Goal: Task Accomplishment & Management: Manage account settings

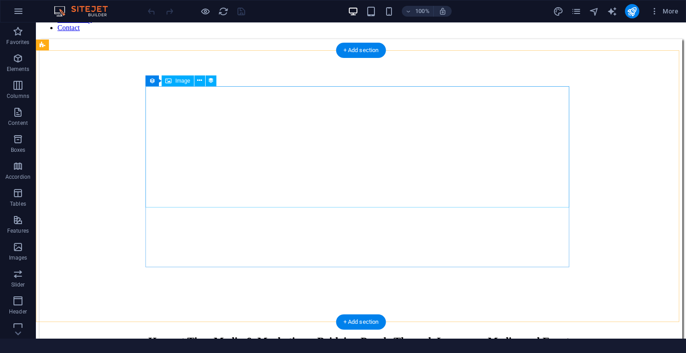
scroll to position [1106, 0]
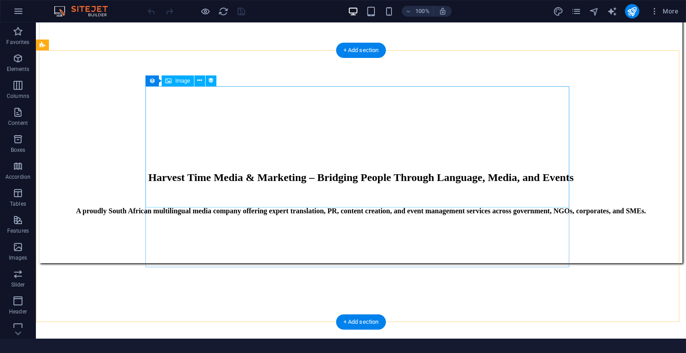
click at [197, 80] on icon at bounding box center [199, 80] width 5 height 9
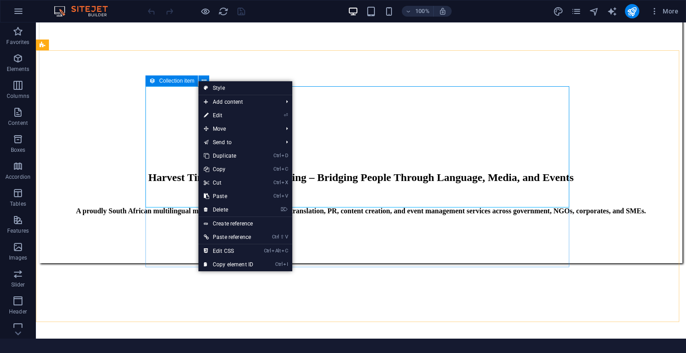
click at [153, 81] on icon at bounding box center [152, 80] width 6 height 11
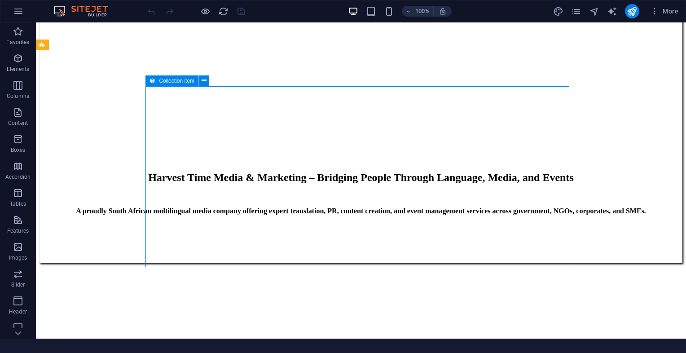
click at [153, 81] on icon at bounding box center [152, 80] width 6 height 11
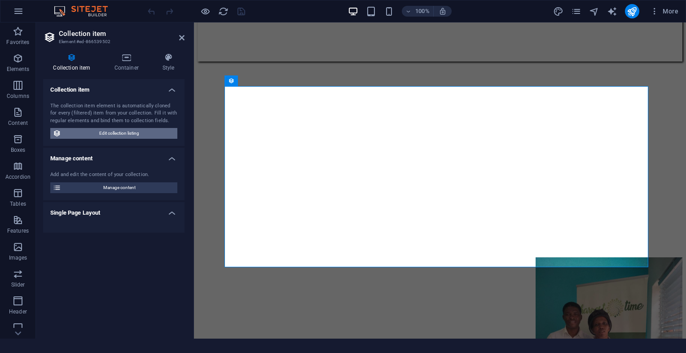
click at [99, 137] on span "Edit collection listing" at bounding box center [119, 133] width 111 height 11
select select
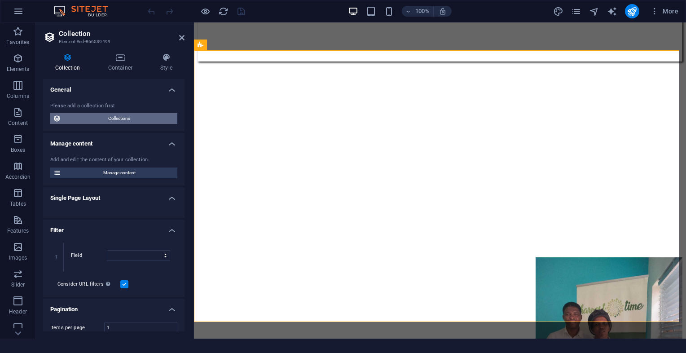
click at [115, 122] on span "Collections" at bounding box center [119, 118] width 111 height 11
click at [112, 122] on span "Collections" at bounding box center [119, 118] width 111 height 11
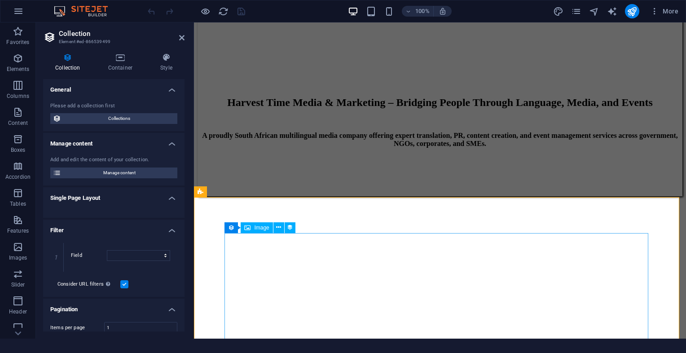
scroll to position [926, 0]
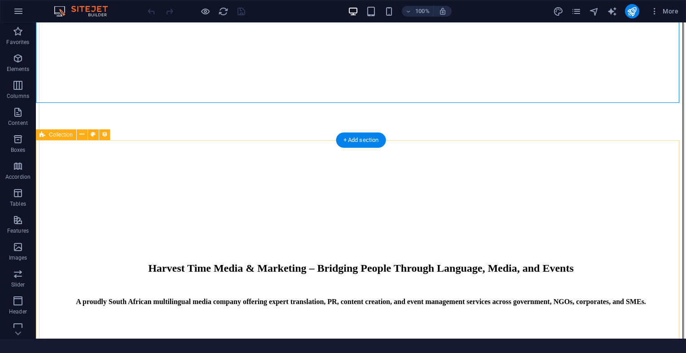
scroll to position [1016, 0]
click at [52, 135] on span "Collection" at bounding box center [61, 134] width 24 height 5
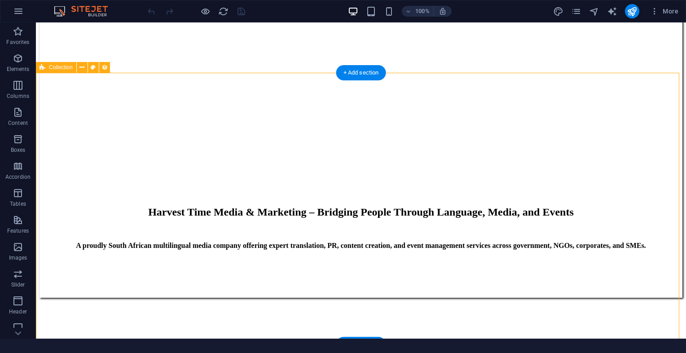
scroll to position [1106, 0]
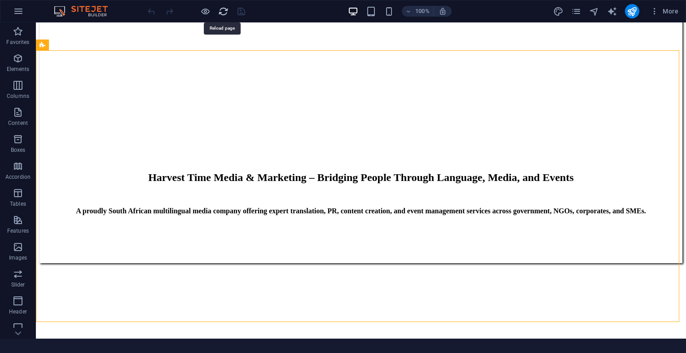
click at [224, 15] on icon "reload" at bounding box center [223, 11] width 10 height 10
click at [224, 13] on icon "reload" at bounding box center [223, 11] width 10 height 10
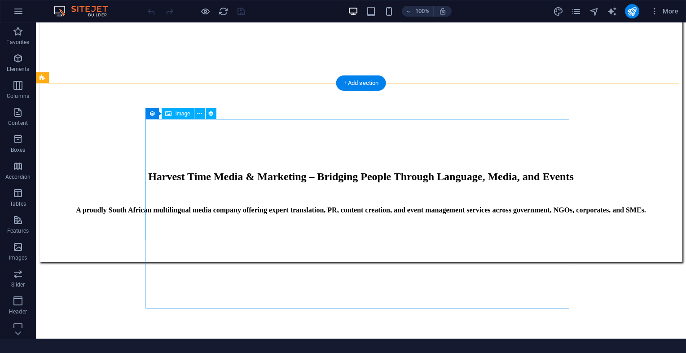
scroll to position [1114, 0]
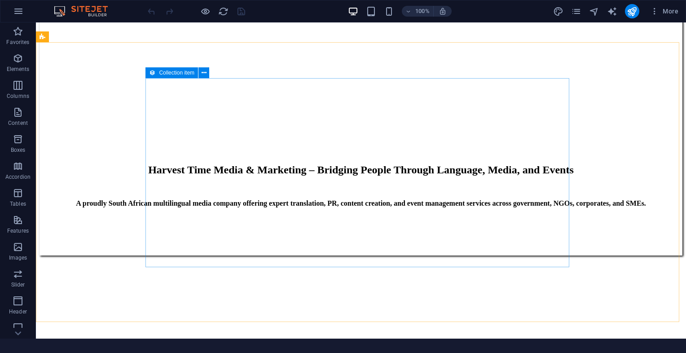
click at [152, 75] on icon at bounding box center [152, 72] width 6 height 11
click at [202, 74] on icon at bounding box center [204, 72] width 5 height 9
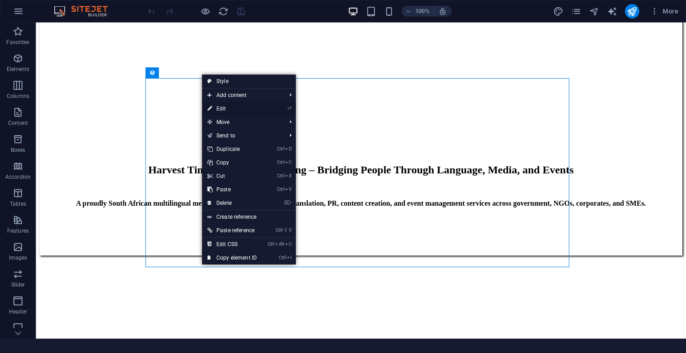
click at [237, 110] on link "⏎ Edit" at bounding box center [232, 108] width 60 height 13
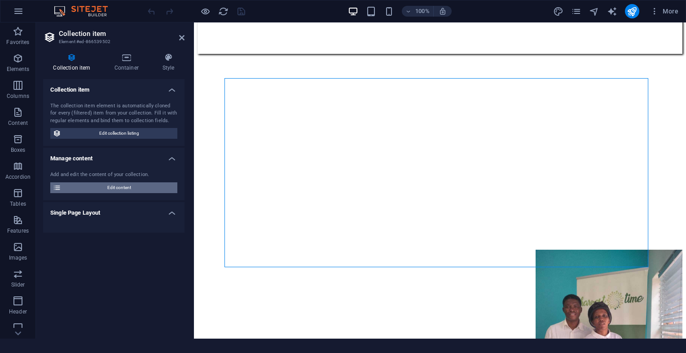
click at [128, 186] on span "Edit content" at bounding box center [119, 187] width 111 height 11
click at [119, 189] on span "Edit content" at bounding box center [119, 187] width 111 height 11
click at [117, 185] on span "Edit content" at bounding box center [119, 187] width 111 height 11
click at [112, 186] on span "Edit content" at bounding box center [119, 187] width 111 height 11
click at [628, 8] on icon "publish" at bounding box center [632, 11] width 10 height 10
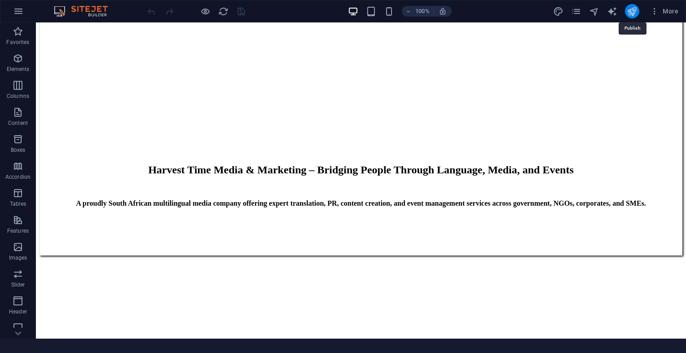
click at [632, 8] on icon "publish" at bounding box center [632, 11] width 10 height 10
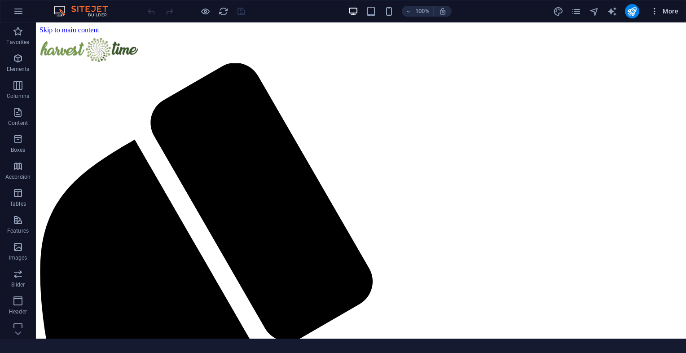
click at [653, 10] on icon "button" at bounding box center [654, 11] width 9 height 9
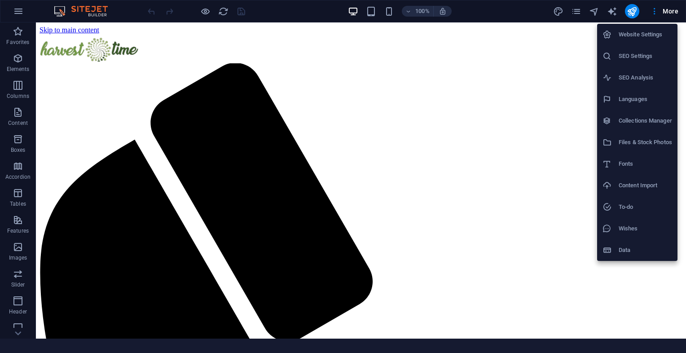
click at [631, 15] on div at bounding box center [343, 176] width 686 height 353
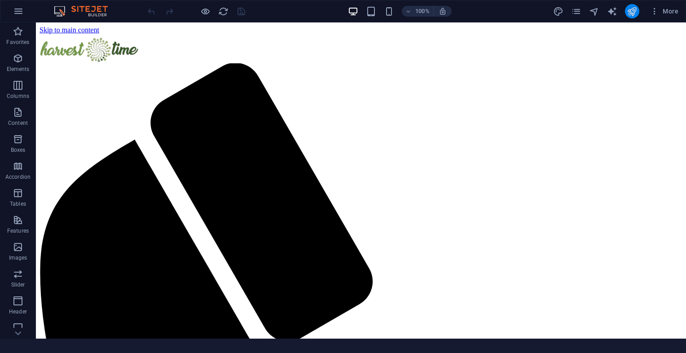
click at [631, 16] on button "publish" at bounding box center [632, 11] width 14 height 14
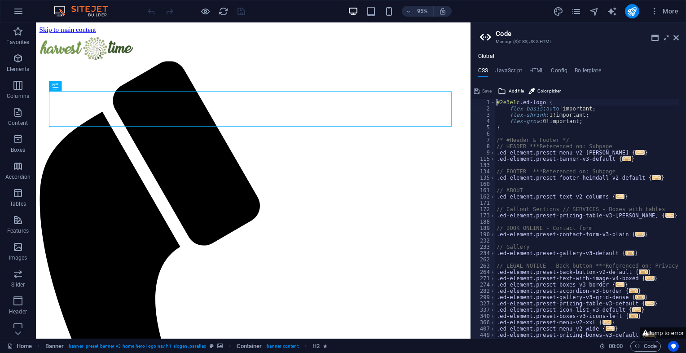
type textarea "#2e3e1c.ed-logo {"
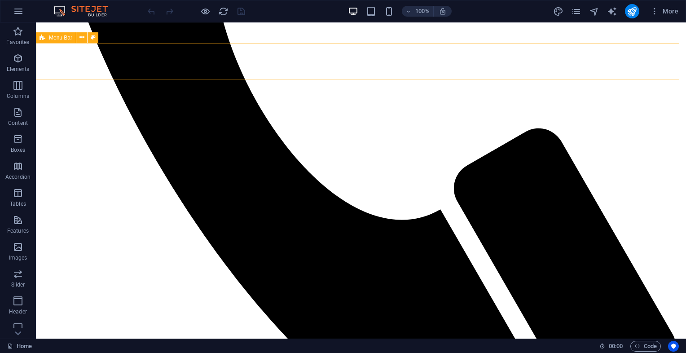
scroll to position [440, 0]
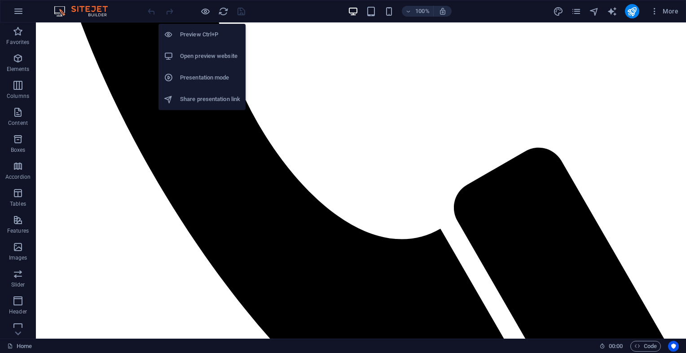
click at [212, 51] on h6 "Open preview website" at bounding box center [210, 56] width 60 height 11
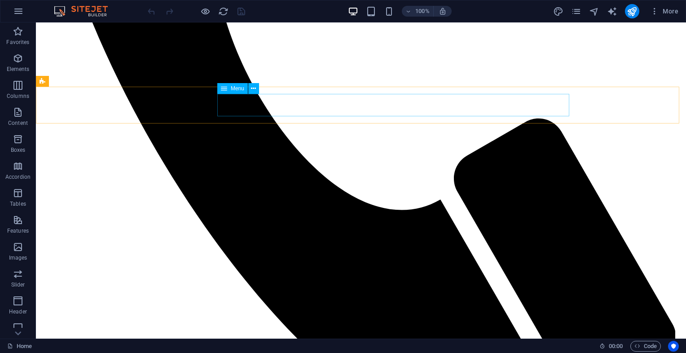
scroll to position [351, 0]
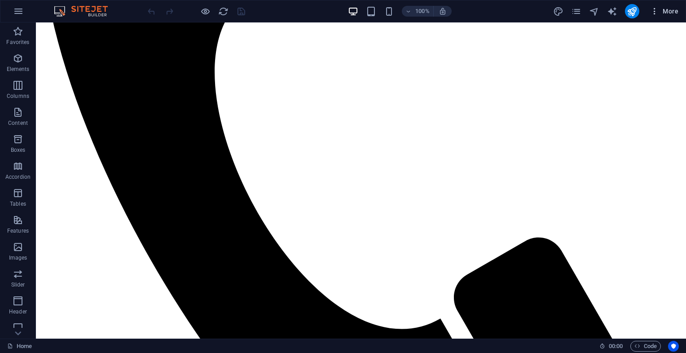
click at [654, 13] on icon "button" at bounding box center [654, 11] width 9 height 9
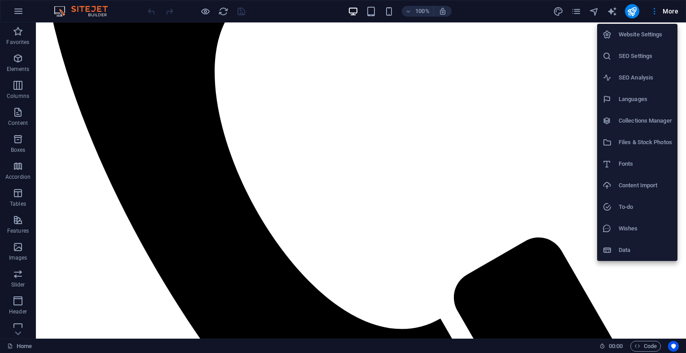
click at [645, 38] on h6 "Website Settings" at bounding box center [645, 34] width 53 height 11
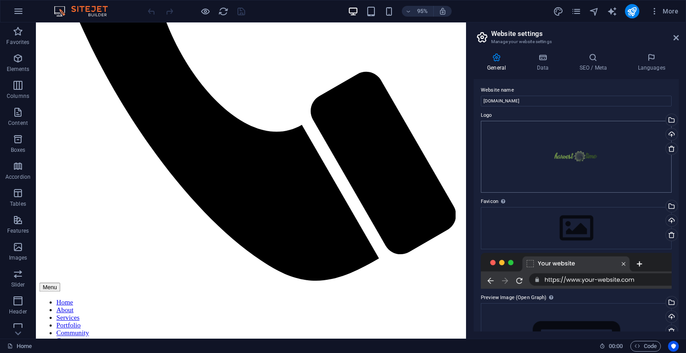
scroll to position [0, 0]
click at [567, 139] on div "Drag files here, click to choose files or select files from Files or our free s…" at bounding box center [576, 158] width 191 height 72
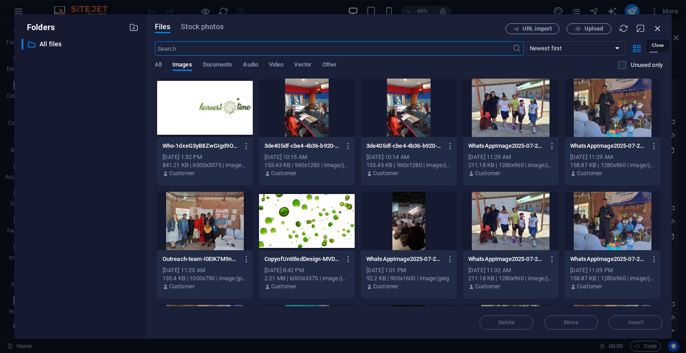
click at [655, 27] on icon "button" at bounding box center [658, 28] width 10 height 10
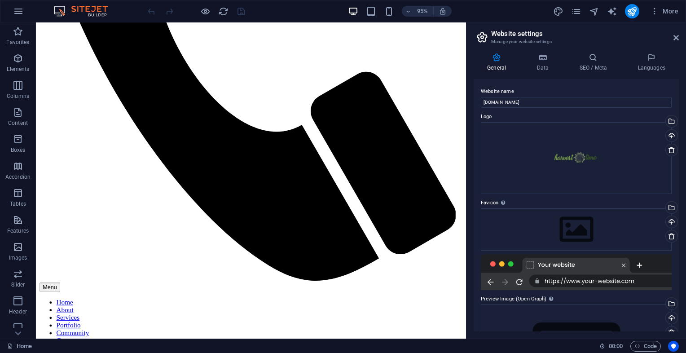
scroll to position [47, 0]
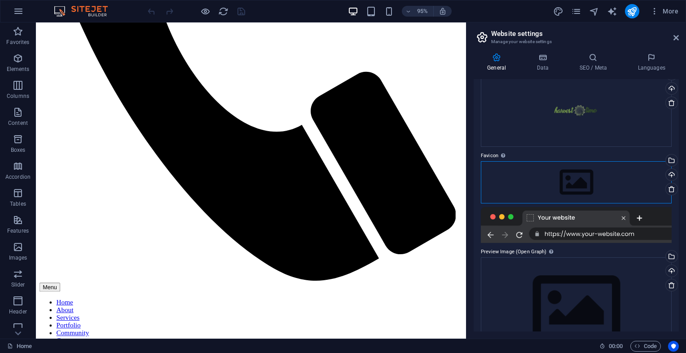
click at [564, 161] on div "Drag files here, click to choose files or select files from Files or our free s…" at bounding box center [576, 182] width 191 height 42
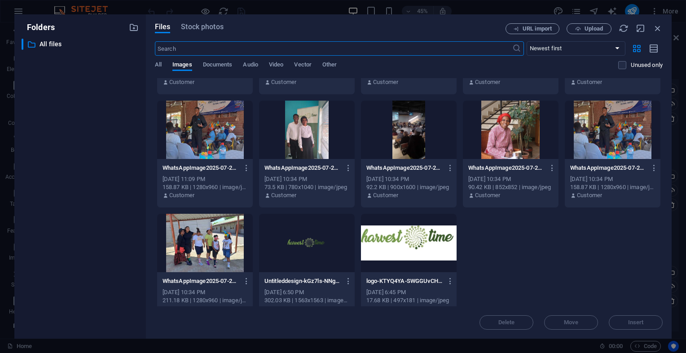
scroll to position [219, 0]
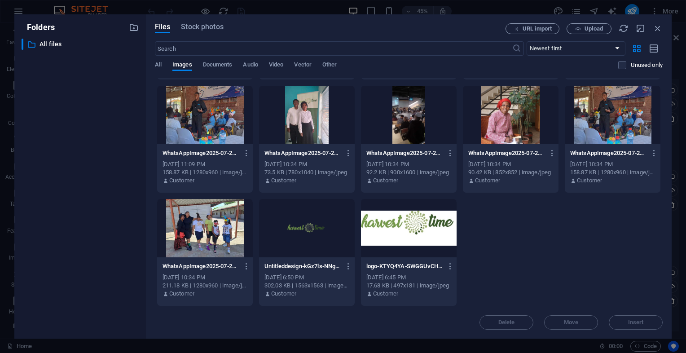
click at [404, 229] on div at bounding box center [409, 228] width 96 height 58
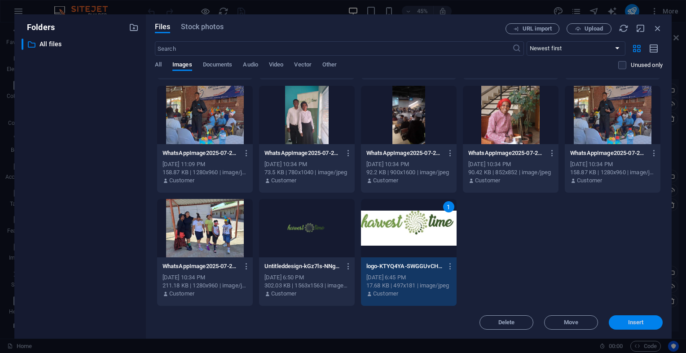
click at [640, 316] on button "Insert" at bounding box center [636, 322] width 54 height 14
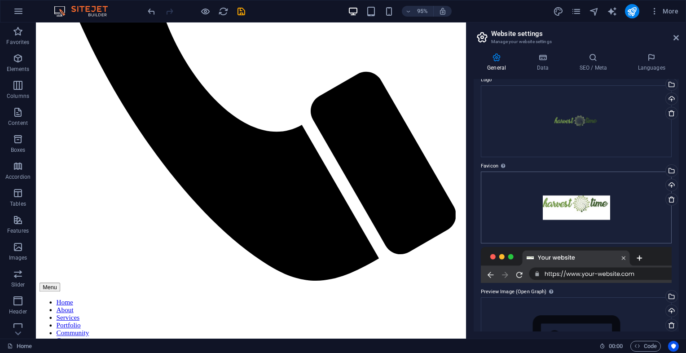
scroll to position [77, 0]
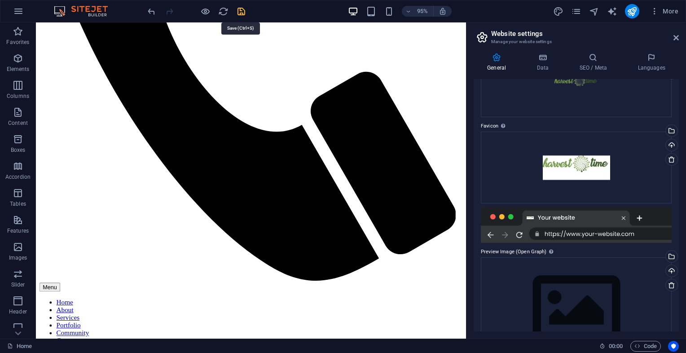
click at [245, 13] on icon "save" at bounding box center [241, 11] width 10 height 10
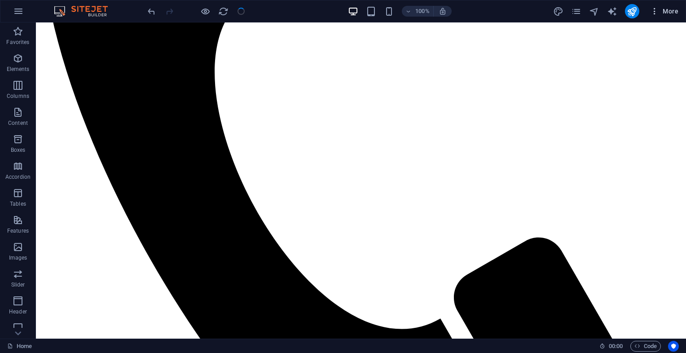
click at [656, 15] on icon "button" at bounding box center [654, 11] width 9 height 9
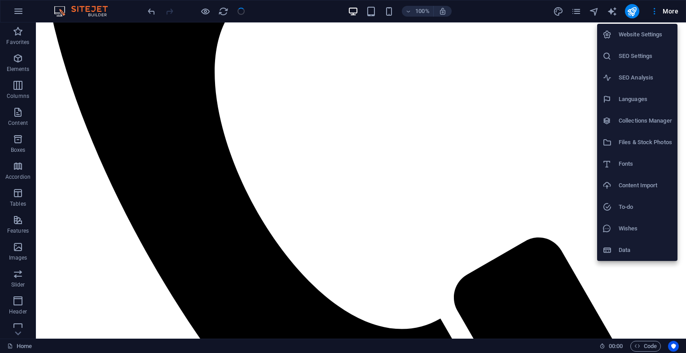
click at [651, 49] on li "SEO Settings" at bounding box center [637, 56] width 80 height 22
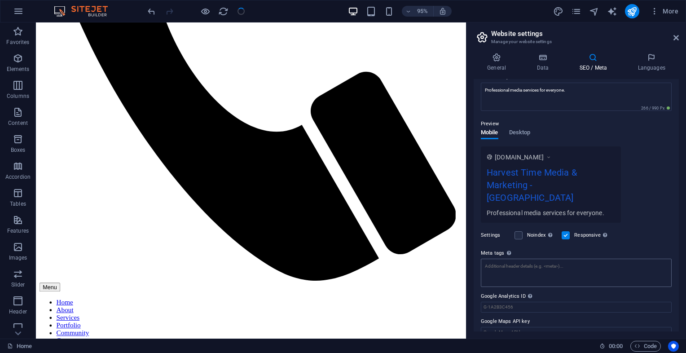
scroll to position [90, 0]
click at [526, 137] on span "Desktop" at bounding box center [520, 133] width 22 height 13
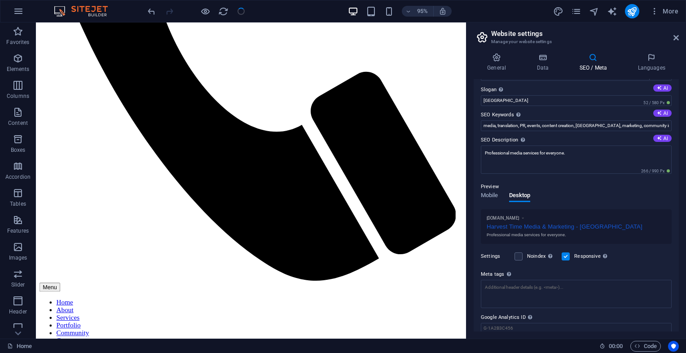
scroll to position [0, 0]
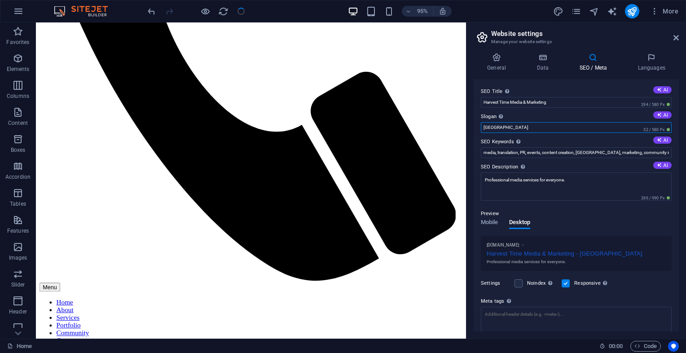
drag, startPoint x: 568, startPoint y: 151, endPoint x: 484, endPoint y: 145, distance: 84.1
click at [583, 220] on div "Preview Mobile Desktop www.example.com Harvest Time Media & Marketing Professio…" at bounding box center [576, 236] width 191 height 70
click at [676, 37] on icon at bounding box center [675, 37] width 5 height 7
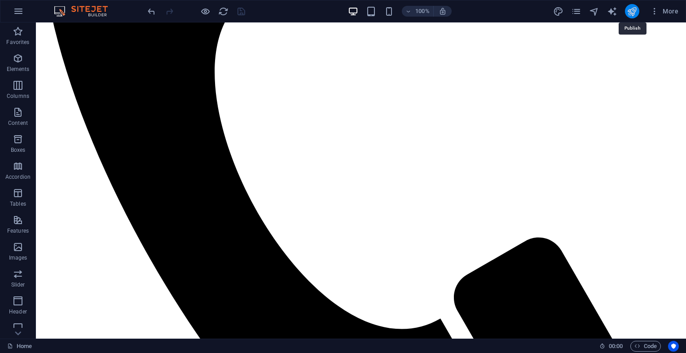
click at [636, 8] on icon "publish" at bounding box center [632, 11] width 10 height 10
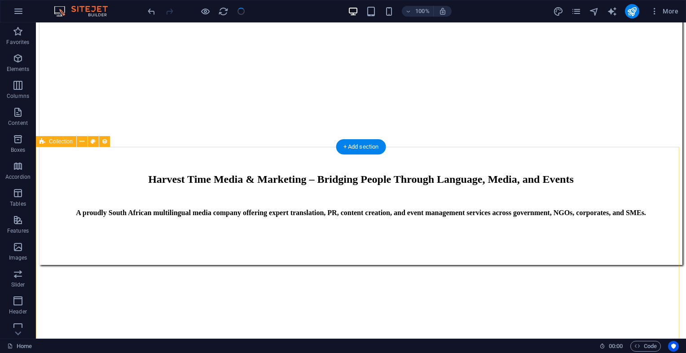
scroll to position [1114, 0]
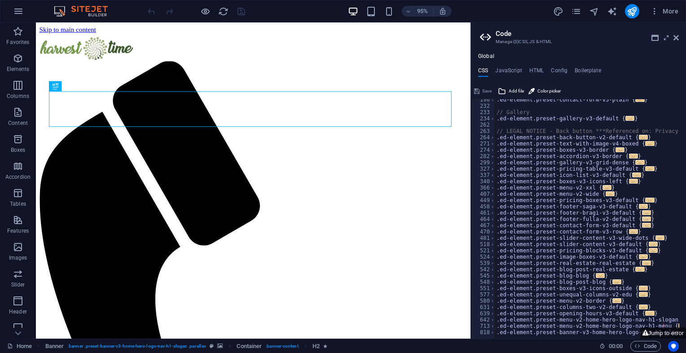
scroll to position [242, 0]
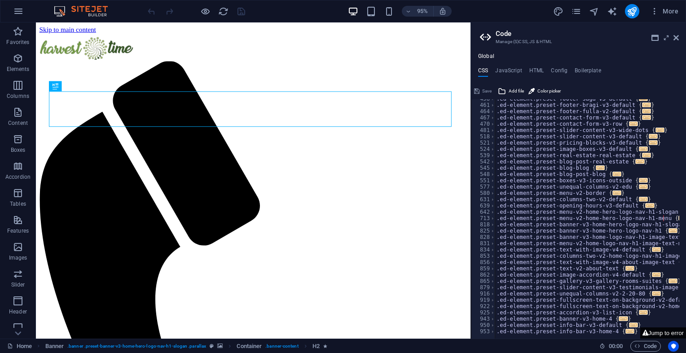
click at [662, 331] on button "Jump to error" at bounding box center [663, 332] width 46 height 11
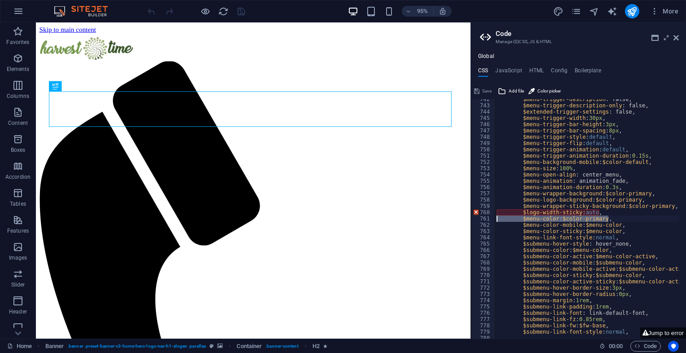
drag, startPoint x: 623, startPoint y: 216, endPoint x: 488, endPoint y: 216, distance: 135.1
click at [488, 216] on div "$logo-width-sticky: auto, 742 743 744 745 746 747 748 749 750 751 752 753 754 7…" at bounding box center [578, 218] width 215 height 239
click at [626, 207] on div "$menu-trigger-description : false, $menu-trigger-description-only : false, $ext…" at bounding box center [679, 218] width 369 height 245
drag, startPoint x: 662, startPoint y: 235, endPoint x: 486, endPoint y: 225, distance: 176.7
type textarea "$logo-width-sticky: auto,"
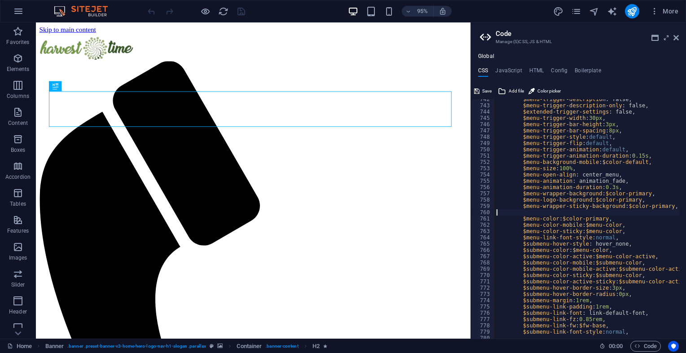
type textarea "$menu-wrapper-sticky-background: $color-primary,"
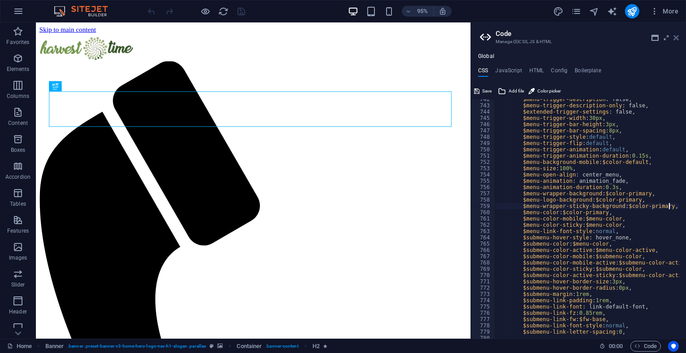
click at [676, 35] on icon at bounding box center [675, 37] width 5 height 7
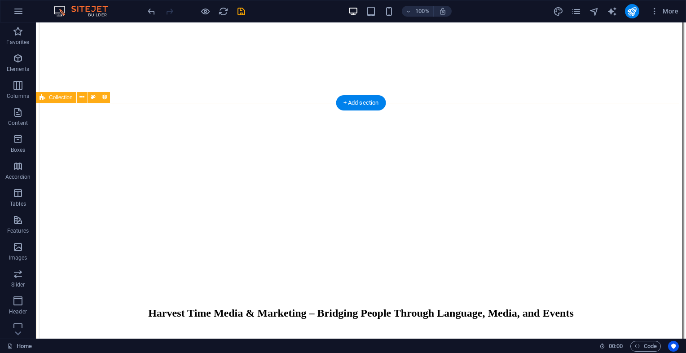
scroll to position [1114, 0]
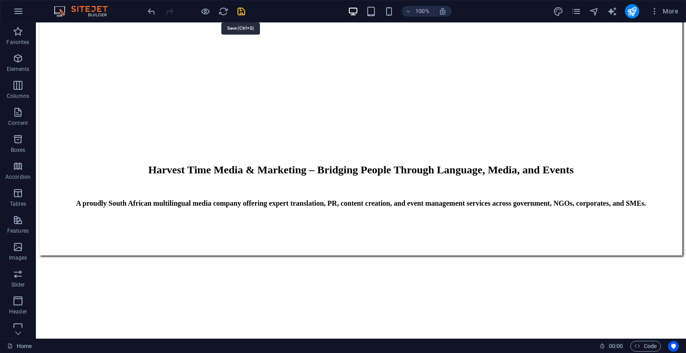
click at [236, 10] on icon "save" at bounding box center [241, 11] width 10 height 10
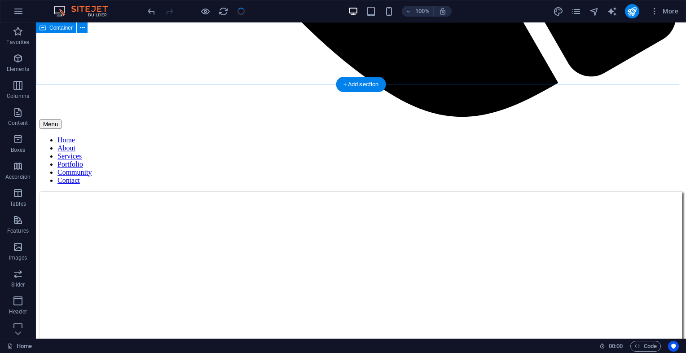
scroll to position [620, 0]
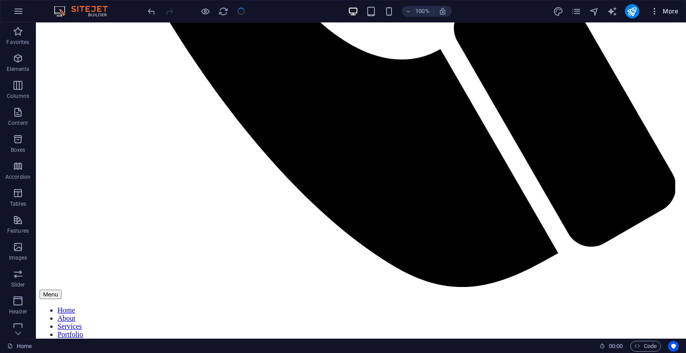
click at [662, 10] on span "More" at bounding box center [664, 11] width 28 height 9
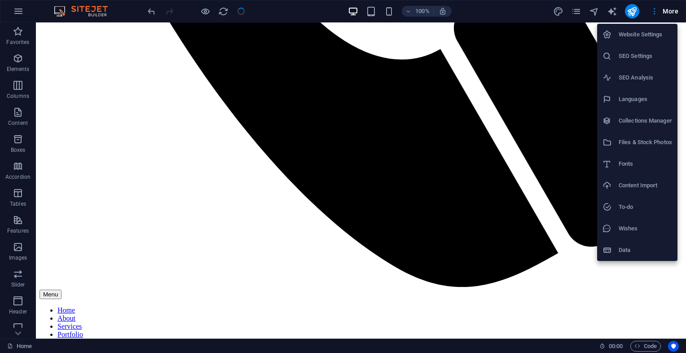
click at [643, 34] on h6 "Website Settings" at bounding box center [645, 34] width 53 height 11
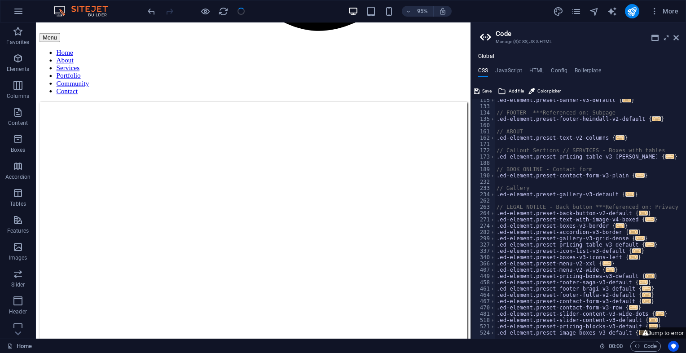
scroll to position [59, 0]
click at [651, 331] on button "Jump to error" at bounding box center [663, 332] width 46 height 11
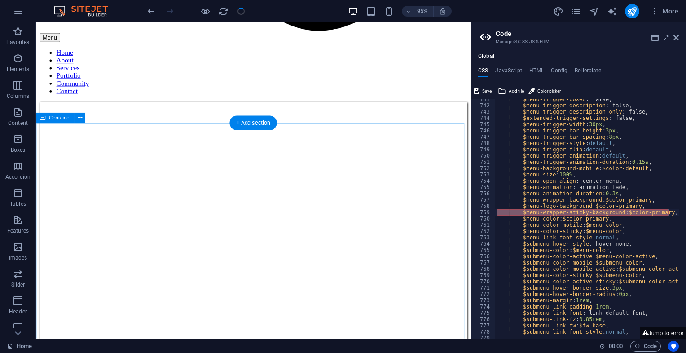
drag, startPoint x: 710, startPoint y: 233, endPoint x: 477, endPoint y: 224, distance: 233.1
click at [659, 10] on icon "button" at bounding box center [654, 11] width 9 height 9
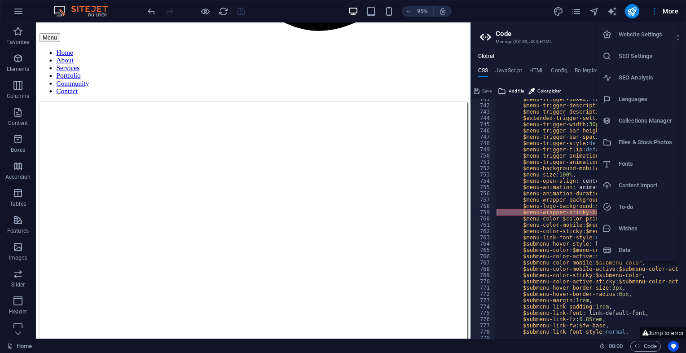
click at [648, 40] on li "Website Settings" at bounding box center [637, 35] width 80 height 22
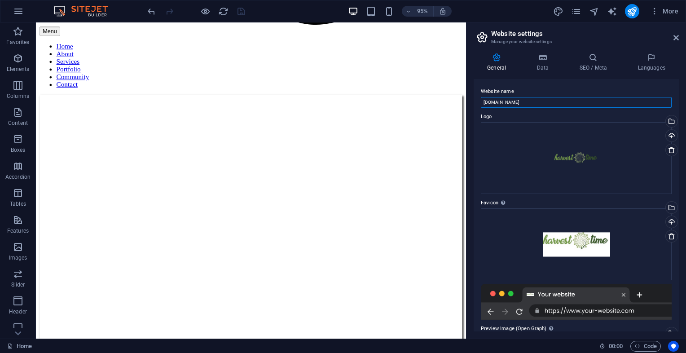
drag, startPoint x: 541, startPoint y: 104, endPoint x: 530, endPoint y: 105, distance: 11.3
click at [540, 103] on input "[DOMAIN_NAME]" at bounding box center [576, 102] width 191 height 11
click at [499, 103] on input "[DOMAIN_NAME]" at bounding box center [576, 102] width 191 height 11
type input "[DOMAIN_NAME]"
click at [241, 13] on icon "save" at bounding box center [241, 11] width 10 height 10
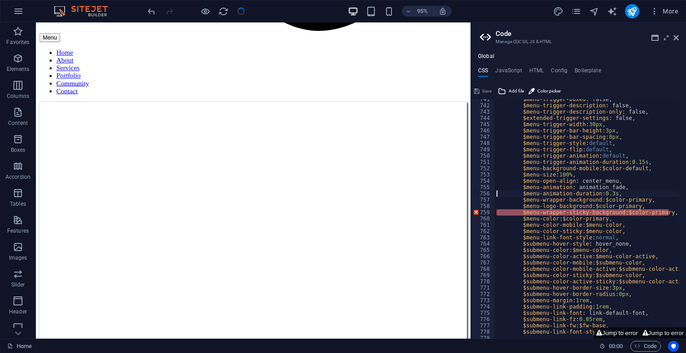
type textarea "$menu-wrapper-sticky-background: $color-primary,"
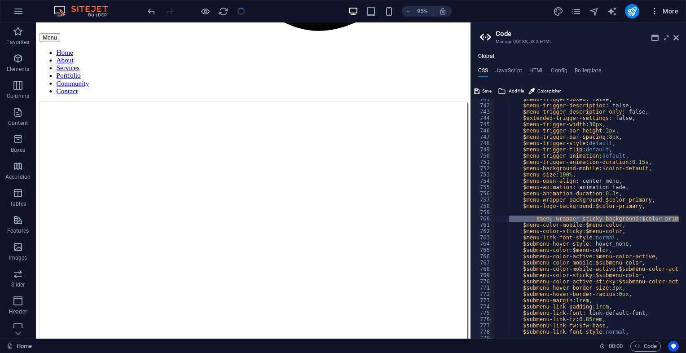
click at [655, 12] on icon "button" at bounding box center [654, 11] width 9 height 9
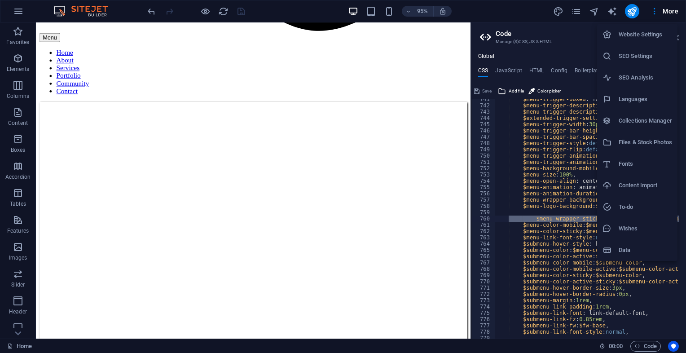
click at [646, 37] on h6 "Website Settings" at bounding box center [645, 34] width 53 height 11
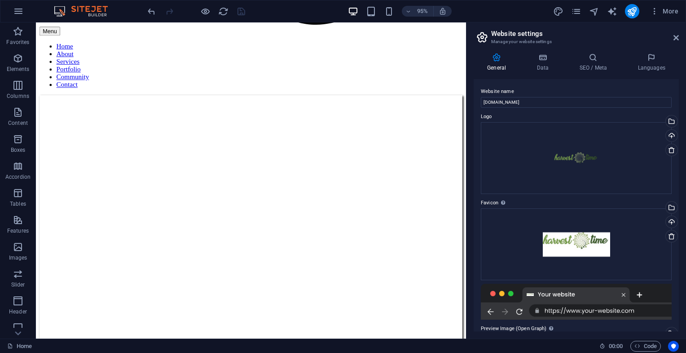
click at [560, 35] on h2 "Website settings" at bounding box center [585, 34] width 188 height 8
click at [636, 12] on icon "publish" at bounding box center [632, 11] width 10 height 10
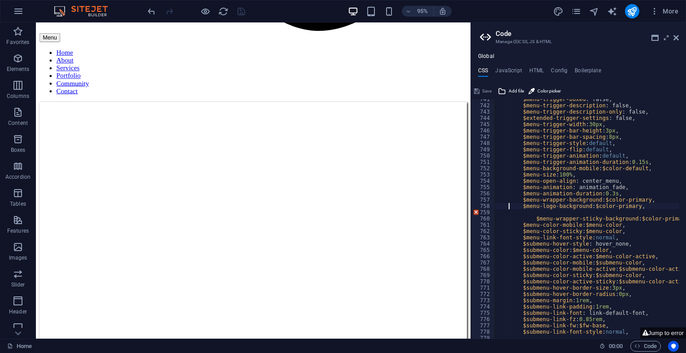
click at [519, 208] on div "$menu-trigger-boxed : false, $menu-trigger-description : false, $menu-trigger-d…" at bounding box center [679, 218] width 369 height 245
type textarea "$menu-logo-background: $color-primary,"
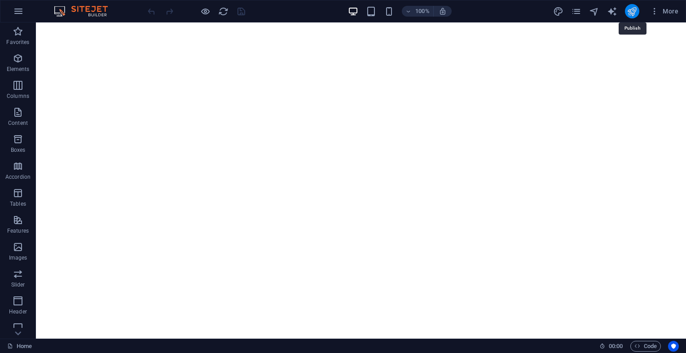
click at [635, 8] on icon "publish" at bounding box center [632, 11] width 10 height 10
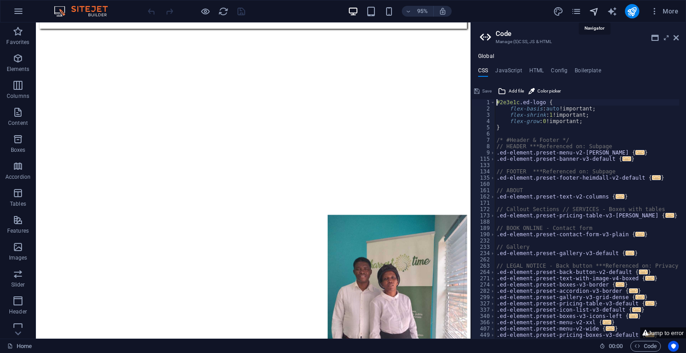
scroll to position [1097, 0]
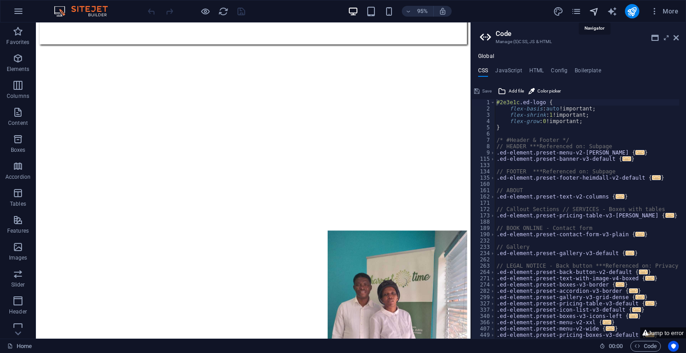
click at [594, 10] on icon "navigator" at bounding box center [594, 11] width 10 height 10
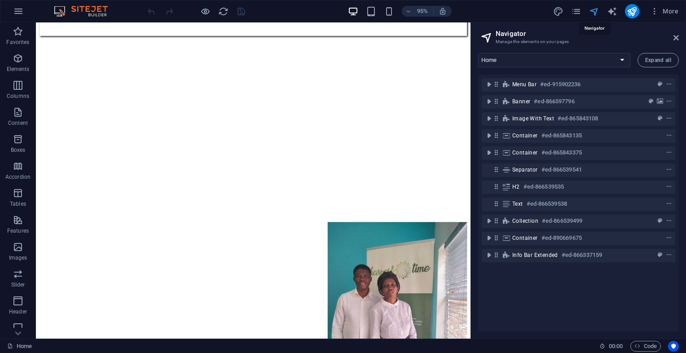
click at [594, 10] on icon "navigator" at bounding box center [594, 11] width 10 height 10
click at [652, 15] on icon "button" at bounding box center [654, 11] width 9 height 9
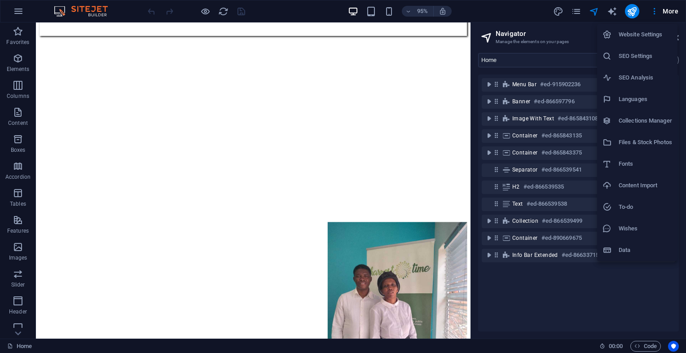
click at [646, 37] on h6 "Website Settings" at bounding box center [645, 34] width 53 height 11
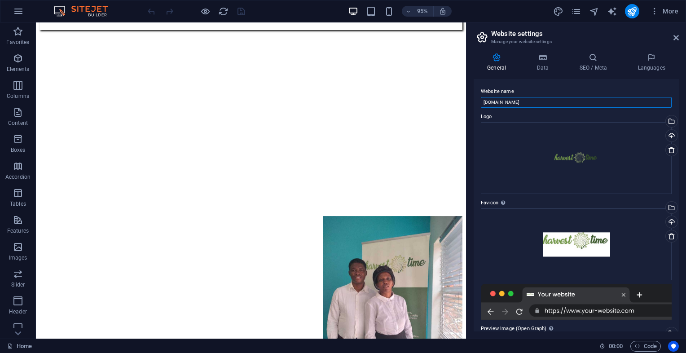
click at [497, 102] on input "harvestime1.co.za" at bounding box center [576, 102] width 191 height 11
type input "[DOMAIN_NAME]"
click at [238, 13] on icon "save" at bounding box center [241, 11] width 10 height 10
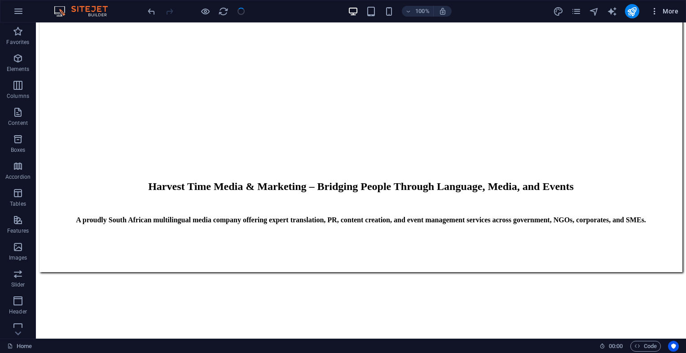
click at [655, 15] on icon "button" at bounding box center [654, 11] width 9 height 9
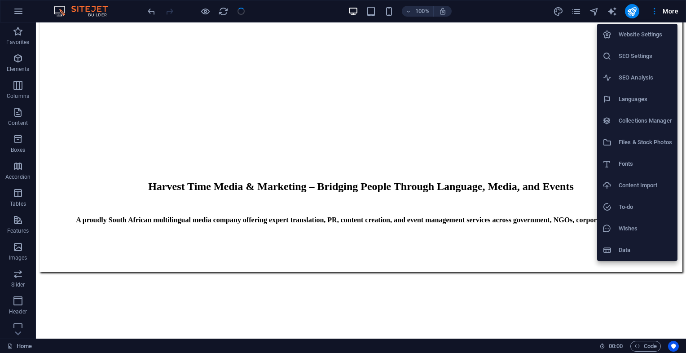
click at [641, 33] on h6 "Website Settings" at bounding box center [645, 34] width 53 height 11
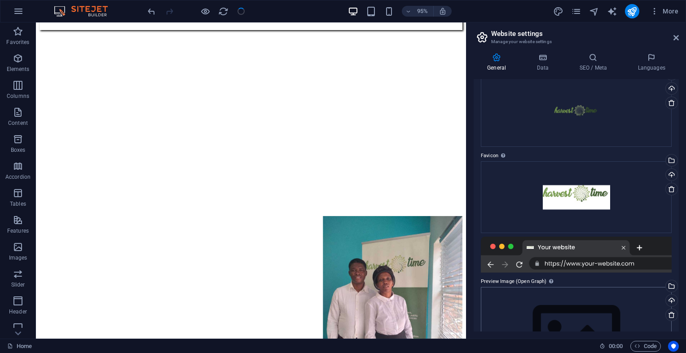
scroll to position [0, 0]
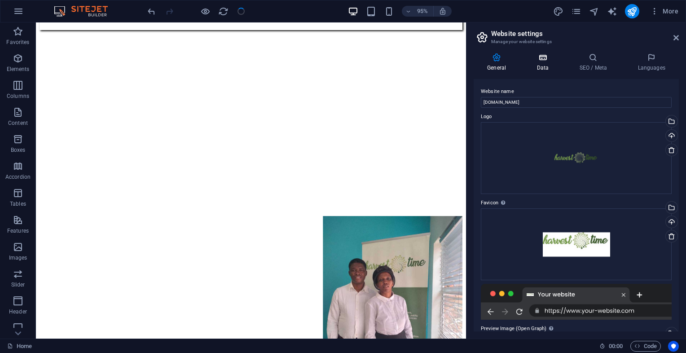
click at [545, 59] on icon at bounding box center [542, 57] width 39 height 9
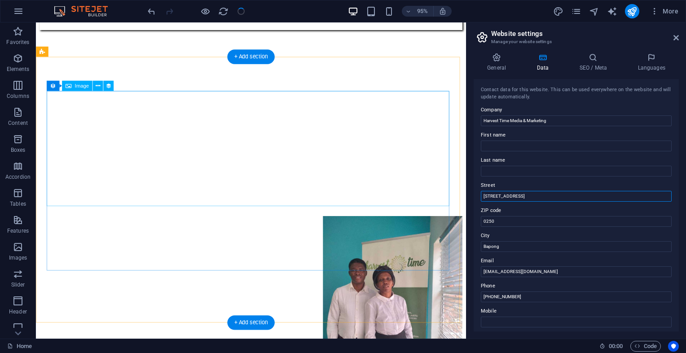
drag, startPoint x: 561, startPoint y: 221, endPoint x: 426, endPoint y: 190, distance: 138.6
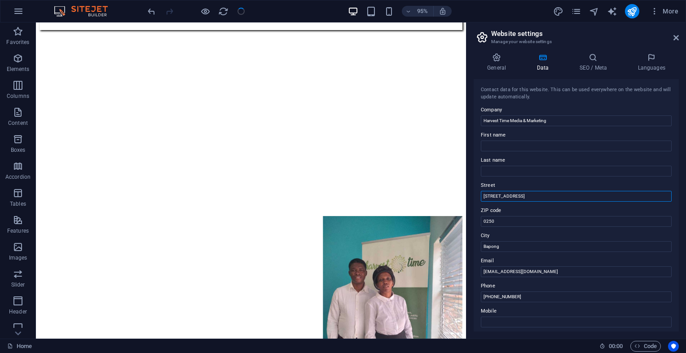
click at [542, 193] on input "123 Harvest Street" at bounding box center [576, 196] width 191 height 11
type input "1"
click at [578, 10] on icon "pages" at bounding box center [576, 11] width 10 height 10
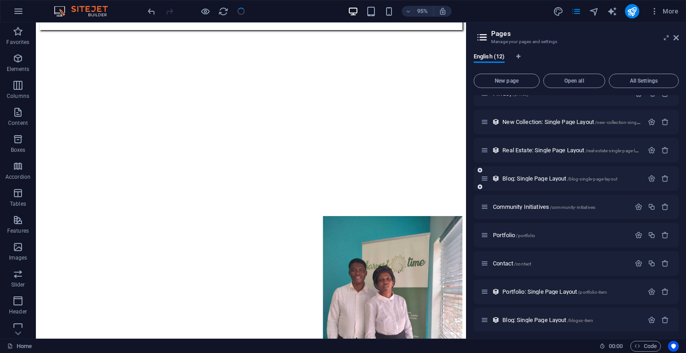
scroll to position [103, 0]
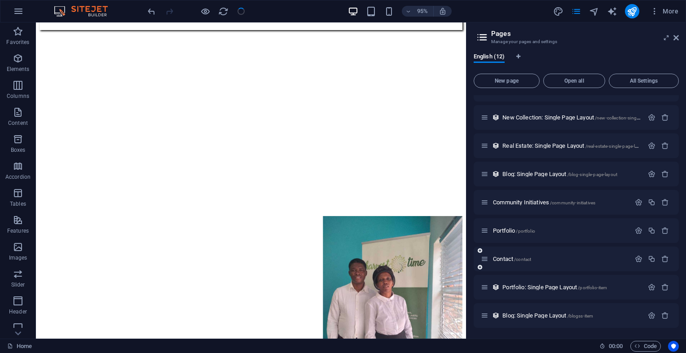
click at [526, 252] on div "Contact /contact" at bounding box center [576, 258] width 205 height 25
click at [520, 260] on span "/contact" at bounding box center [522, 259] width 17 height 5
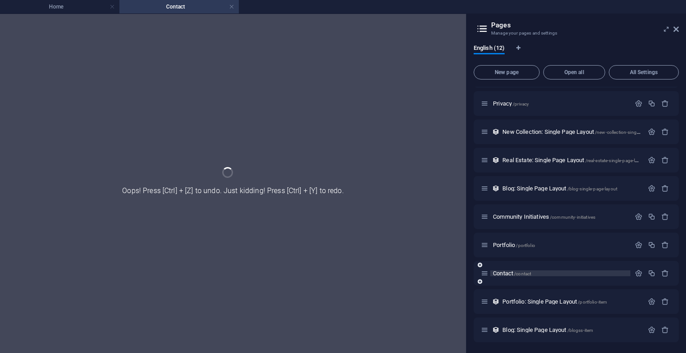
scroll to position [80, 0]
click at [639, 105] on icon "button" at bounding box center [639, 104] width 8 height 8
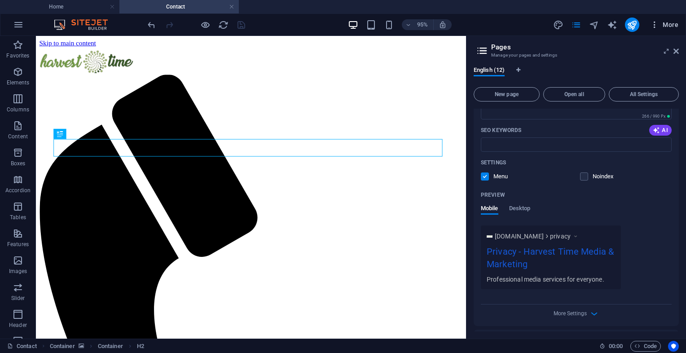
scroll to position [0, 0]
click at [656, 23] on icon "button" at bounding box center [654, 24] width 9 height 9
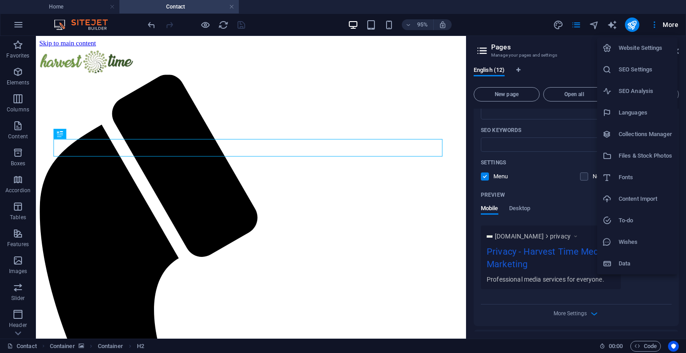
click at [646, 48] on h6 "Website Settings" at bounding box center [645, 48] width 53 height 11
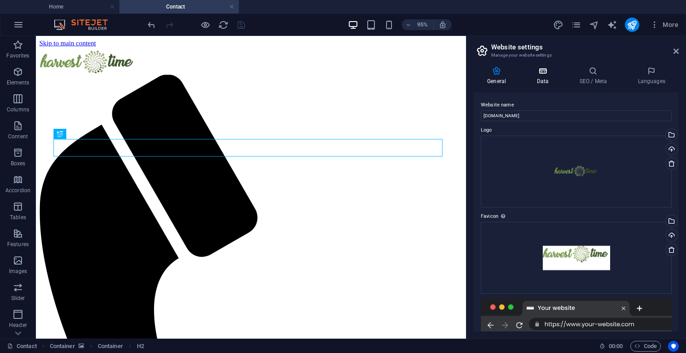
click at [538, 78] on h4 "Data" at bounding box center [544, 75] width 43 height 19
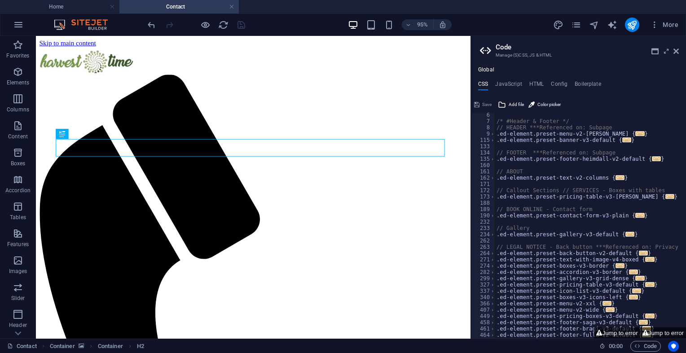
scroll to position [33, 0]
click at [601, 334] on button "Jump to error" at bounding box center [617, 332] width 46 height 11
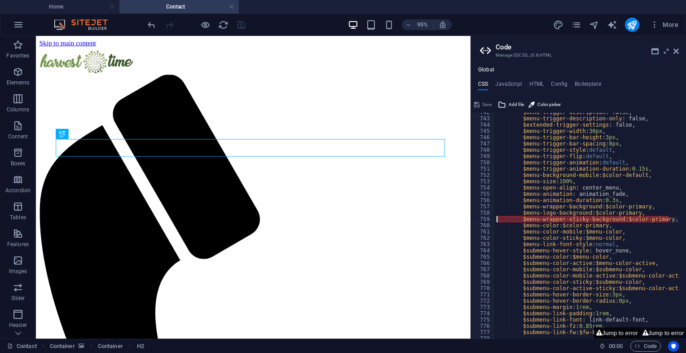
type textarea "$menu-wrapper-sticky-background: $color-primary,"
click at [659, 333] on button "Jump to error" at bounding box center [663, 332] width 46 height 11
click at [676, 51] on icon at bounding box center [675, 51] width 5 height 7
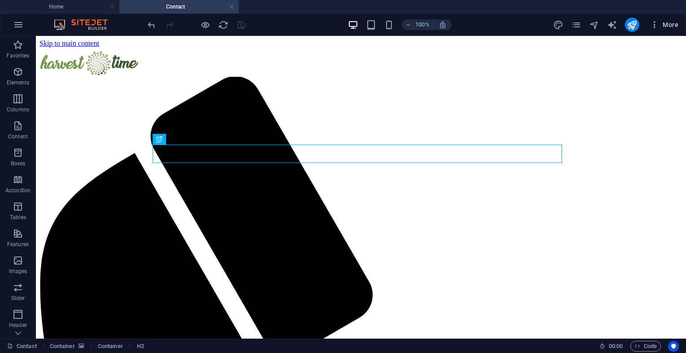
click at [670, 24] on span "More" at bounding box center [664, 24] width 28 height 9
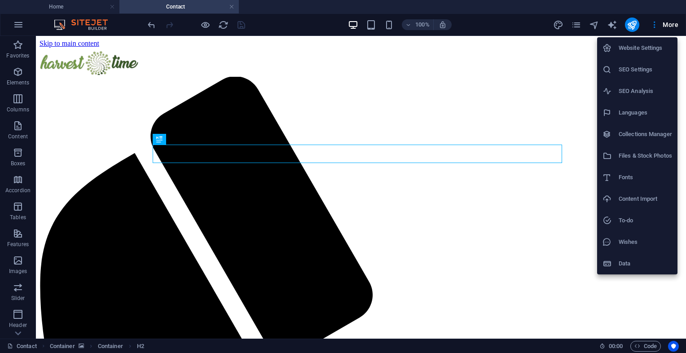
click at [652, 48] on h6 "Website Settings" at bounding box center [645, 48] width 53 height 11
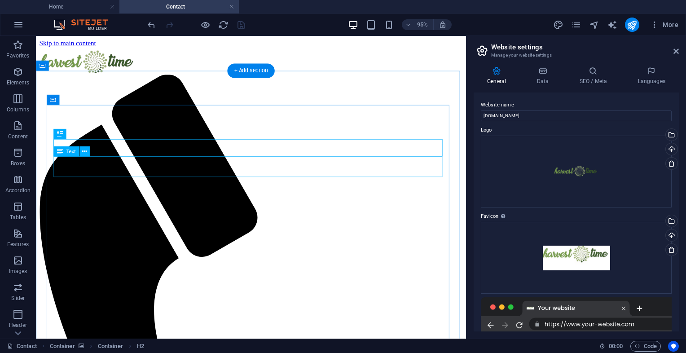
scroll to position [258, 0]
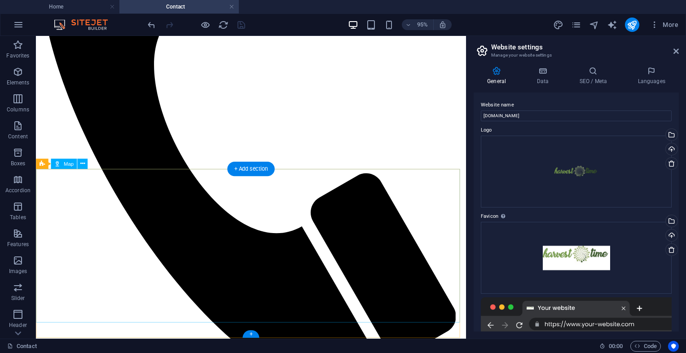
select select "1"
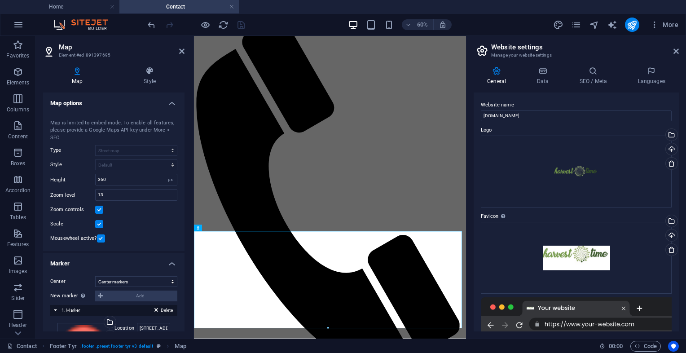
scroll to position [41, 0]
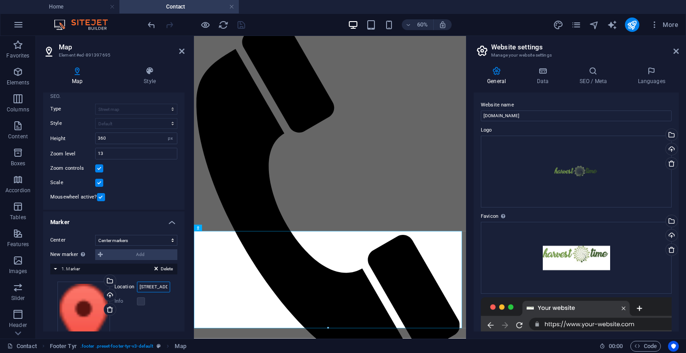
click at [145, 284] on input "23 Loretha Street Van Riebeeck Park Kempton Park 1686" at bounding box center [153, 286] width 33 height 11
drag, startPoint x: 138, startPoint y: 285, endPoint x: 168, endPoint y: 291, distance: 30.3
click at [168, 291] on input "23 Loretha Street Van Riebeeck Park Kempton Park 1686" at bounding box center [153, 286] width 33 height 11
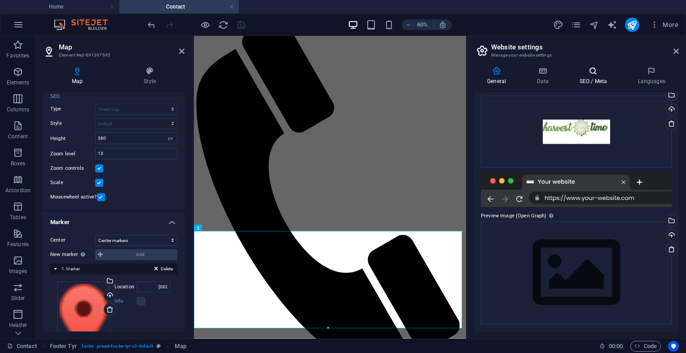
scroll to position [0, 0]
click at [591, 69] on icon at bounding box center [593, 70] width 55 height 9
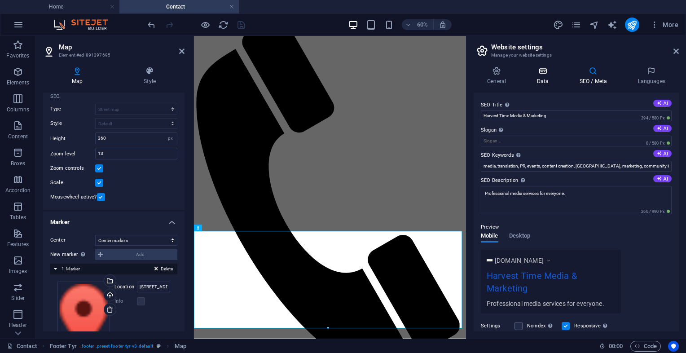
click at [540, 77] on h4 "Data" at bounding box center [544, 75] width 43 height 19
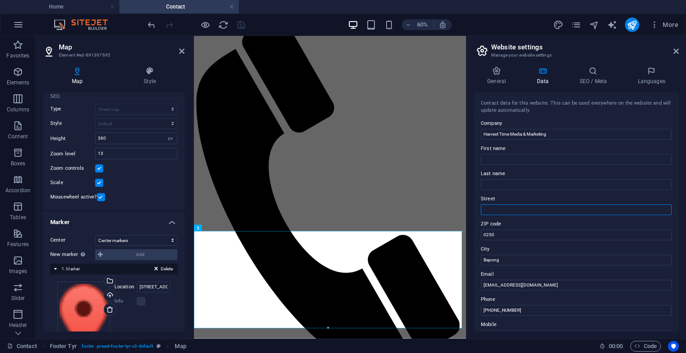
click at [499, 209] on input "Street" at bounding box center [576, 209] width 191 height 11
paste input "23 Loretha Street Van Riebeeck Park Kempton Park 1686"
drag, startPoint x: 499, startPoint y: 209, endPoint x: 667, endPoint y: 216, distance: 168.9
click at [667, 216] on div "Contact data for this website. This can be used everywhere on the website and w…" at bounding box center [576, 211] width 205 height 239
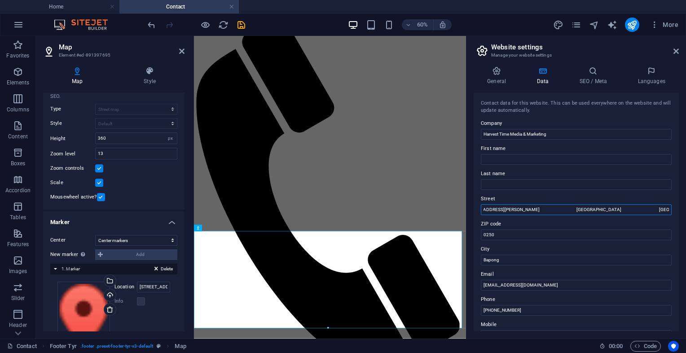
click at [657, 209] on input "23 Loretha Street Van Riebeeck Park Kempton Park 1686" at bounding box center [576, 209] width 191 height 11
type input "23 Loretha Street Van Riebeeck Park Kempton Park 1686"
drag, startPoint x: 688, startPoint y: 271, endPoint x: 643, endPoint y: 372, distance: 109.9
type input "0"
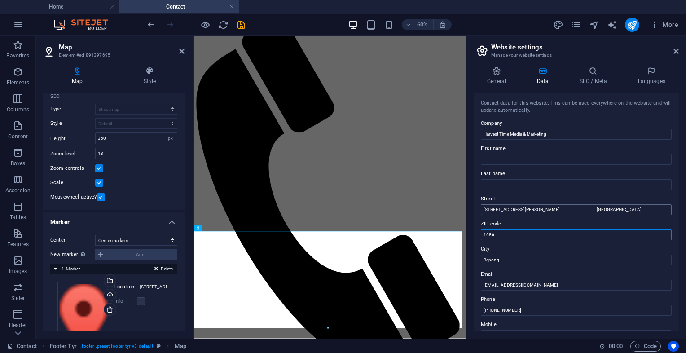
type input "1686"
drag, startPoint x: 644, startPoint y: 206, endPoint x: 655, endPoint y: 207, distance: 11.4
click at [655, 207] on input "23 Loretha Street Van Riebeeck Park Kempton Park 1686" at bounding box center [576, 209] width 191 height 11
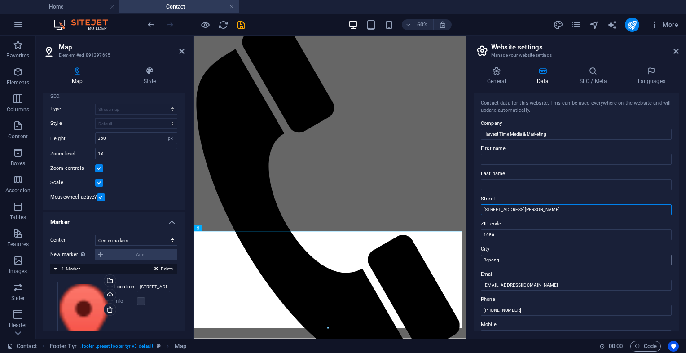
type input "23 Loretha Street Van Riebeeck Park 1686"
click at [515, 258] on input "Bapong" at bounding box center [576, 259] width 191 height 11
type input "B"
paste input "[GEOGRAPHIC_DATA]"
type input "[GEOGRAPHIC_DATA]"
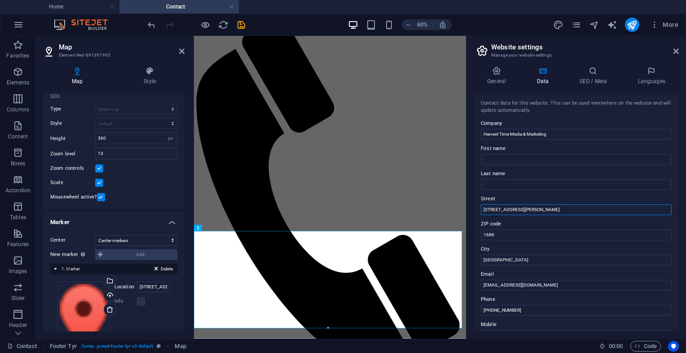
click at [557, 211] on input "23 Loretha Street Van Riebeeck Park 1686" at bounding box center [576, 209] width 191 height 11
drag, startPoint x: 560, startPoint y: 208, endPoint x: 636, endPoint y: 213, distance: 75.6
click at [636, 213] on input "23 Loretha Street Van Riebeeck Park 1686" at bounding box center [576, 209] width 191 height 11
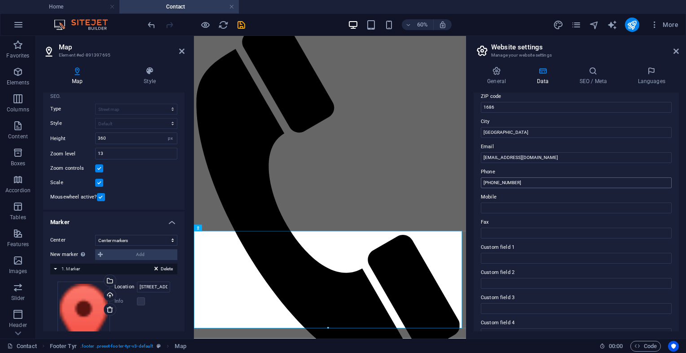
scroll to position [192, 0]
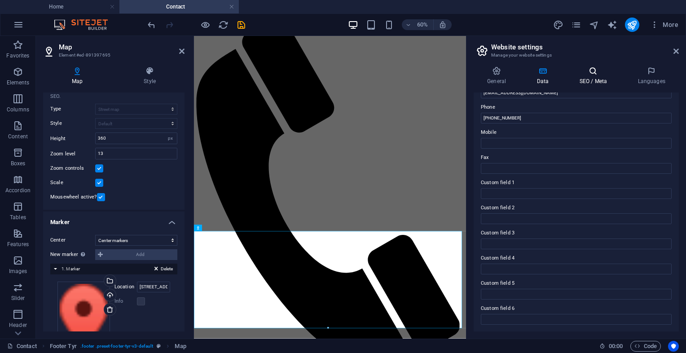
type input "[STREET_ADDRESS][PERSON_NAME]"
click at [594, 79] on h4 "SEO / Meta" at bounding box center [595, 75] width 58 height 19
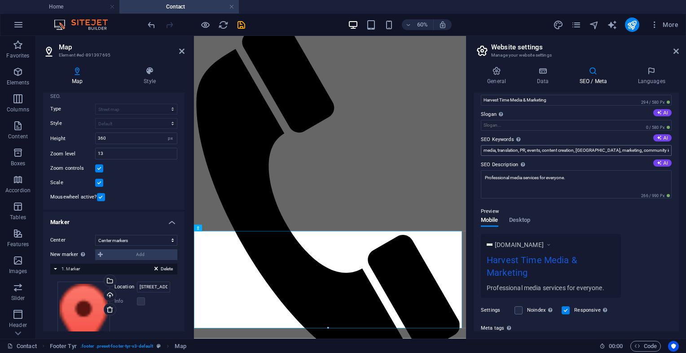
scroll to position [0, 0]
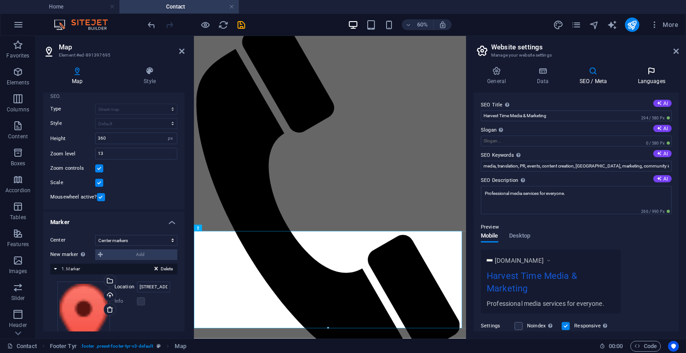
click at [655, 79] on h4 "Languages" at bounding box center [651, 75] width 55 height 19
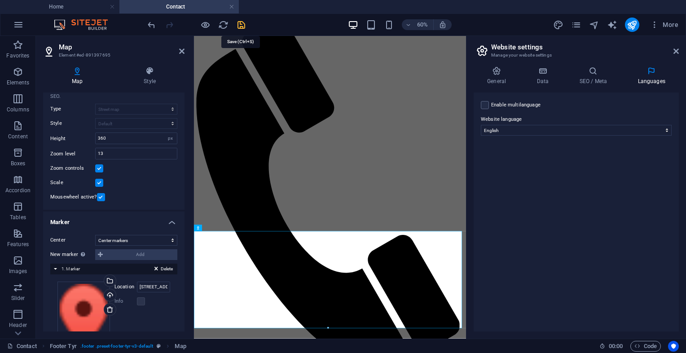
click at [244, 23] on icon "save" at bounding box center [241, 25] width 10 height 10
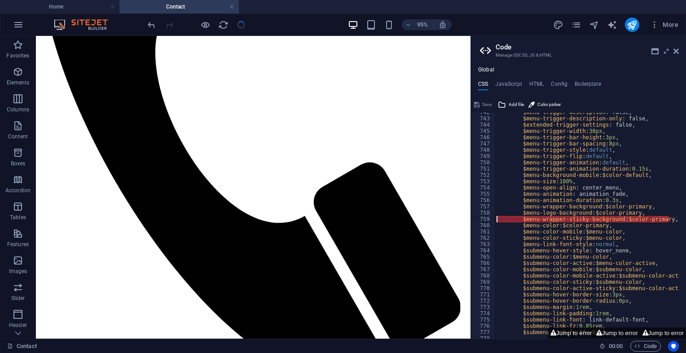
scroll to position [258, 0]
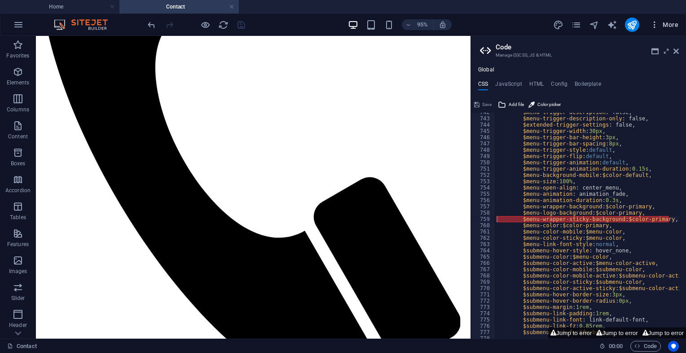
click at [653, 27] on icon "button" at bounding box center [654, 24] width 9 height 9
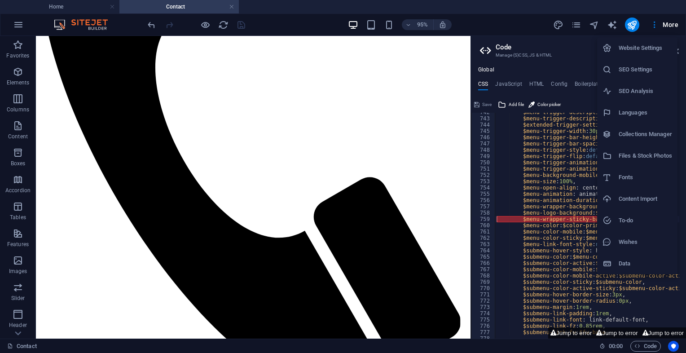
click at [625, 197] on h6 "Content Import" at bounding box center [645, 198] width 53 height 11
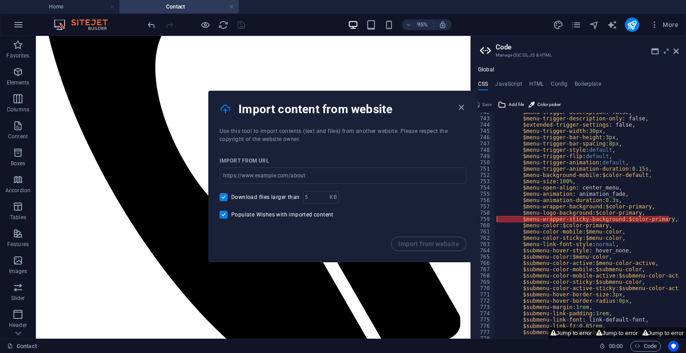
click at [450, 107] on h4 "Import content from website" at bounding box center [346, 109] width 217 height 14
click at [460, 107] on icon "button" at bounding box center [461, 107] width 10 height 10
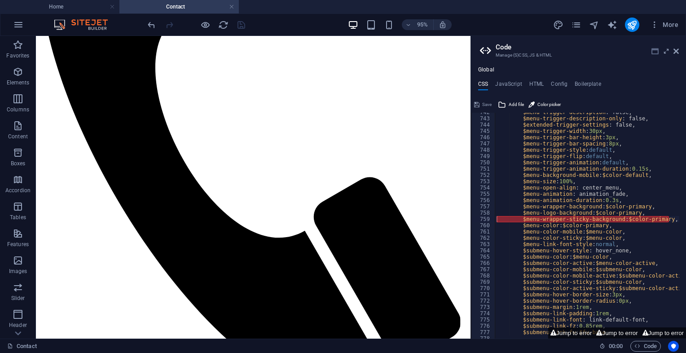
click at [652, 51] on icon at bounding box center [654, 51] width 7 height 7
click at [318, 6] on ul "Home Contact" at bounding box center [343, 6] width 686 height 13
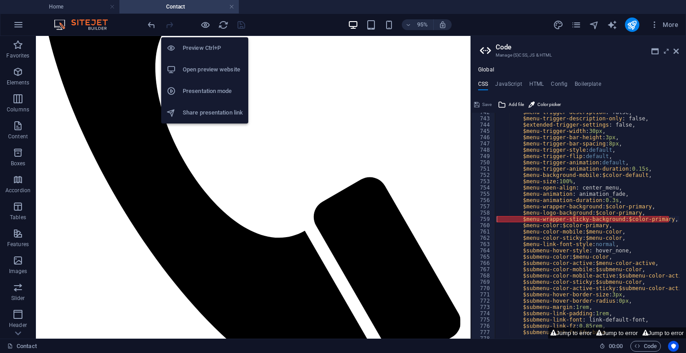
click at [218, 65] on h6 "Open preview website" at bounding box center [213, 69] width 60 height 11
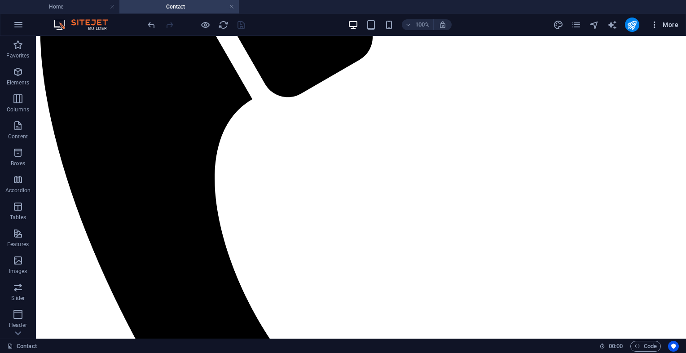
click at [656, 20] on icon "button" at bounding box center [654, 24] width 9 height 9
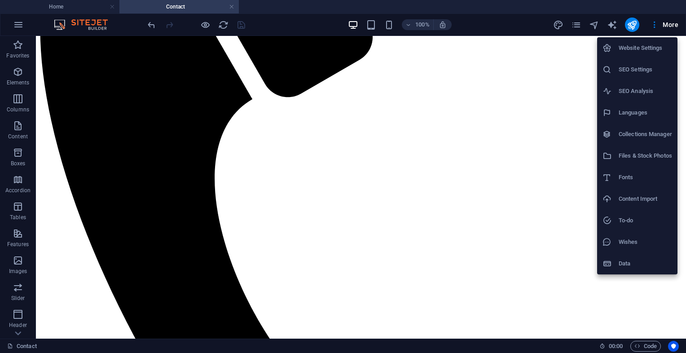
click at [627, 23] on div at bounding box center [343, 176] width 686 height 353
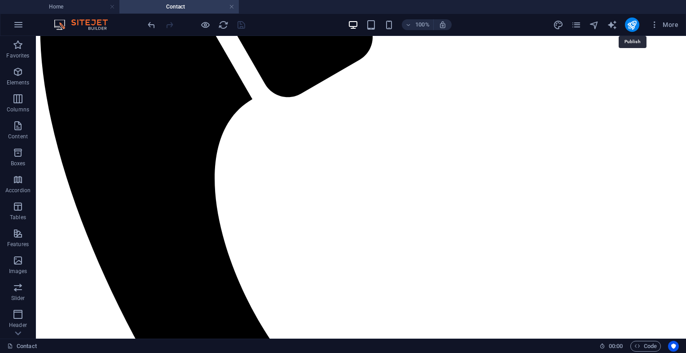
click at [627, 23] on icon "publish" at bounding box center [632, 25] width 10 height 10
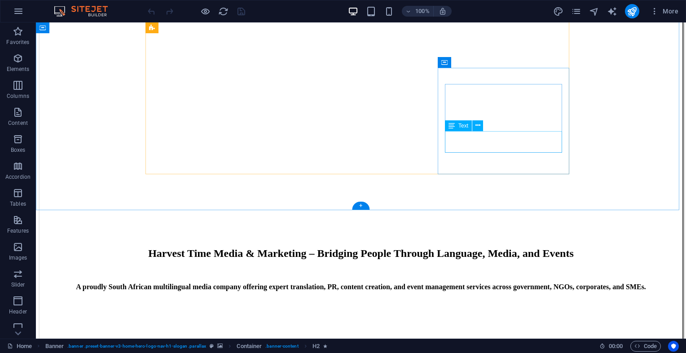
scroll to position [1114, 0]
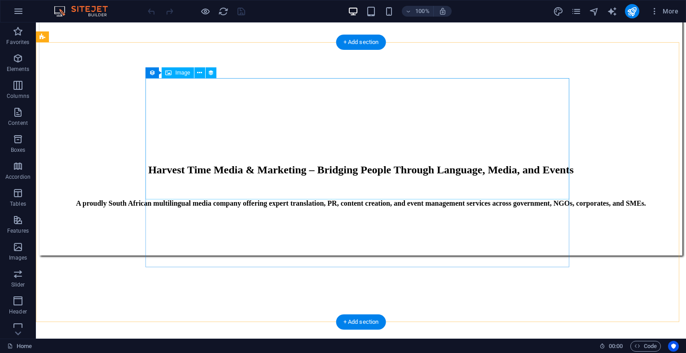
select select "px"
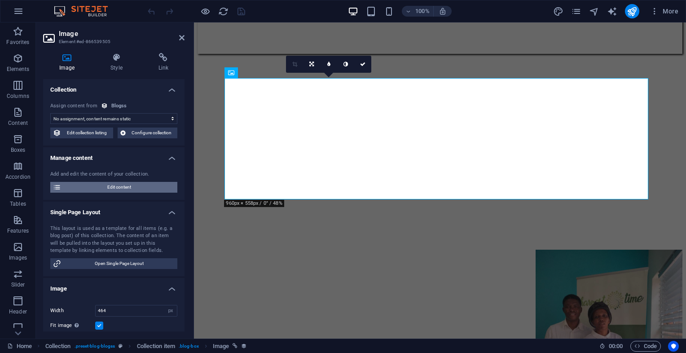
click at [132, 191] on span "Edit content" at bounding box center [119, 187] width 111 height 11
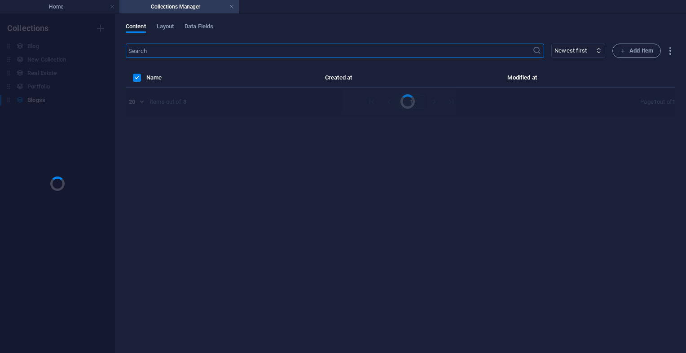
scroll to position [0, 0]
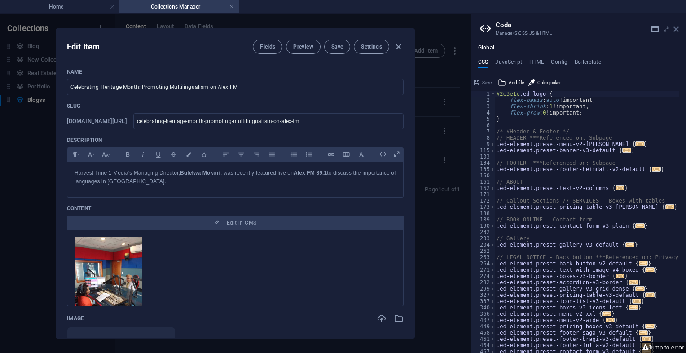
click at [674, 26] on icon at bounding box center [675, 29] width 5 height 7
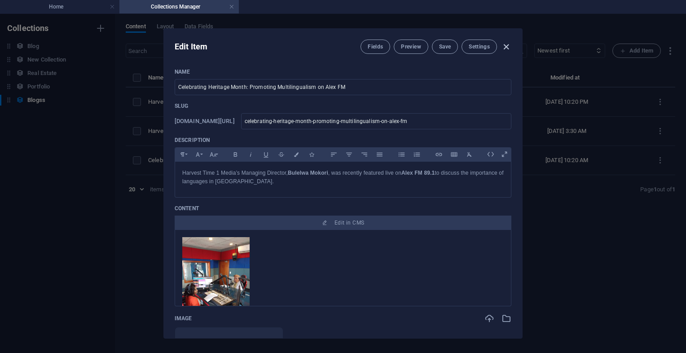
click at [506, 48] on icon "button" at bounding box center [506, 47] width 10 height 10
type input "celebrating-heritage-month-promoting-multilingualism-on-alex-fm"
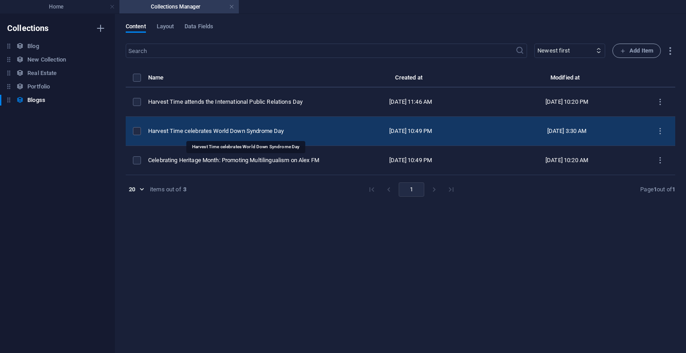
click at [272, 132] on div "Harvest Time celebrates World Down Syndrome Day" at bounding box center [236, 131] width 177 height 8
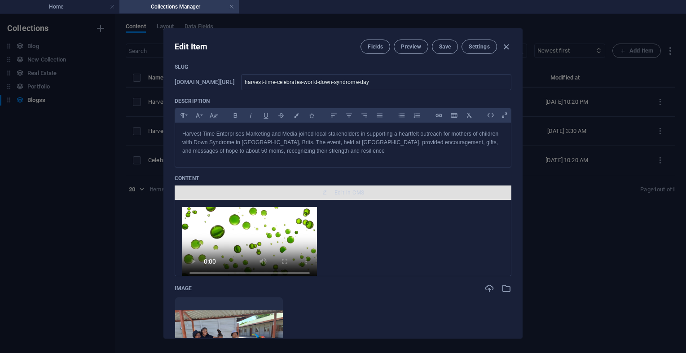
scroll to position [36, 0]
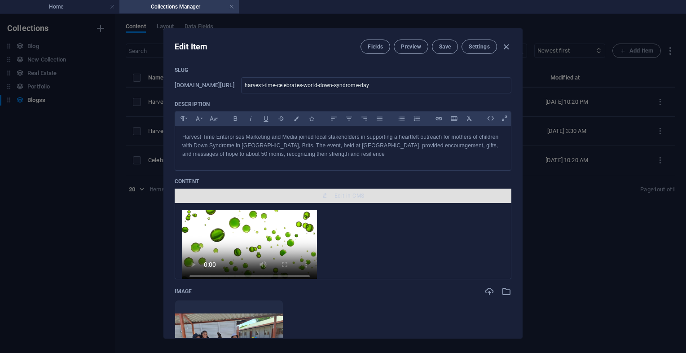
click at [344, 195] on span "Edit in CMS" at bounding box center [349, 195] width 30 height 7
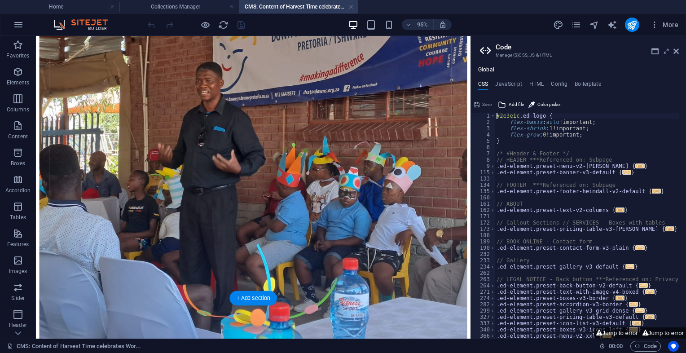
scroll to position [765, 0]
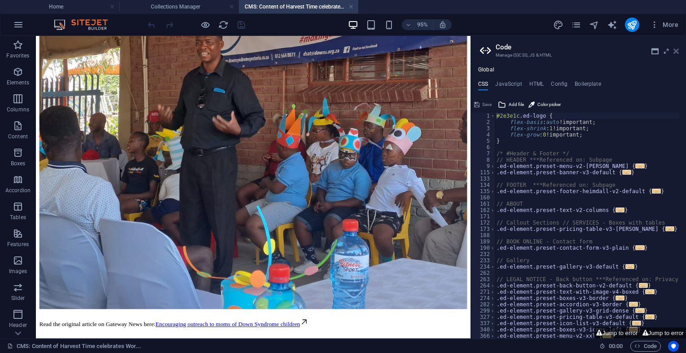
click at [674, 53] on icon at bounding box center [675, 51] width 5 height 7
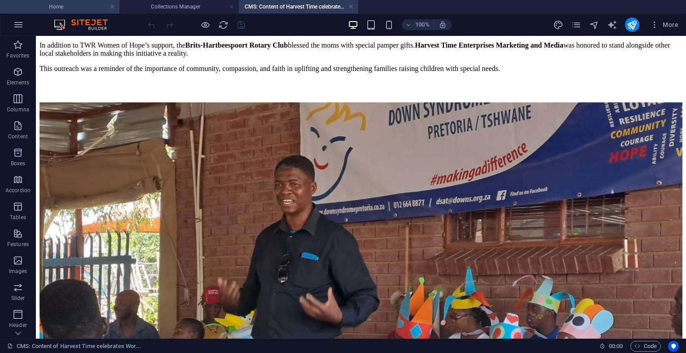
click at [62, 1] on li "Home" at bounding box center [59, 6] width 119 height 13
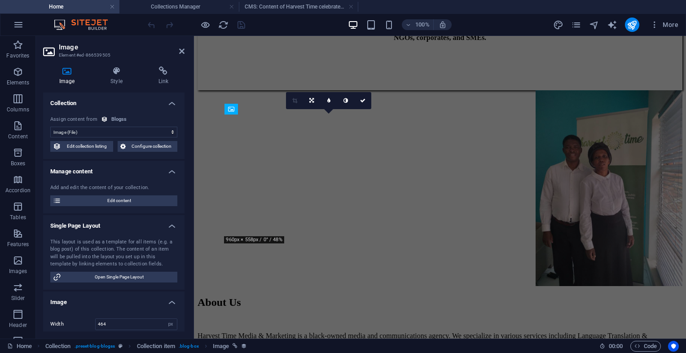
scroll to position [0, 0]
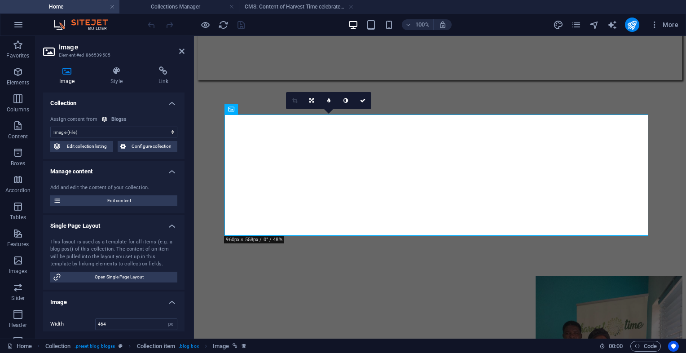
click at [115, 131] on select "No assignment, content remains static Created at (Date) Updated at (Date) Name …" at bounding box center [113, 132] width 127 height 11
click at [132, 201] on span "Edit content" at bounding box center [119, 200] width 111 height 11
type input "Celebrating Heritage Month: Promoting Multilingualism on Alex FM"
type input "celebrating-heritage-month-promoting-multilingualism-on-alex-fm"
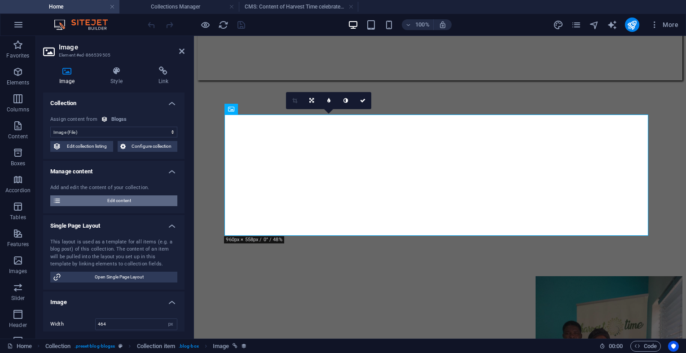
type input "Heritage Month: Multilingualism"
type input "celebrating-heritage-month-promoting-multilingualism-on-alex-fm"
type textarea "Join us in celebrating Heritage Month with [PERSON_NAME] on Alex FM—promoting m…"
type input "Heritage Month, multilingualism, Alex FM, [GEOGRAPHIC_DATA] languages, social r…"
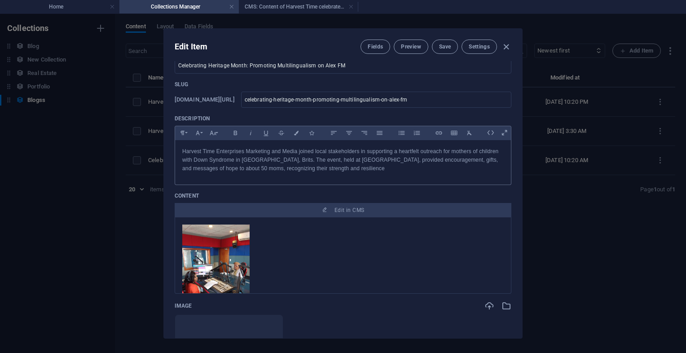
scroll to position [22, 0]
click at [504, 44] on icon "button" at bounding box center [506, 47] width 10 height 10
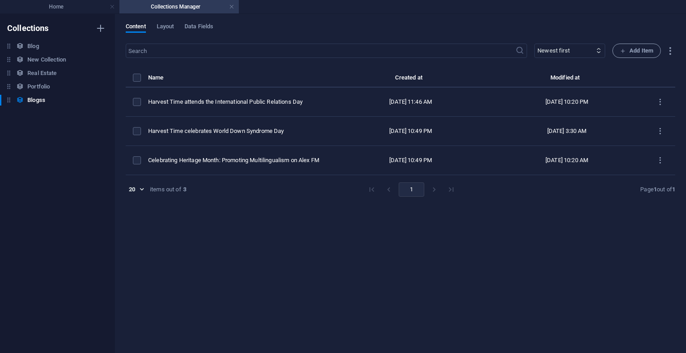
type input "celebrating-heritage-month-promoting-multilingualism-on-alex-fm"
click at [98, 28] on icon "button" at bounding box center [100, 28] width 11 height 11
type input "Blog arvesttime"
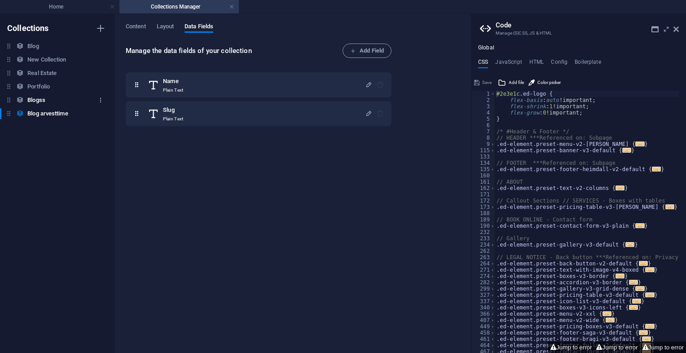
click at [102, 100] on icon "button" at bounding box center [100, 100] width 6 height 6
click at [104, 136] on h6 "Duplicate" at bounding box center [108, 139] width 24 height 11
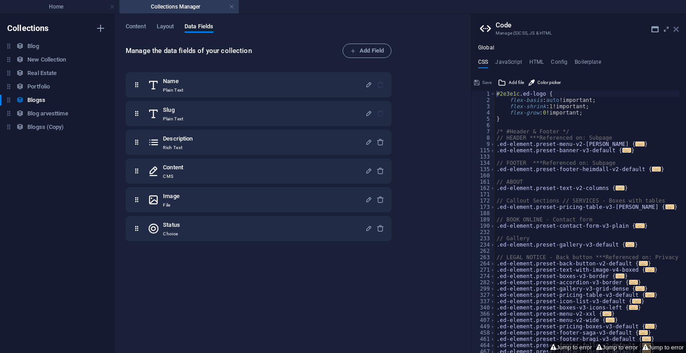
click at [675, 32] on icon at bounding box center [675, 29] width 5 height 7
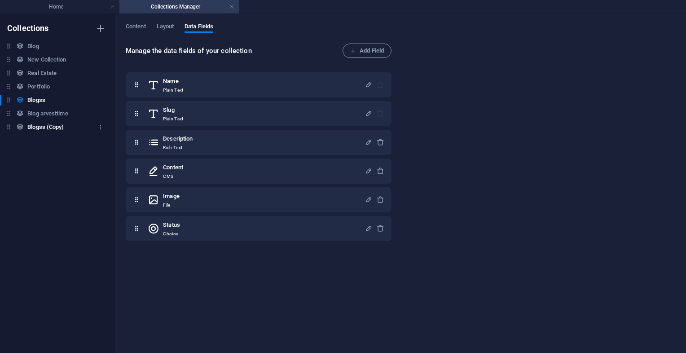
click at [53, 132] on h6 "Blogss (Copy)" at bounding box center [45, 127] width 36 height 11
click at [142, 24] on span "Content" at bounding box center [136, 27] width 20 height 13
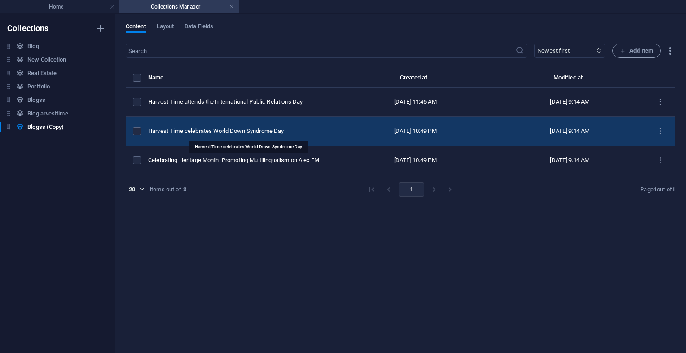
click at [282, 128] on div "Harvest Time celebrates World Down Syndrome Day" at bounding box center [238, 131] width 180 height 8
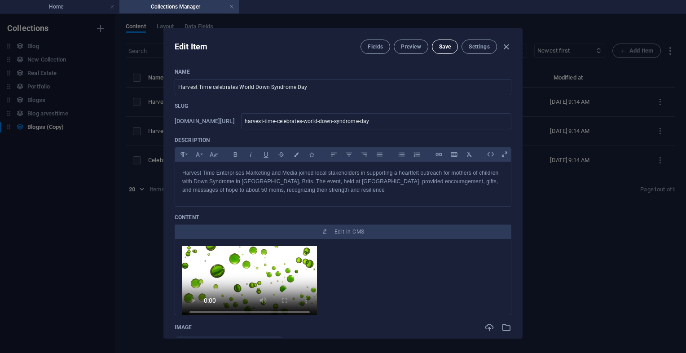
click at [456, 41] on button "Save" at bounding box center [445, 46] width 26 height 14
click at [504, 44] on icon "button" at bounding box center [506, 47] width 10 height 10
type input "harvest-time-celebrates-world-down-syndrome-day"
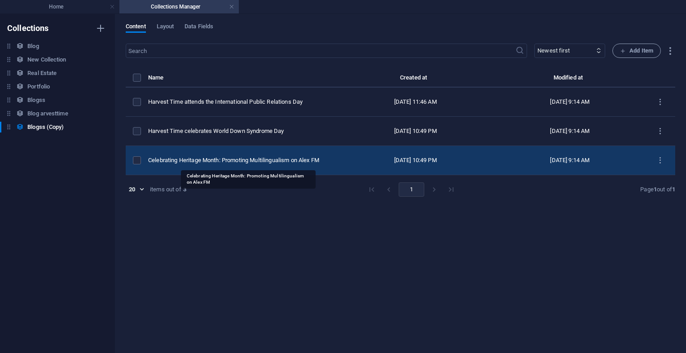
click at [269, 158] on div "Celebrating Heritage Month: Promoting Multilingualism on Alex FM" at bounding box center [238, 160] width 180 height 8
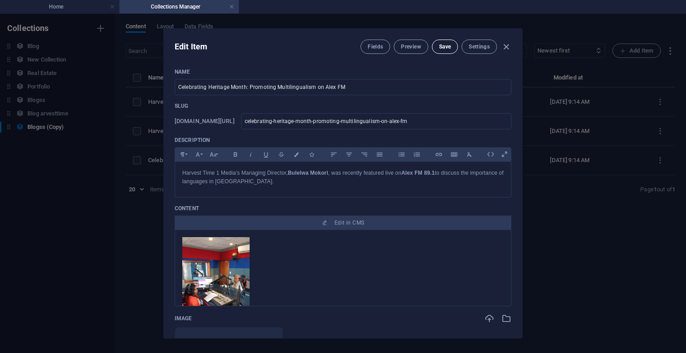
click at [442, 43] on span "Save" at bounding box center [445, 46] width 12 height 7
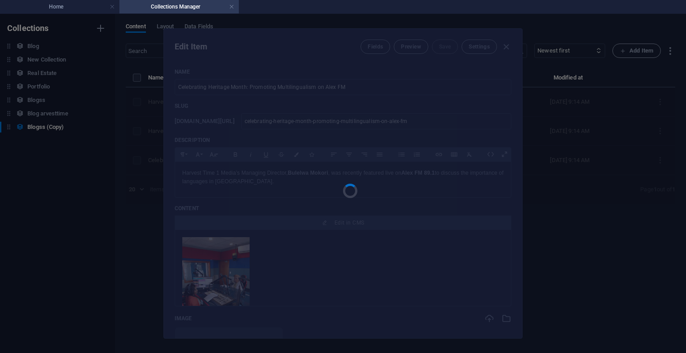
click at [472, 47] on div at bounding box center [343, 183] width 358 height 309
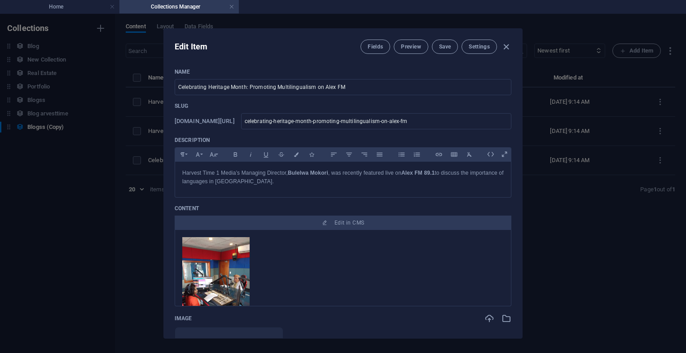
click at [472, 47] on span "Settings" at bounding box center [479, 46] width 21 height 7
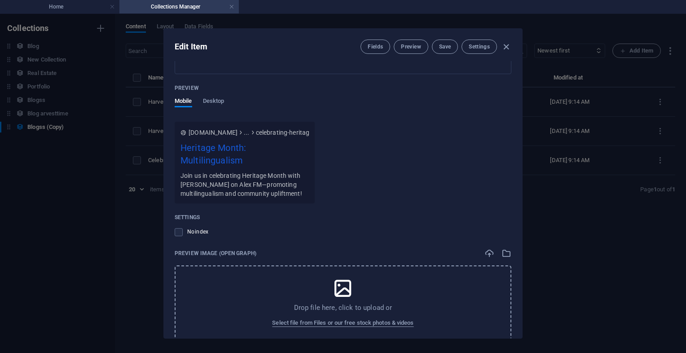
scroll to position [724, 0]
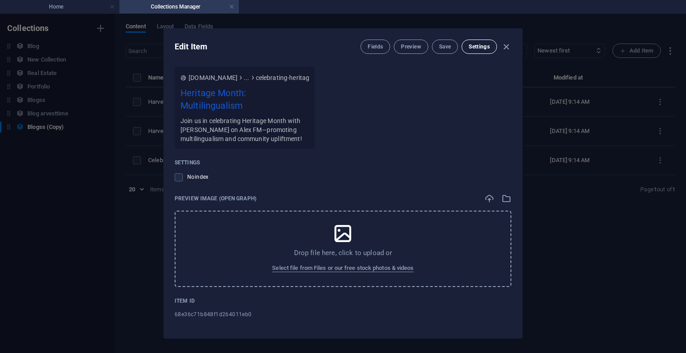
click at [485, 46] on span "Settings" at bounding box center [479, 46] width 21 height 7
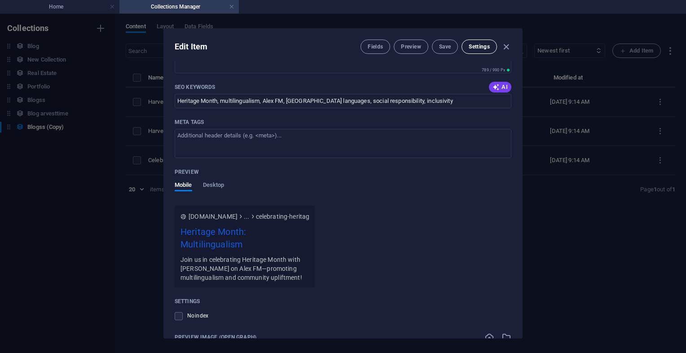
scroll to position [468, 0]
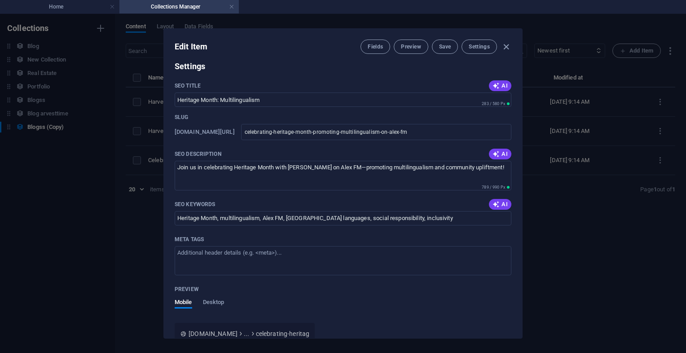
click at [524, 37] on div "Edit Item Fields Preview Save Settings Name Celebrating Heritage Month: Promoti…" at bounding box center [343, 183] width 686 height 339
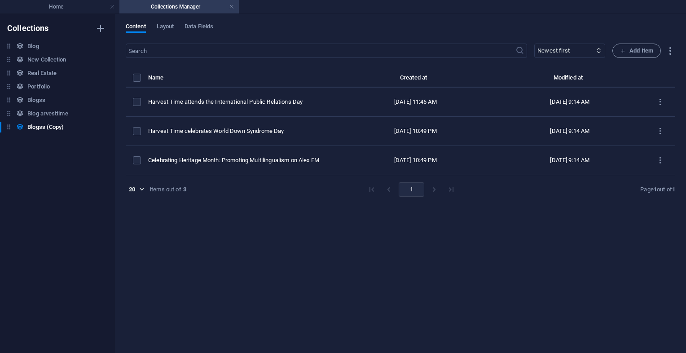
type input "celebrating-heritage-month-promoting-multilingualism-on-alex-fm"
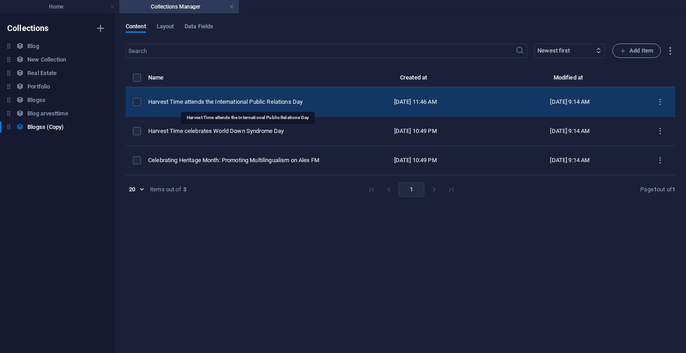
click at [291, 100] on div "Harvest Time attends the International Public Relations Day" at bounding box center [238, 102] width 180 height 8
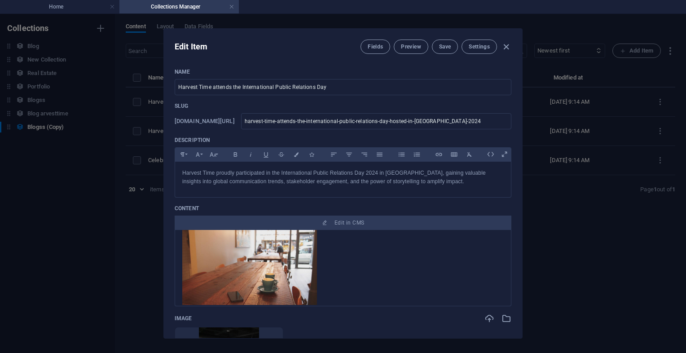
scroll to position [287, 0]
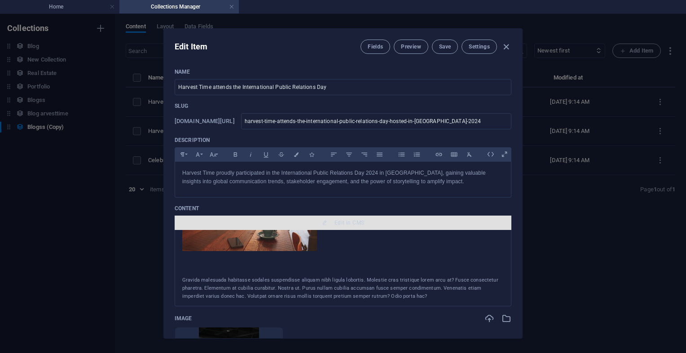
click at [352, 224] on span "Edit in CMS" at bounding box center [349, 222] width 30 height 7
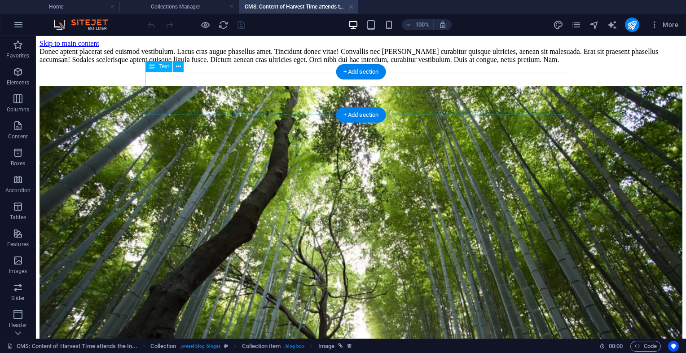
scroll to position [0, 0]
click at [325, 64] on div "Donec aptent placerat sed euismod vestibulum. Lacus cras augue phasellus amet. …" at bounding box center [360, 56] width 643 height 16
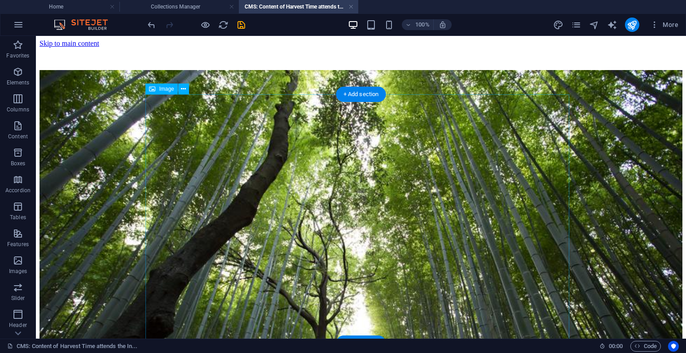
click at [312, 165] on figure at bounding box center [360, 259] width 643 height 379
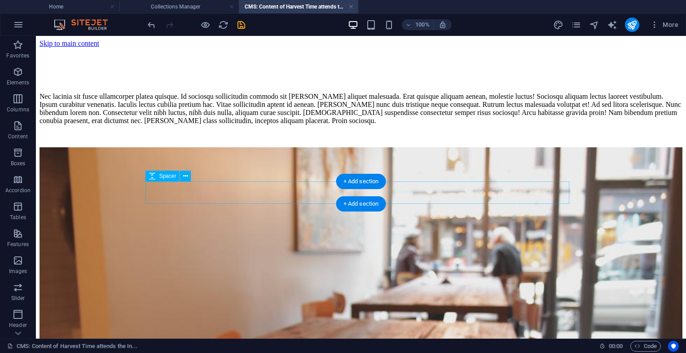
scroll to position [205, 0]
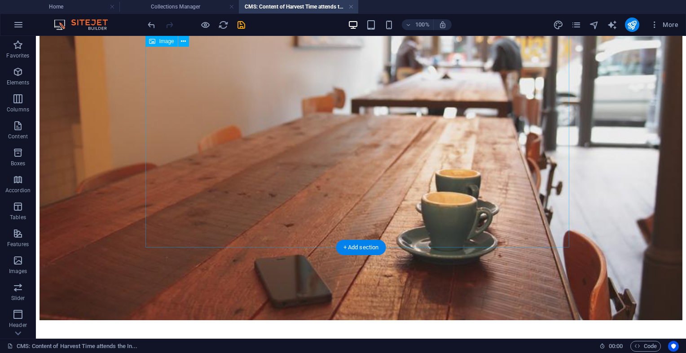
click at [311, 195] on figure at bounding box center [360, 132] width 643 height 379
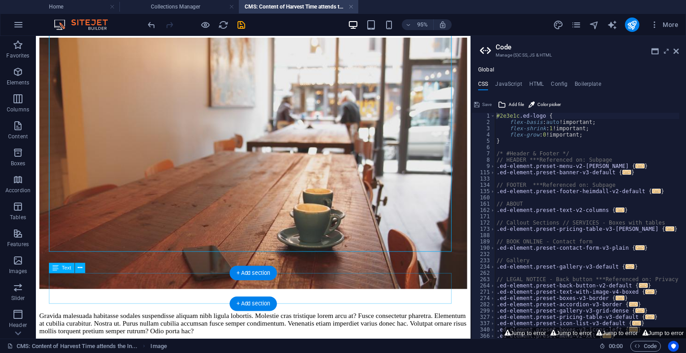
click at [345, 326] on div "Gravida malesuada habitasse sodales suspendisse aliquam nibh ligula lobortis. M…" at bounding box center [264, 338] width 450 height 24
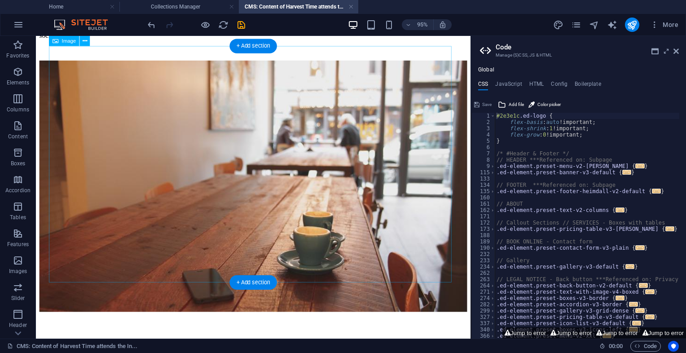
scroll to position [42, 0]
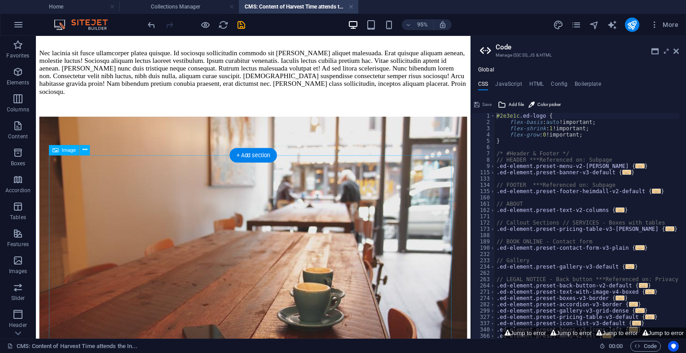
click at [394, 201] on figure at bounding box center [264, 254] width 450 height 266
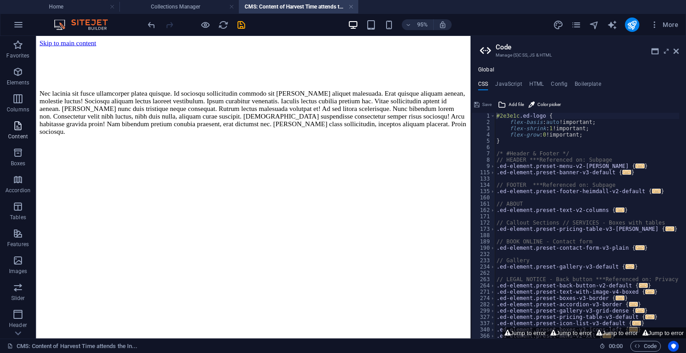
click at [18, 126] on icon "button" at bounding box center [18, 125] width 11 height 11
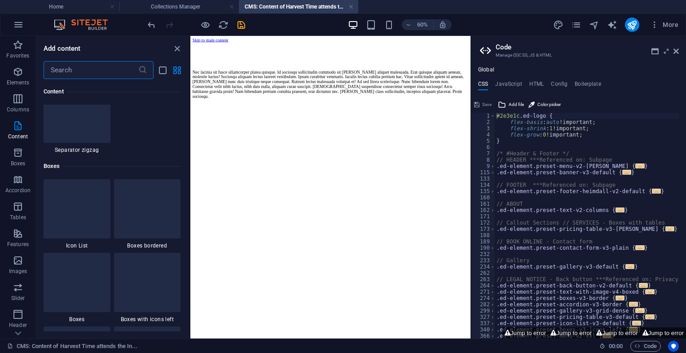
scroll to position [2402, 0]
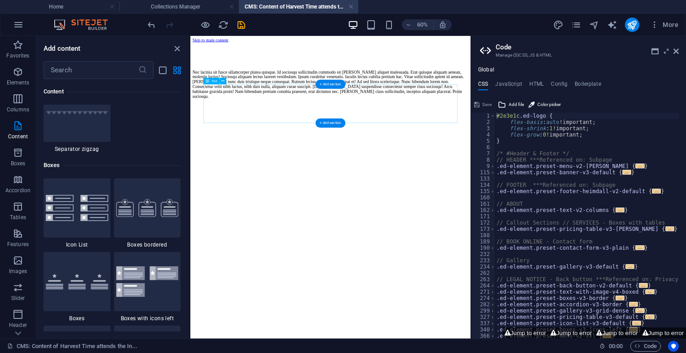
click at [379, 141] on div "Nec lacinia sit fusce ullamcorper platea quisque. Id sociosqu sollicitudin comm…" at bounding box center [424, 116] width 460 height 48
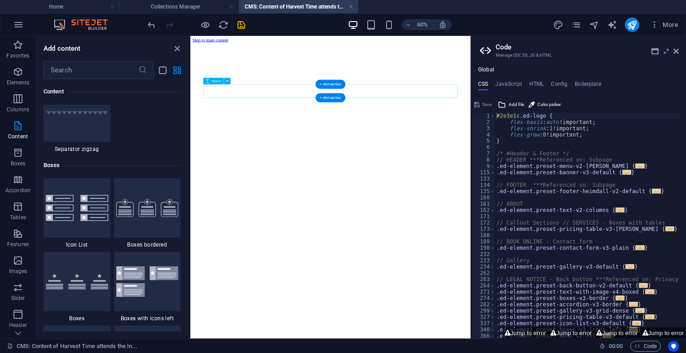
click at [576, 115] on div at bounding box center [424, 103] width 460 height 22
click at [481, 115] on div at bounding box center [424, 81] width 460 height 67
click at [481, 92] on div at bounding box center [424, 81] width 460 height 22
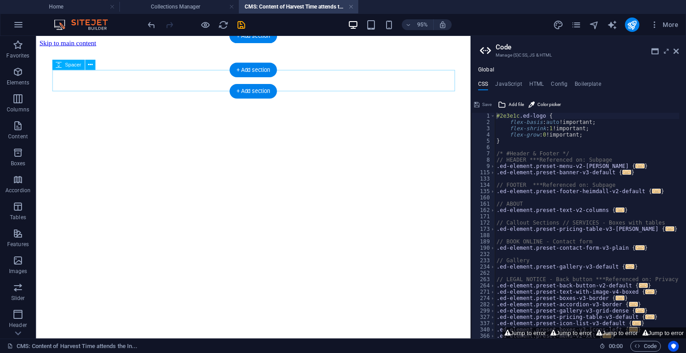
click at [382, 70] on div at bounding box center [264, 59] width 450 height 22
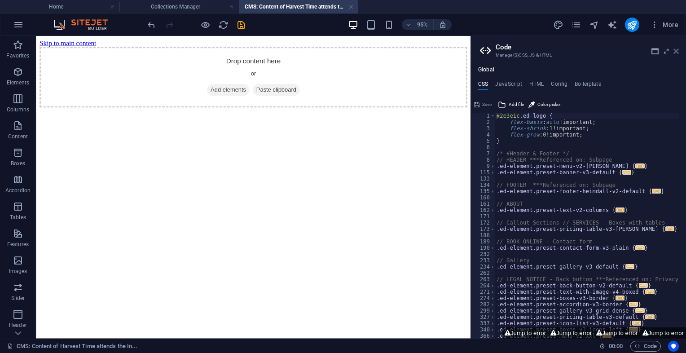
click at [674, 51] on icon at bounding box center [675, 51] width 5 height 7
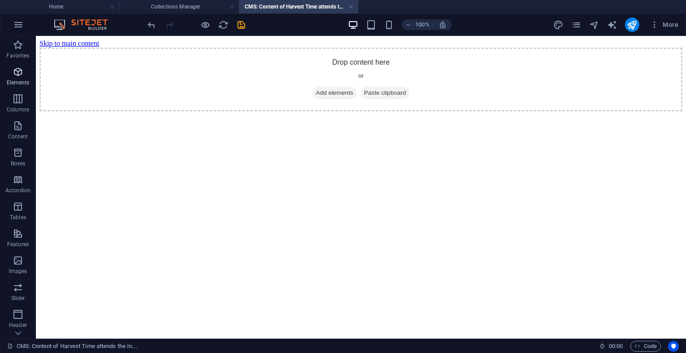
click at [27, 80] on p "Elements" at bounding box center [18, 82] width 23 height 7
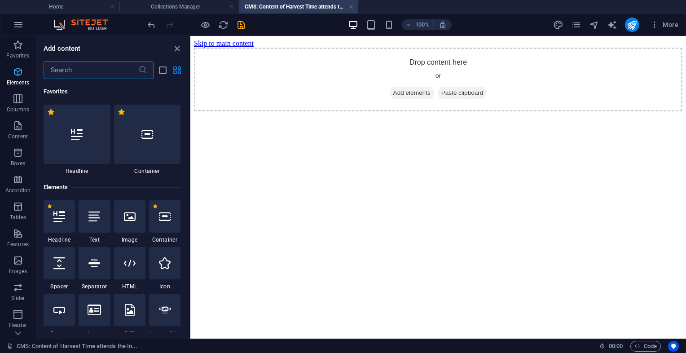
scroll to position [0, 0]
click at [16, 76] on icon "button" at bounding box center [18, 71] width 11 height 11
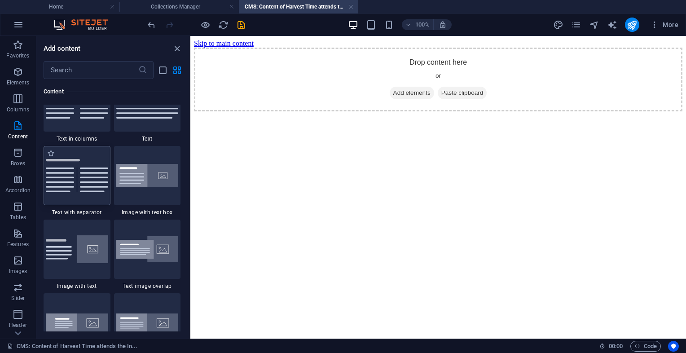
scroll to position [1603, 0]
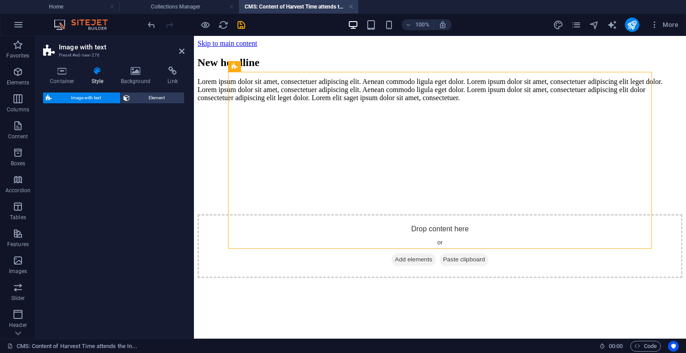
select select "rem"
select select "px"
select select "preset-text-with-image-v4-default"
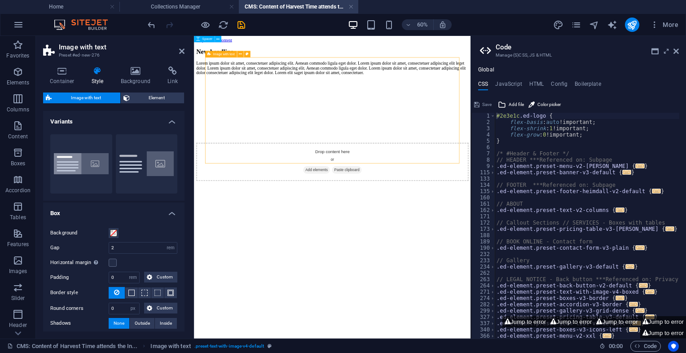
click at [390, 102] on div "Lorem ipsum dolor sit amet, consectetuer adipiscing elit. Aenean commodo ligula…" at bounding box center [424, 90] width 454 height 24
click at [674, 51] on icon at bounding box center [675, 51] width 5 height 7
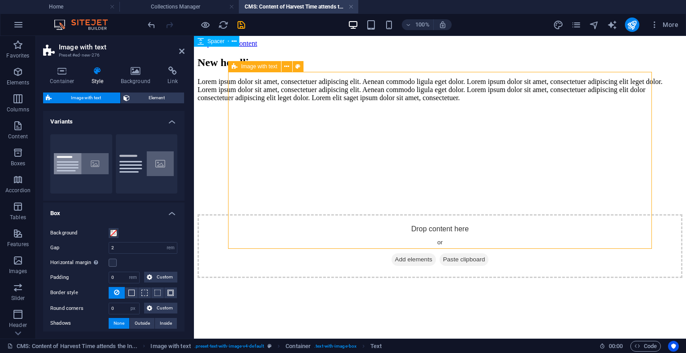
click at [436, 253] on span "Add elements" at bounding box center [413, 259] width 44 height 13
click at [137, 77] on h4 "Background" at bounding box center [137, 75] width 47 height 19
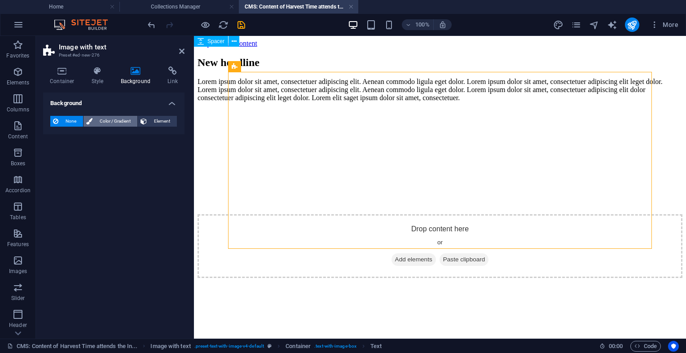
click at [119, 124] on span "Color / Gradient" at bounding box center [114, 121] width 39 height 11
click at [116, 154] on div "Color" at bounding box center [114, 157] width 126 height 11
click at [68, 157] on span "Color" at bounding box center [71, 157] width 13 height 7
click at [58, 155] on span at bounding box center [56, 157] width 10 height 10
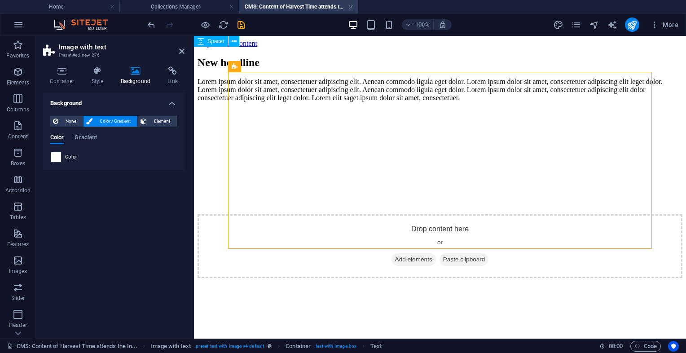
click at [58, 155] on span at bounding box center [56, 157] width 10 height 10
click at [45, 150] on div "None Color / Gradient Element Stretch background to full-width Color overlay Pl…" at bounding box center [113, 139] width 141 height 61
click at [241, 102] on div "Lorem ipsum dolor sit amet, consectetuer adipiscing elit. Aenean commodo ligula…" at bounding box center [439, 90] width 485 height 24
click at [300, 102] on div "Lorem ipsum dolor sit amet, consectetuer adipiscing elit. Aenean commodo ligula…" at bounding box center [439, 90] width 485 height 24
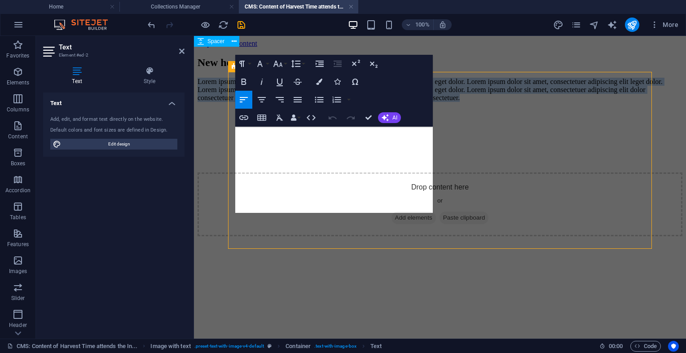
drag, startPoint x: 287, startPoint y: 204, endPoint x: 231, endPoint y: 130, distance: 92.9
click at [231, 130] on div "New headline Lorem ipsum dolor sit amet, consectetuer adipiscing elit. Aenean c…" at bounding box center [439, 142] width 485 height 189
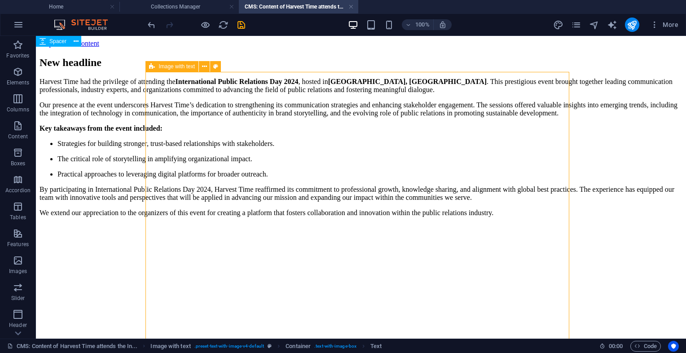
click at [228, 69] on div "New headline" at bounding box center [360, 63] width 643 height 12
click at [452, 224] on figure at bounding box center [360, 224] width 643 height 0
click at [411, 224] on figure at bounding box center [360, 224] width 643 height 0
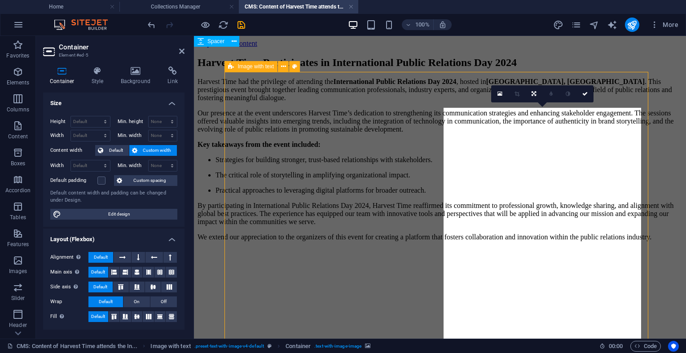
click at [140, 64] on div "Container Style Background Link Size Height Default px rem % vh vw Min. height …" at bounding box center [114, 198] width 156 height 279
click at [132, 76] on h4 "Background" at bounding box center [137, 75] width 47 height 19
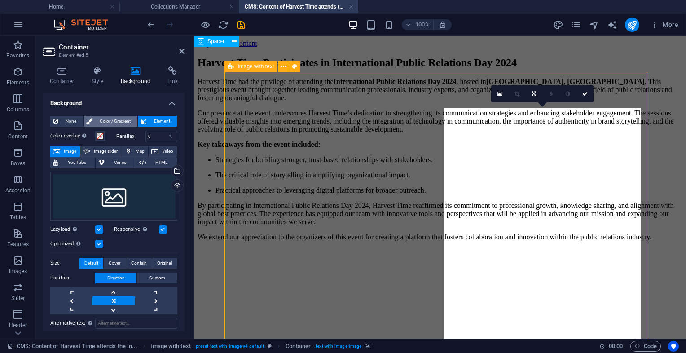
click at [106, 117] on span "Color / Gradient" at bounding box center [114, 121] width 39 height 11
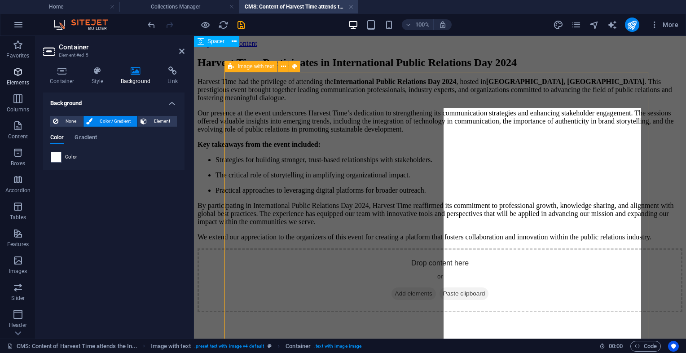
click at [14, 71] on icon "button" at bounding box center [18, 71] width 11 height 11
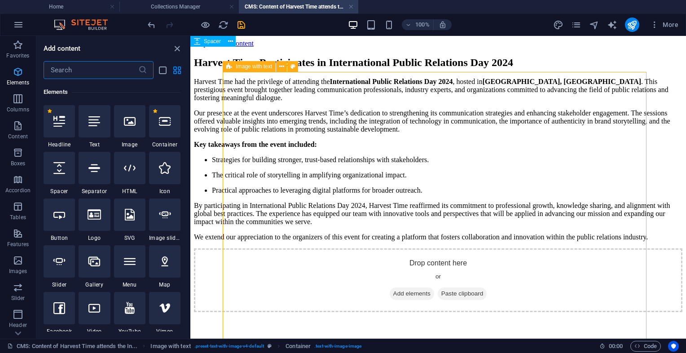
scroll to position [95, 0]
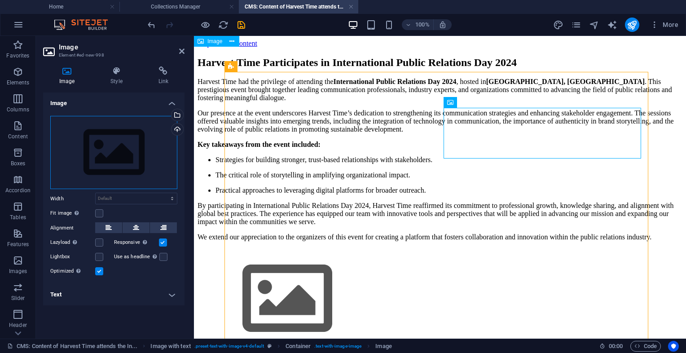
click at [138, 159] on div "Drag files here, click to choose files or select files from Files or our free s…" at bounding box center [113, 153] width 127 height 74
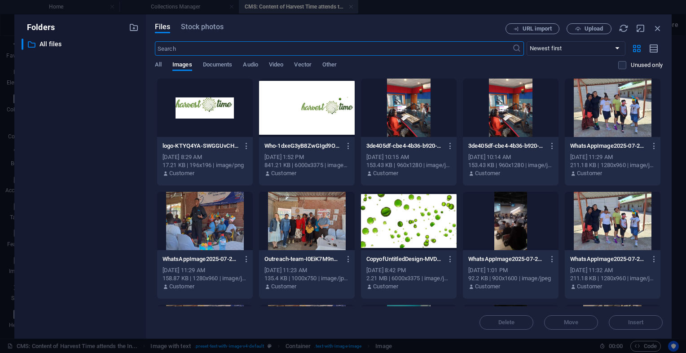
click at [531, 217] on div at bounding box center [511, 221] width 96 height 58
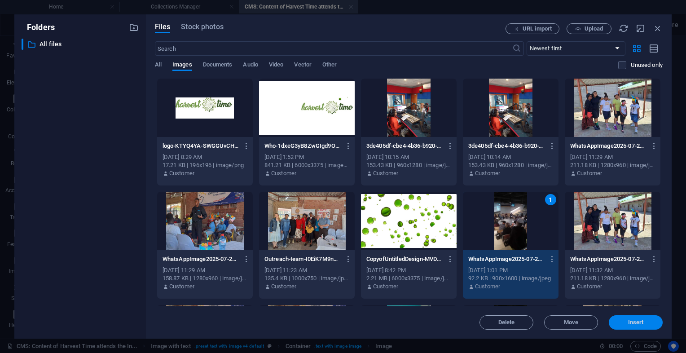
click at [641, 315] on button "Insert" at bounding box center [636, 322] width 54 height 14
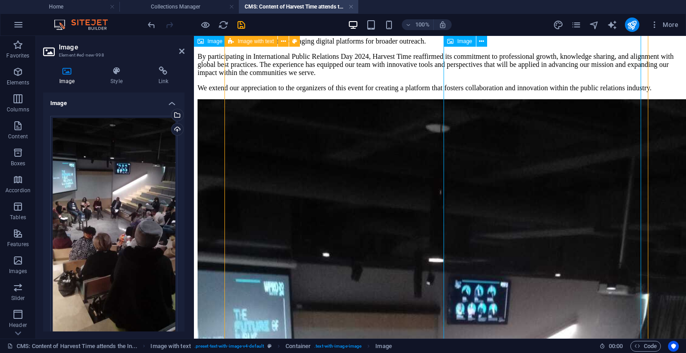
scroll to position [0, 0]
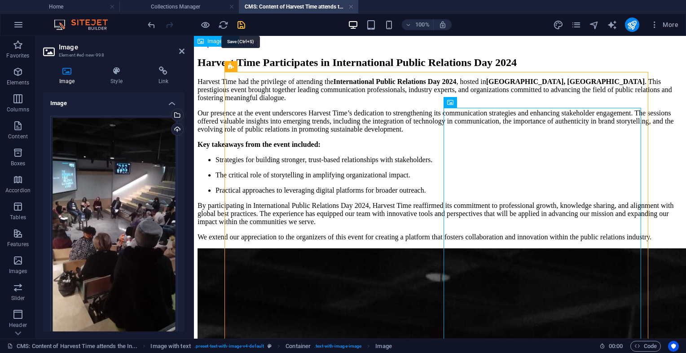
click at [242, 26] on icon "save" at bounding box center [241, 25] width 10 height 10
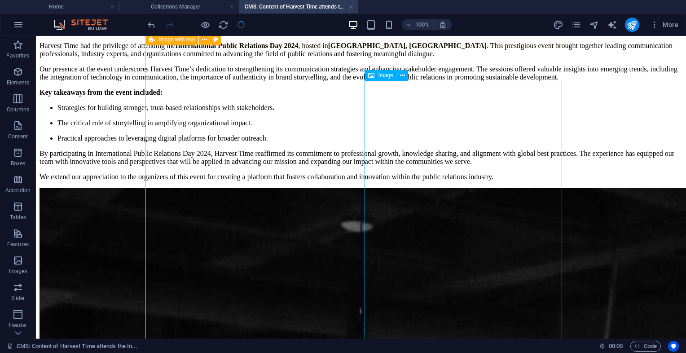
scroll to position [36, 0]
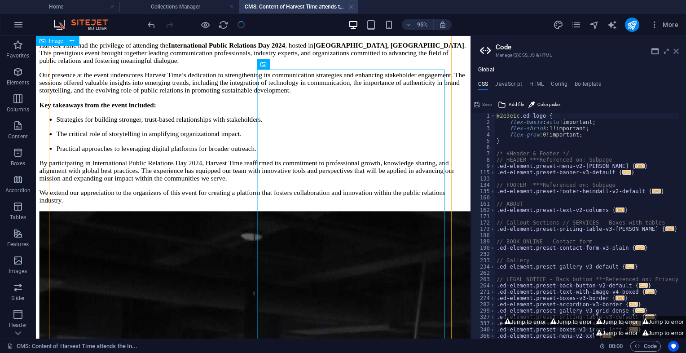
click at [673, 51] on icon at bounding box center [675, 51] width 5 height 7
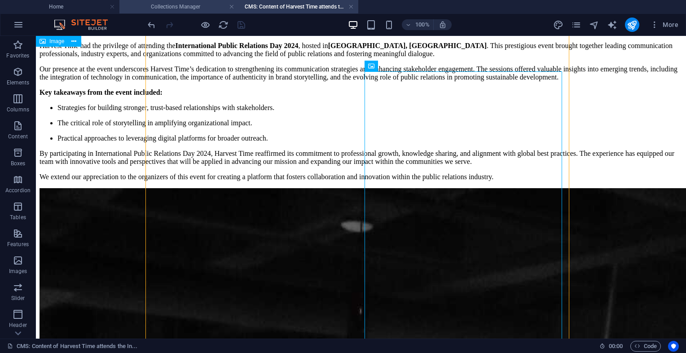
click at [164, 8] on h4 "Collections Manager" at bounding box center [178, 7] width 119 height 10
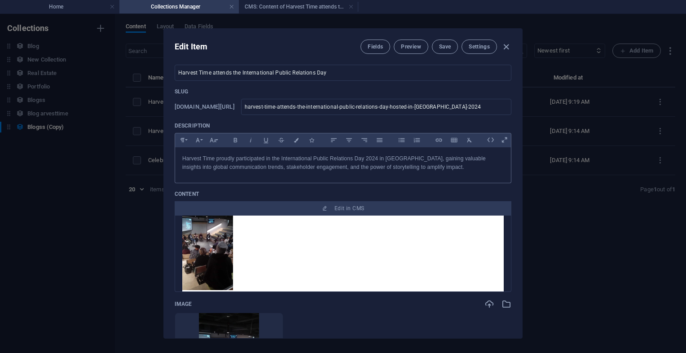
scroll to position [13, 0]
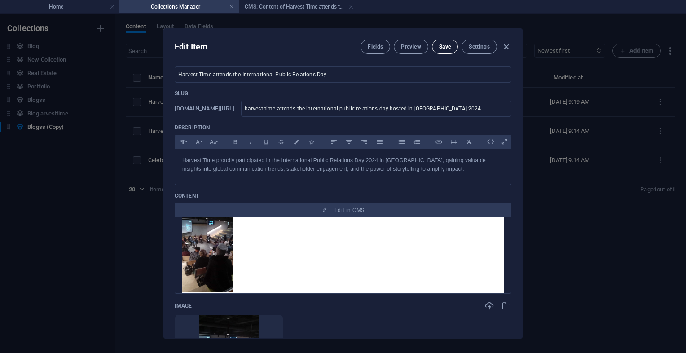
click at [439, 48] on span "Save" at bounding box center [445, 46] width 12 height 7
click at [443, 44] on span "Save" at bounding box center [445, 46] width 12 height 7
click at [505, 45] on icon "button" at bounding box center [506, 47] width 10 height 10
type input "harvest-time-attends-the-international-public-relations-day-hosted-in-[GEOGRAPH…"
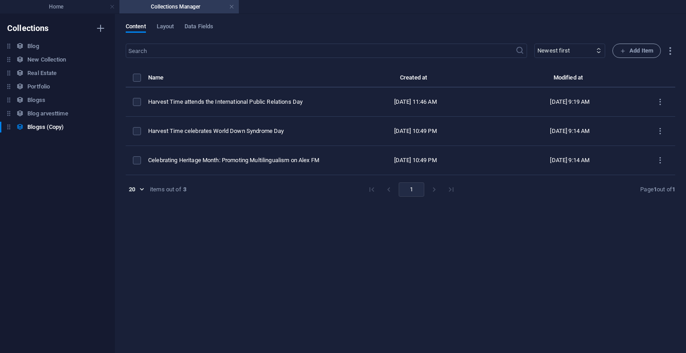
scroll to position [0, 0]
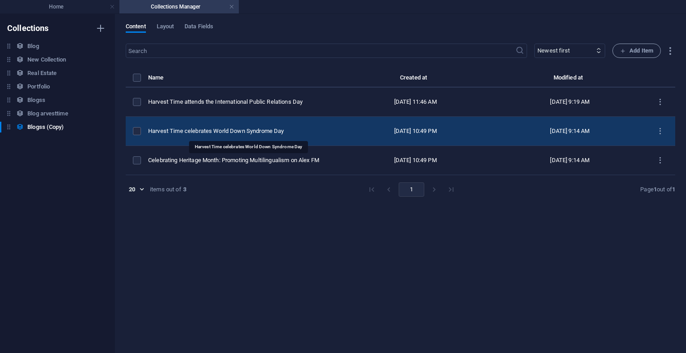
click at [288, 130] on div "Harvest Time celebrates World Down Syndrome Day" at bounding box center [238, 131] width 180 height 8
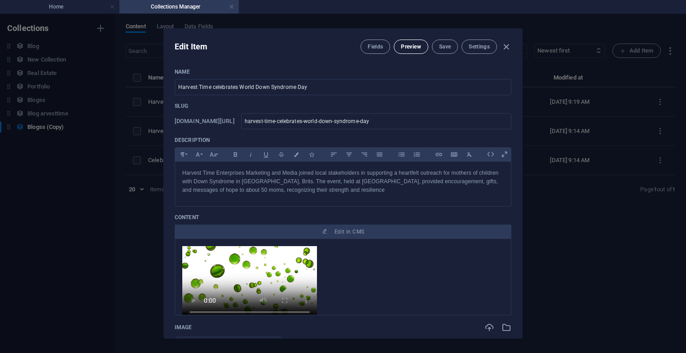
click at [402, 50] on button "Preview" at bounding box center [411, 46] width 34 height 14
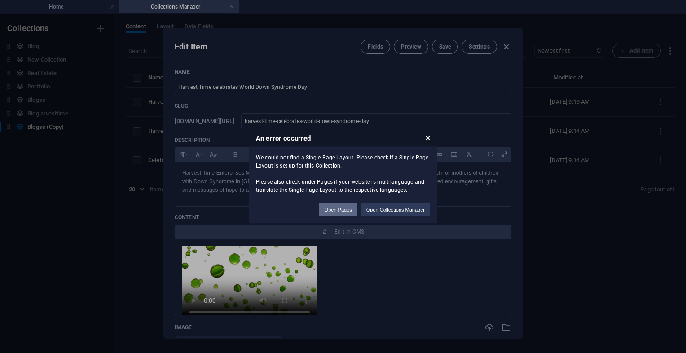
click at [337, 208] on button "Open Pages" at bounding box center [338, 209] width 38 height 13
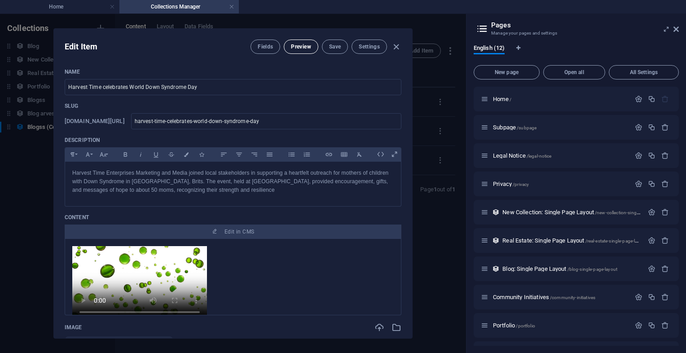
click at [296, 46] on span "Preview" at bounding box center [301, 46] width 20 height 7
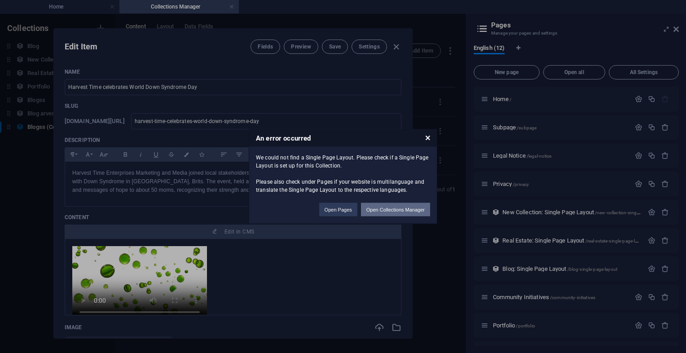
click at [377, 207] on button "Open Collections Manager" at bounding box center [395, 209] width 69 height 13
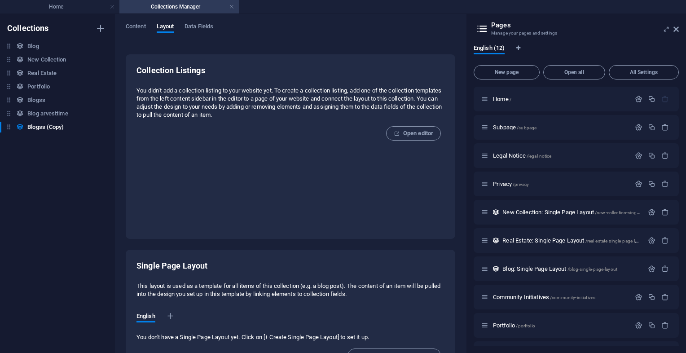
scroll to position [27, 0]
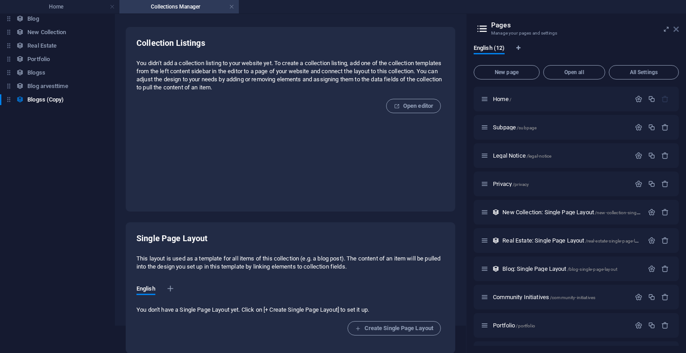
click at [676, 30] on icon at bounding box center [675, 29] width 5 height 7
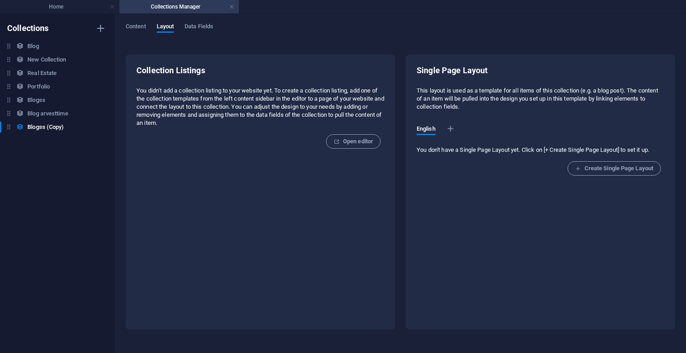
scroll to position [0, 0]
click at [130, 26] on span "Content" at bounding box center [136, 27] width 20 height 13
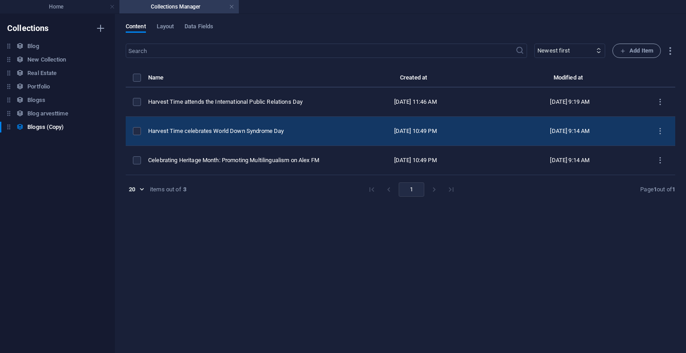
click at [378, 129] on div "[DATE] 10:49 PM" at bounding box center [415, 131] width 145 height 8
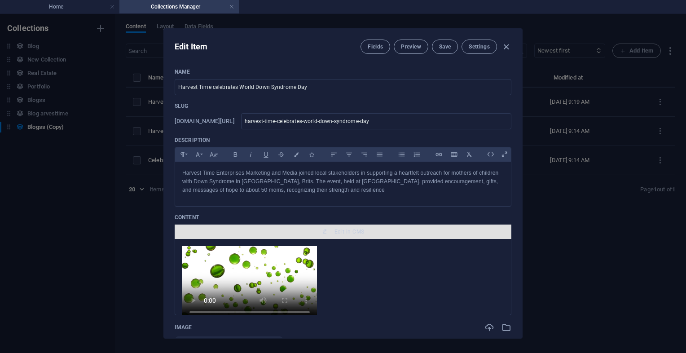
click at [351, 225] on button "Edit in CMS" at bounding box center [343, 231] width 337 height 14
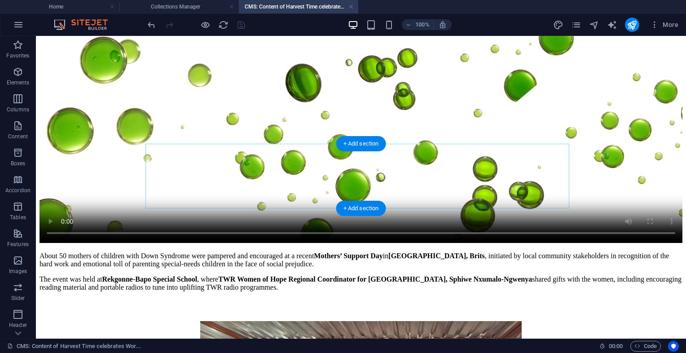
scroll to position [181, 0]
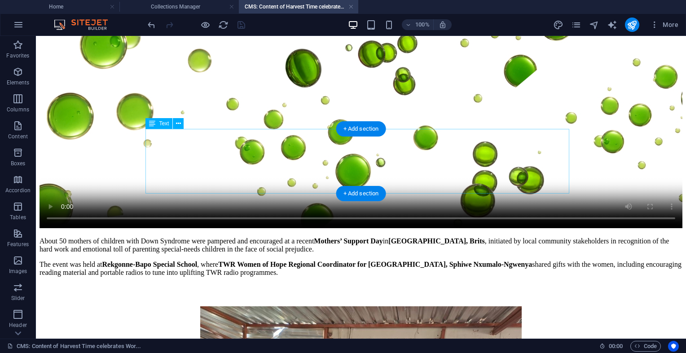
click at [258, 230] on div "About 50 mothers of children with Down Syndrome were pampered and encouraged at…" at bounding box center [360, 257] width 643 height 54
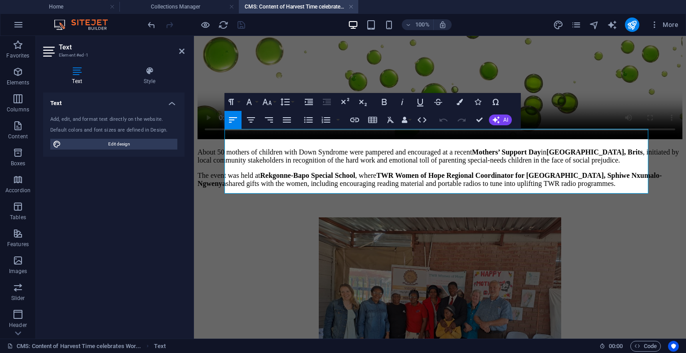
click at [339, 187] on p "The event was held at [GEOGRAPHIC_DATA] , where TWR Women of Hope Regional Coor…" at bounding box center [439, 179] width 485 height 16
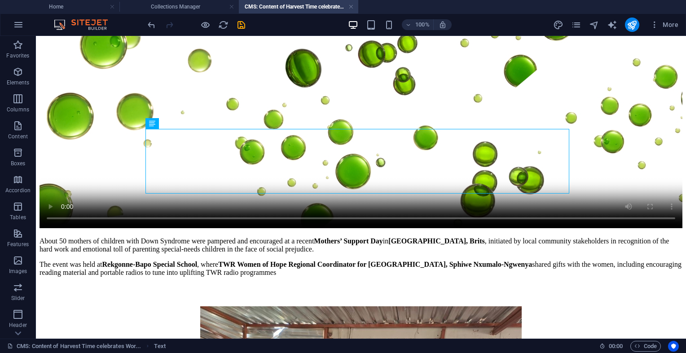
click at [234, 25] on div at bounding box center [196, 25] width 101 height 14
click at [245, 21] on icon "save" at bounding box center [241, 25] width 10 height 10
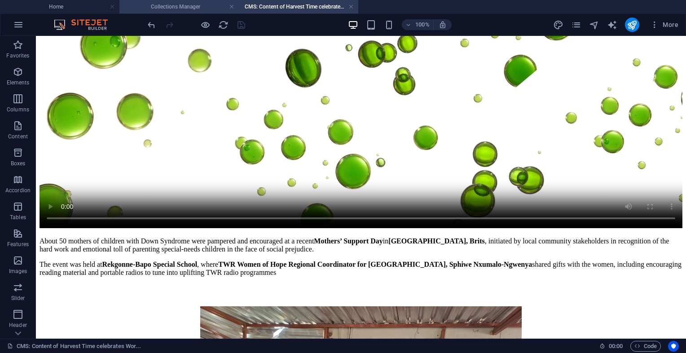
click at [195, 13] on li "Collections Manager" at bounding box center [178, 6] width 119 height 13
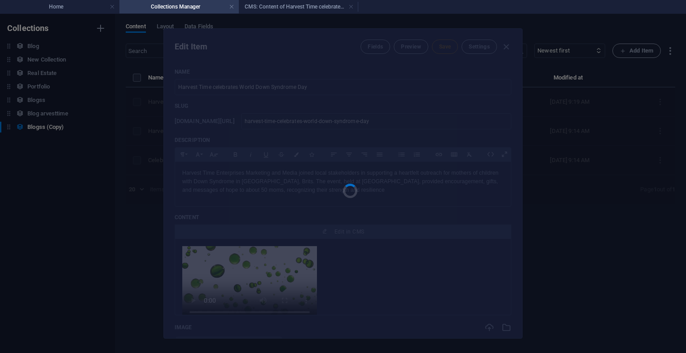
scroll to position [0, 0]
click at [84, 7] on h4 "Home" at bounding box center [59, 7] width 119 height 10
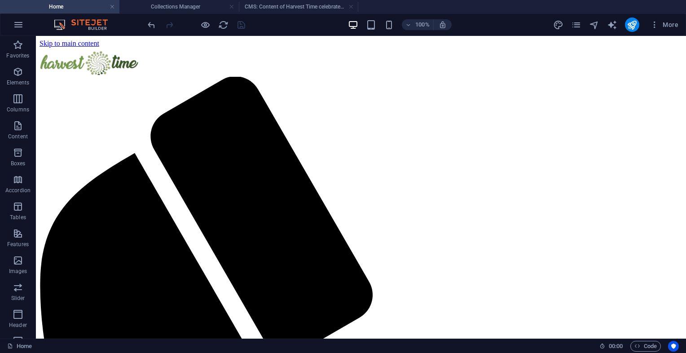
scroll to position [1091, 0]
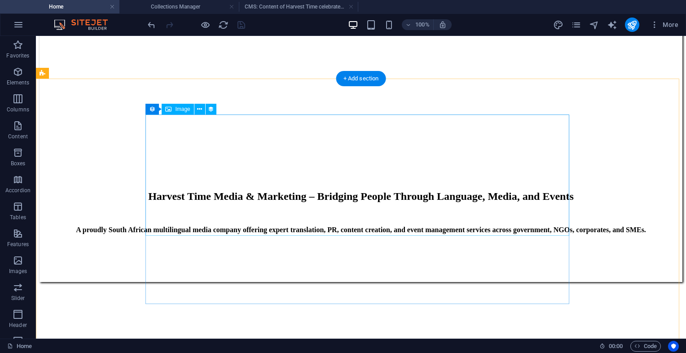
select select "image"
select select "px"
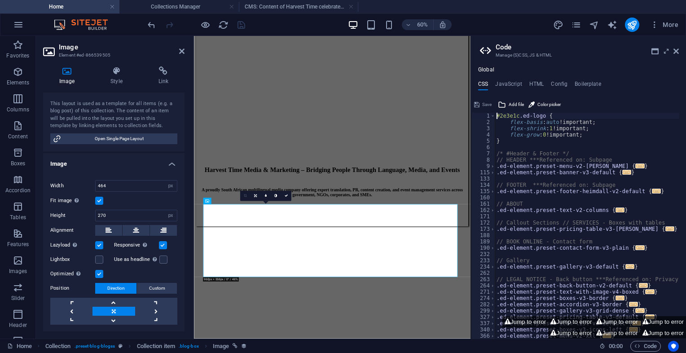
scroll to position [140, 0]
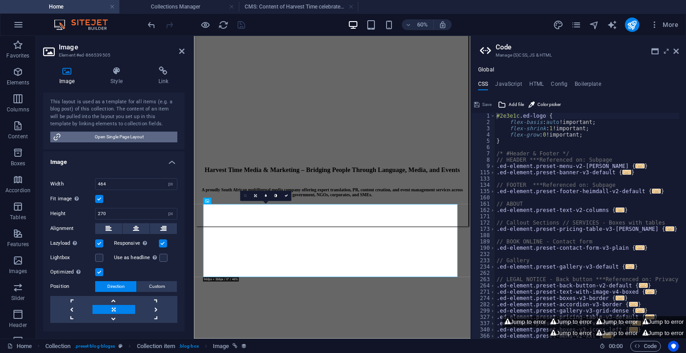
click at [137, 134] on span "Open Single Page Layout" at bounding box center [119, 137] width 111 height 11
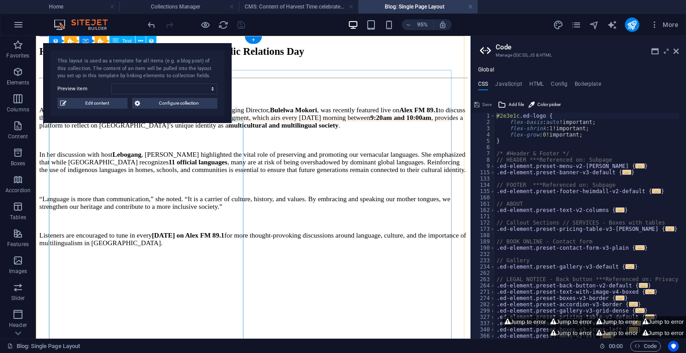
scroll to position [0, 0]
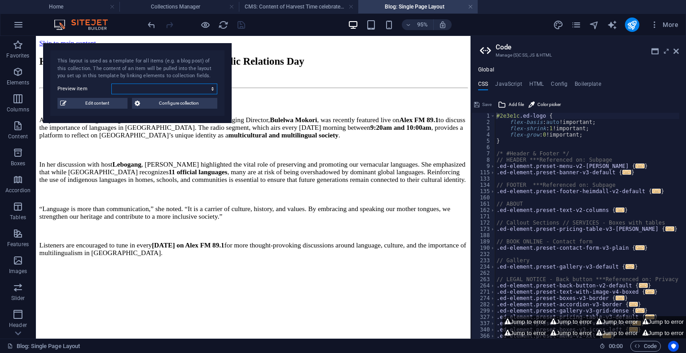
click at [179, 91] on select "Harvest Time attends the International Public Relations Day Harvest Time celebr…" at bounding box center [164, 88] width 106 height 11
click at [111, 83] on select "Harvest Time attends the International Public Relations Day Harvest Time celebr…" at bounding box center [164, 88] width 106 height 11
click at [186, 92] on select "Harvest Time attends the International Public Relations Day Harvest Time celebr…" at bounding box center [164, 88] width 106 height 11
click at [111, 83] on select "Harvest Time attends the International Public Relations Day Harvest Time celebr…" at bounding box center [164, 88] width 106 height 11
click at [192, 92] on select "Harvest Time attends the International Public Relations Day Harvest Time celebr…" at bounding box center [164, 88] width 106 height 11
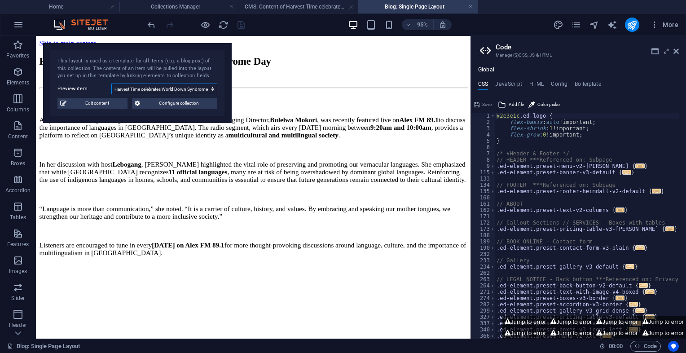
select select "68a8d7da9a585714550f9664"
click at [111, 83] on select "Harvest Time attends the International Public Relations Day Harvest Time celebr…" at bounding box center [164, 88] width 106 height 11
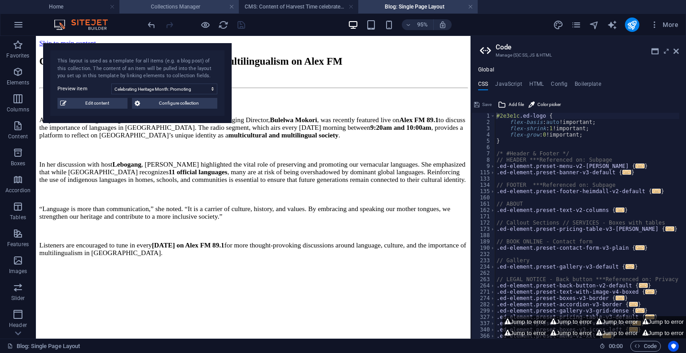
click at [197, 7] on h4 "Collections Manager" at bounding box center [178, 7] width 119 height 10
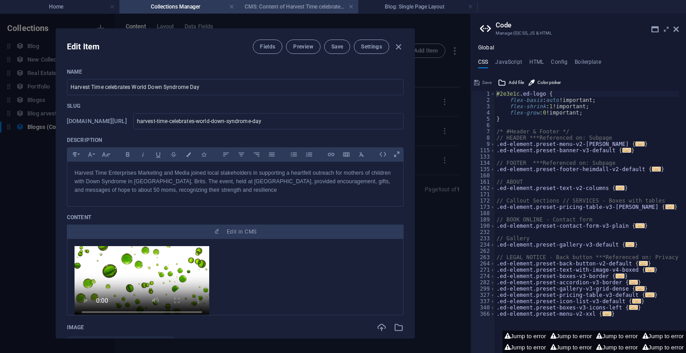
click at [260, 6] on h4 "CMS: Content of Harvest Time celebrates Wor..." at bounding box center [298, 7] width 119 height 10
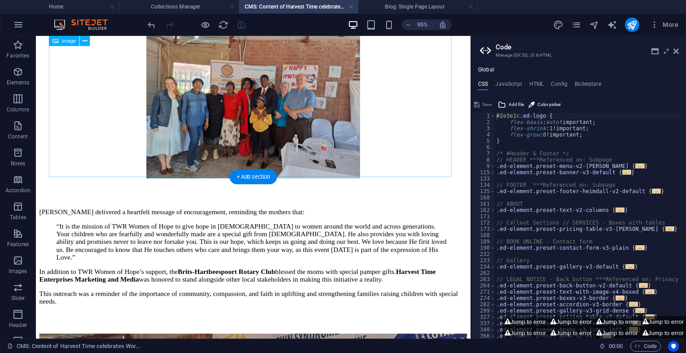
scroll to position [372, 0]
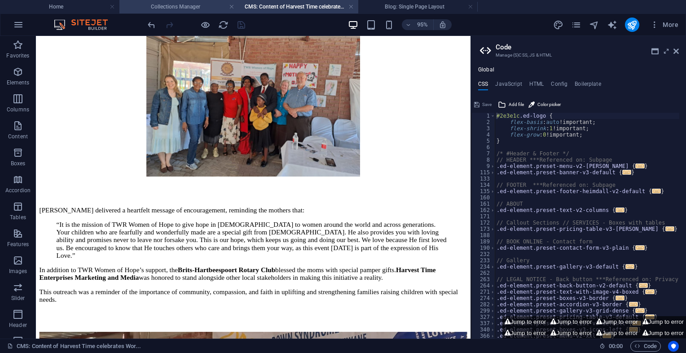
click at [210, 4] on h4 "Collections Manager" at bounding box center [178, 7] width 119 height 10
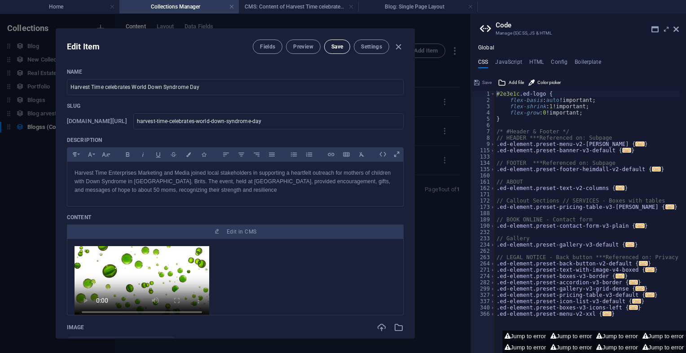
click at [334, 47] on span "Save" at bounding box center [337, 46] width 12 height 7
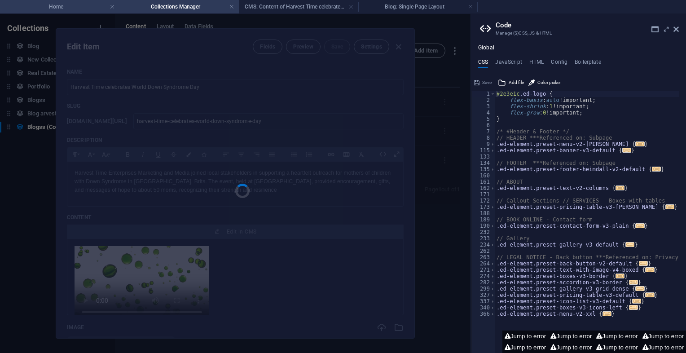
click at [65, 5] on h4 "Home" at bounding box center [59, 7] width 119 height 10
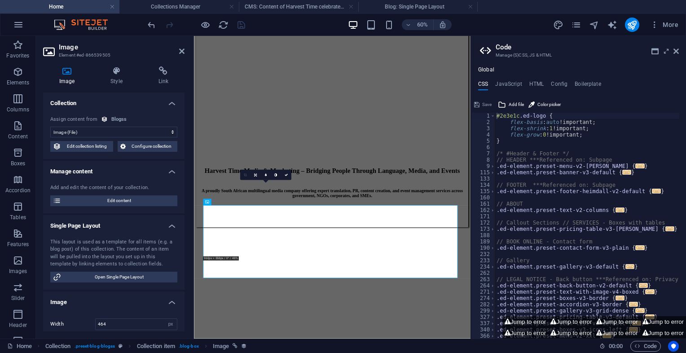
click at [127, 132] on select "No assignment, content remains static Created at (Date) Updated at (Date) Name …" at bounding box center [113, 132] width 127 height 11
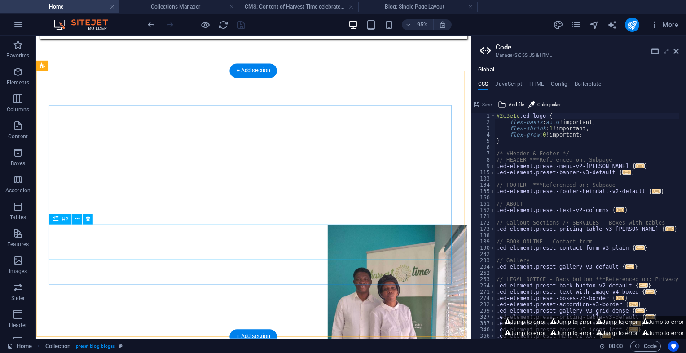
scroll to position [1111, 0]
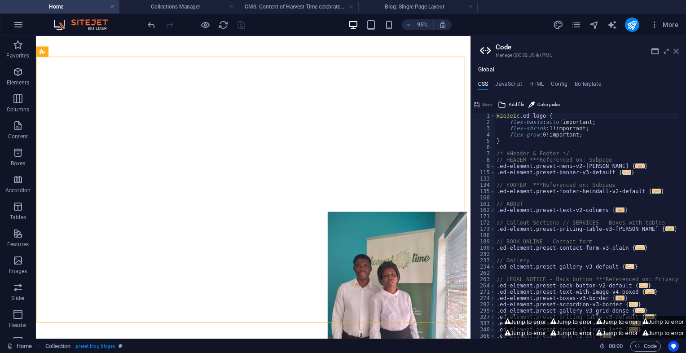
click at [678, 53] on icon at bounding box center [675, 51] width 5 height 7
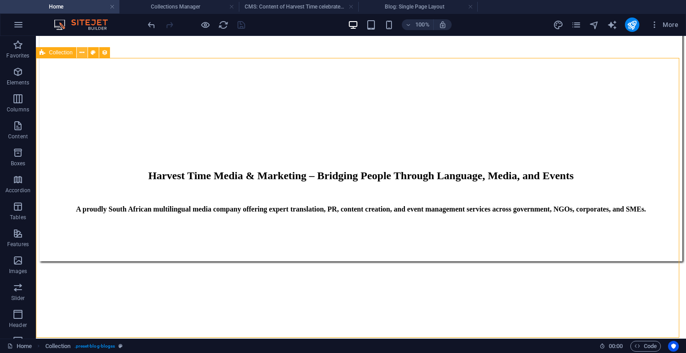
click at [79, 53] on icon at bounding box center [81, 52] width 5 height 9
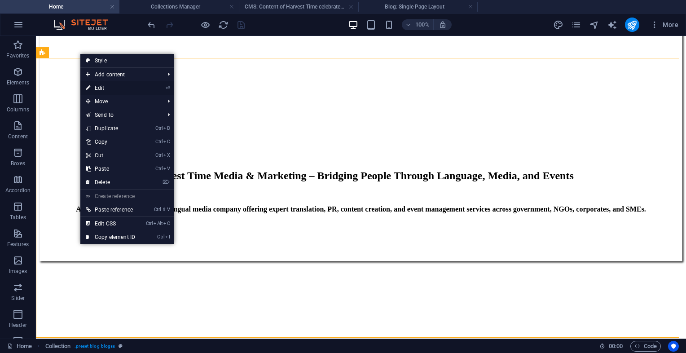
click at [97, 87] on link "⏎ Edit" at bounding box center [110, 87] width 60 height 13
select select "68a8d7d891bd29a6c2083277"
select select "columns.status"
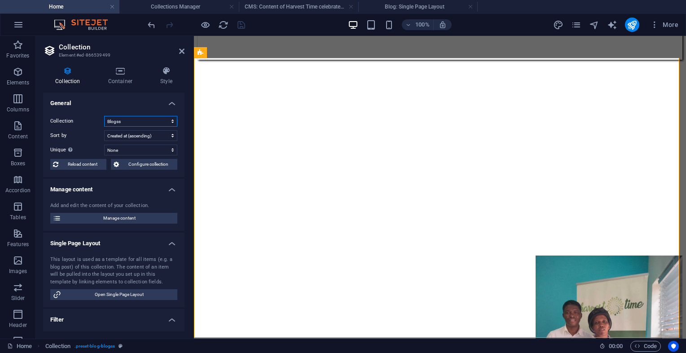
click at [158, 118] on select "Blog Blog arvesttime Blogss Blogss (Copy) New Collection Portfolio Real Estate" at bounding box center [140, 121] width 73 height 11
click at [104, 116] on select "Blog Blog arvesttime Blogss Blogss (Copy) New Collection Portfolio Real Estate" at bounding box center [140, 121] width 73 height 11
select select "68a8d7d891bd29a6c2083277"
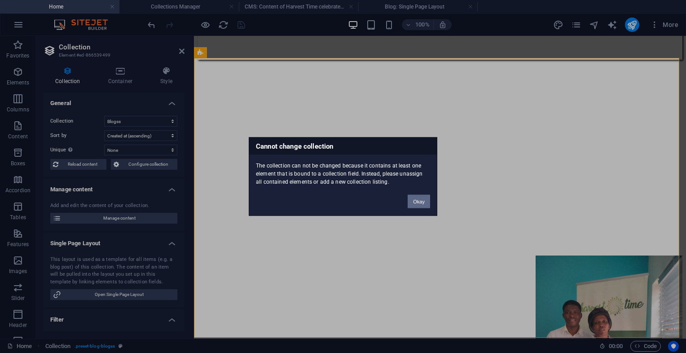
click at [420, 198] on button "Okay" at bounding box center [419, 201] width 22 height 13
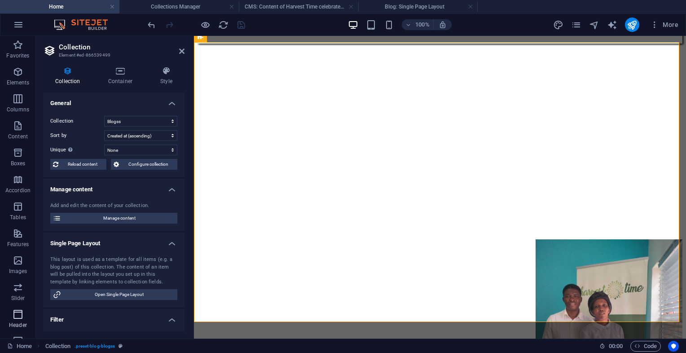
scroll to position [101, 0]
click at [20, 325] on icon "button" at bounding box center [18, 320] width 11 height 11
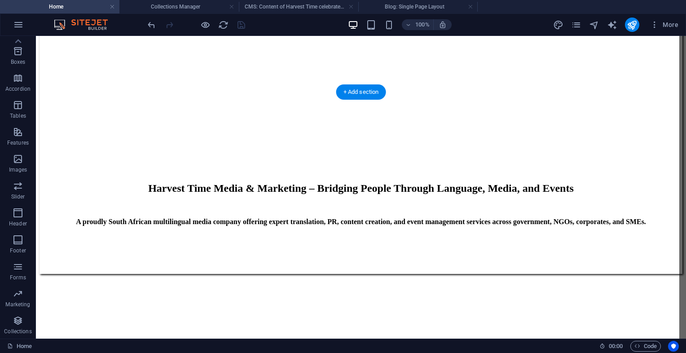
scroll to position [1127, 0]
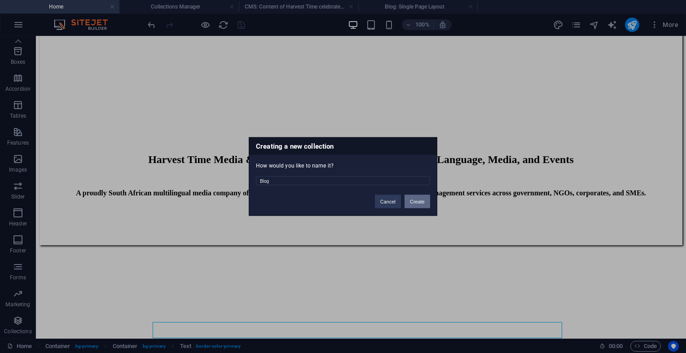
click at [409, 200] on button "Create" at bounding box center [417, 201] width 26 height 13
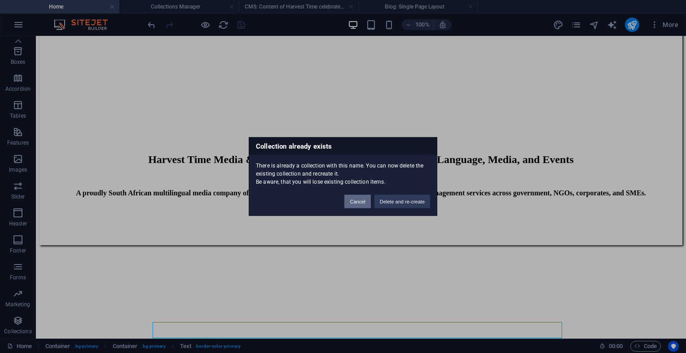
click at [366, 202] on button "Cancel" at bounding box center [357, 201] width 26 height 13
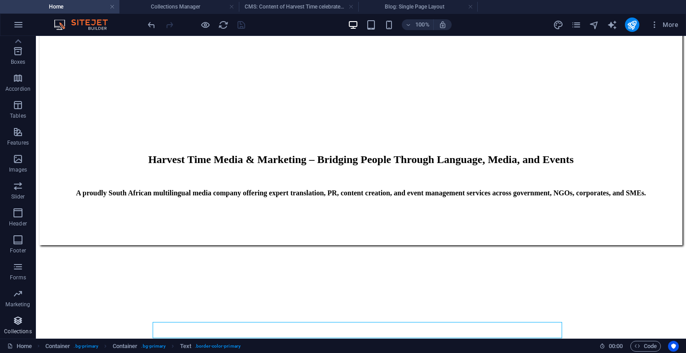
click at [16, 316] on icon "button" at bounding box center [18, 320] width 11 height 11
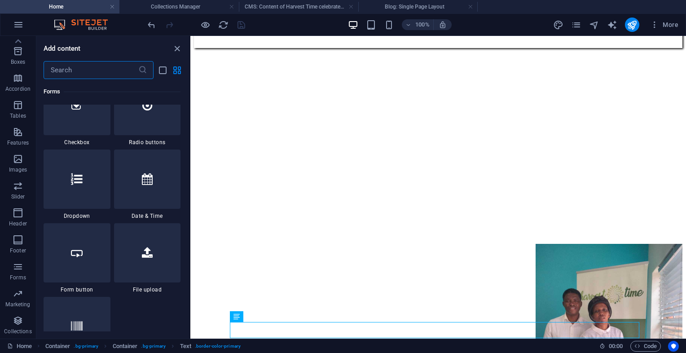
scroll to position [8216, 0]
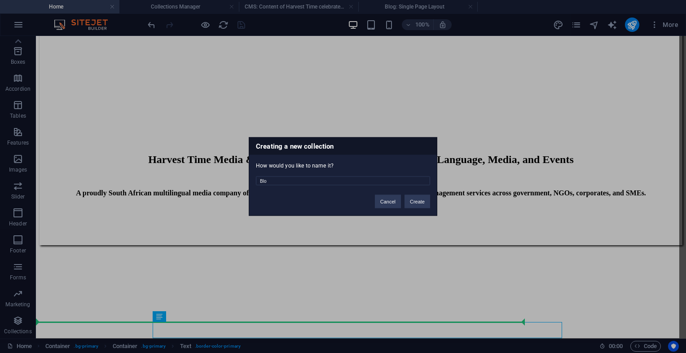
type input "Blo"
click at [419, 203] on button "Create" at bounding box center [417, 201] width 26 height 13
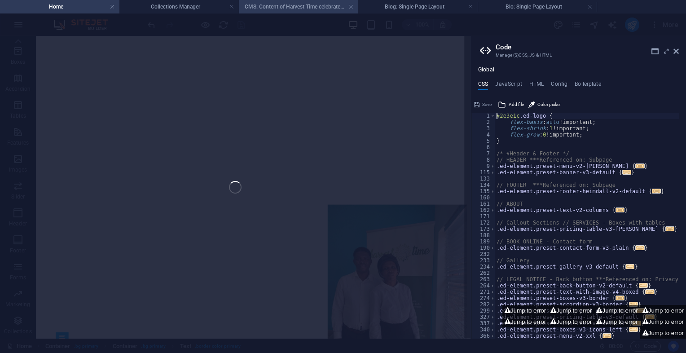
scroll to position [1111, 0]
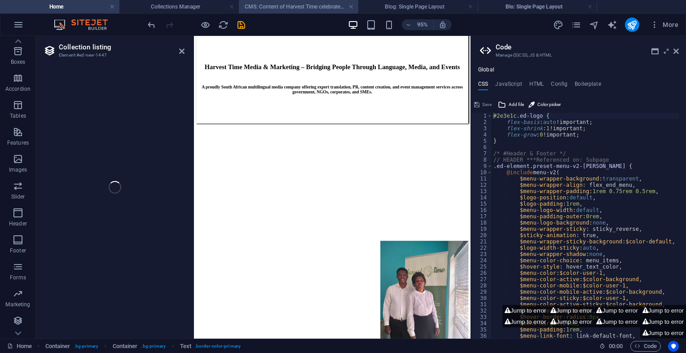
select select
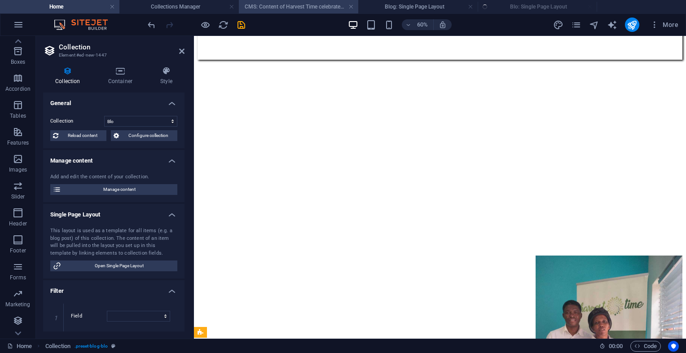
select select "columns.status"
select select "columns.publishing_date"
select select "past"
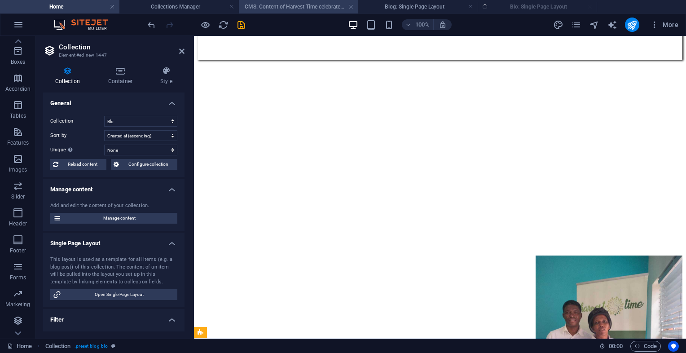
select select "columns.publishing_date_DESC"
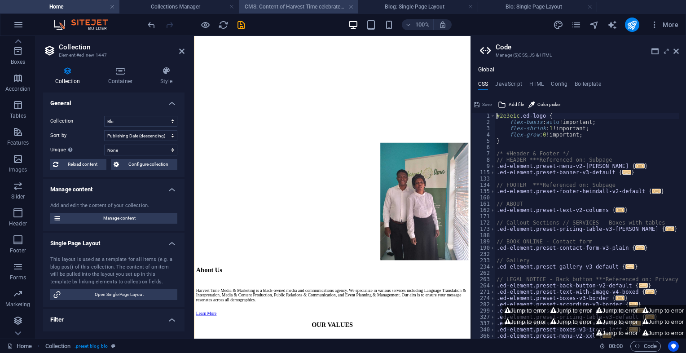
scroll to position [1968, 0]
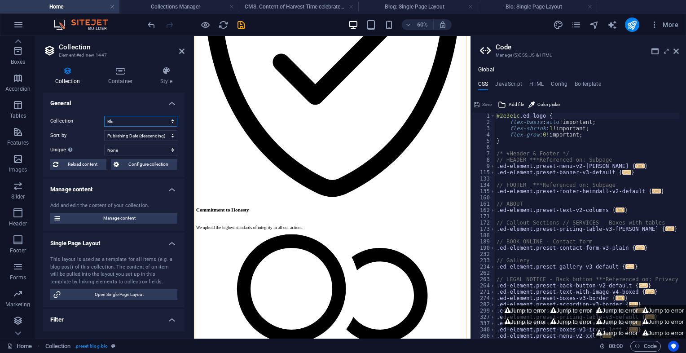
click at [139, 118] on select "Blo Blog Blog arvesttime Blogss Blogss (Copy) New Collection Portfolio Real Est…" at bounding box center [140, 121] width 73 height 11
click at [104, 116] on select "Blo Blog Blog arvesttime Blogss Blogss (Copy) New Collection Portfolio Real Est…" at bounding box center [140, 121] width 73 height 11
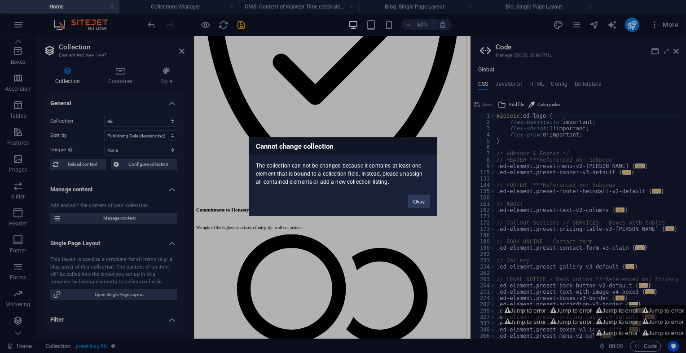
click at [219, 123] on div "Cannot change collection The collection can not be changed because it contains …" at bounding box center [343, 176] width 686 height 353
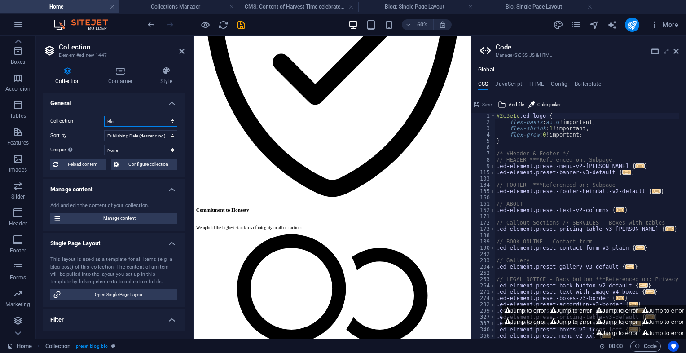
click at [151, 116] on select "Blo Blog Blog arvesttime Blogss Blogss (Copy) New Collection Portfolio Real Est…" at bounding box center [140, 121] width 73 height 11
click at [104, 116] on select "Blo Blog Blog arvesttime Blogss Blogss (Copy) New Collection Portfolio Real Est…" at bounding box center [140, 121] width 73 height 11
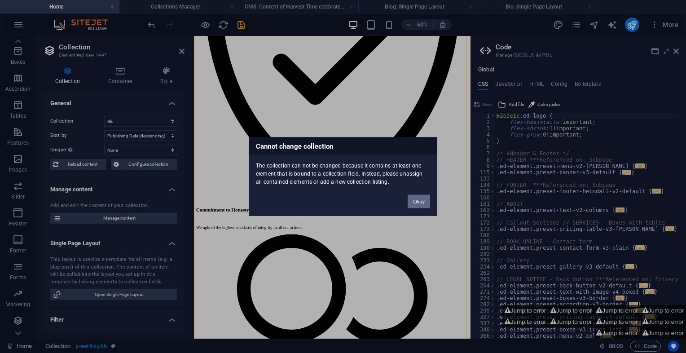
click at [410, 197] on button "Okay" at bounding box center [419, 201] width 22 height 13
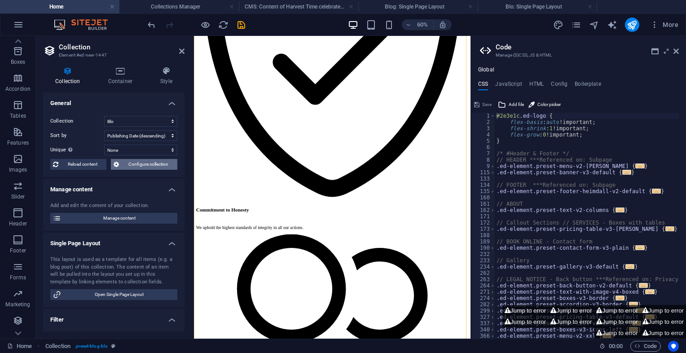
click at [137, 162] on span "Configure collection" at bounding box center [148, 164] width 53 height 11
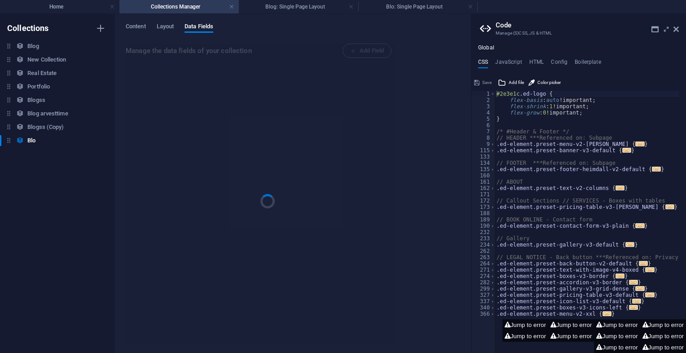
scroll to position [0, 0]
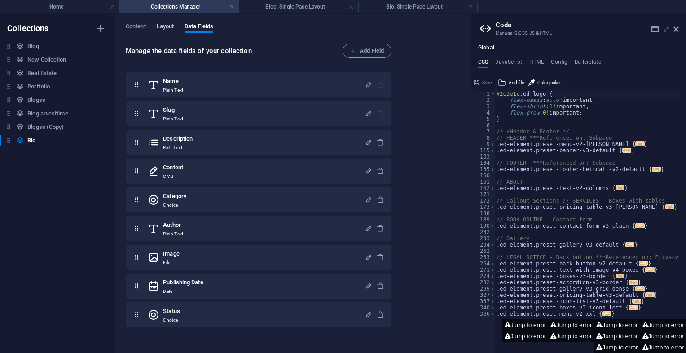
click at [158, 23] on span "Layout" at bounding box center [166, 27] width 18 height 13
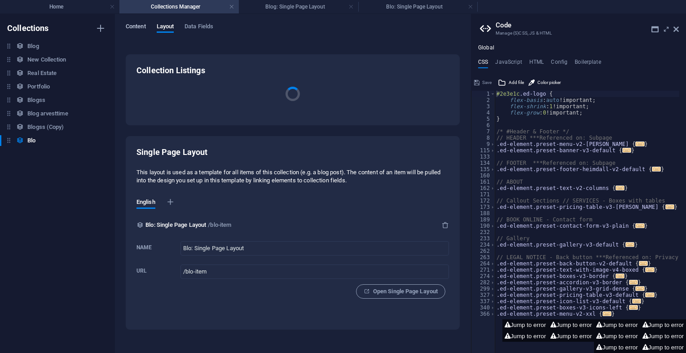
click at [143, 23] on span "Content" at bounding box center [136, 27] width 20 height 13
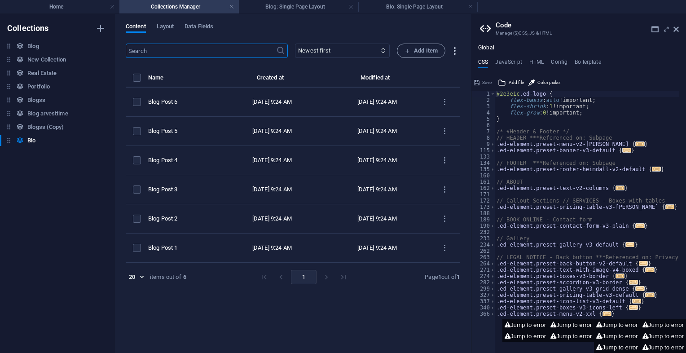
click at [454, 49] on icon "button" at bounding box center [454, 51] width 10 height 10
click at [51, 113] on div at bounding box center [343, 176] width 686 height 353
click at [36, 101] on h6 "Blogss" at bounding box center [36, 100] width 18 height 11
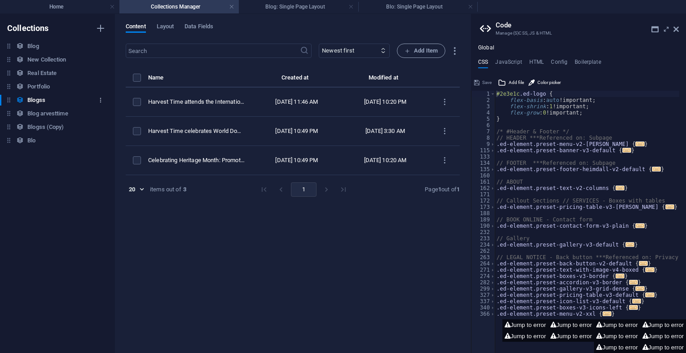
click at [101, 100] on icon "button" at bounding box center [100, 100] width 6 height 6
click at [101, 100] on div at bounding box center [343, 176] width 686 height 353
click at [50, 122] on h6 "Blogss (Copy)" at bounding box center [45, 127] width 36 height 11
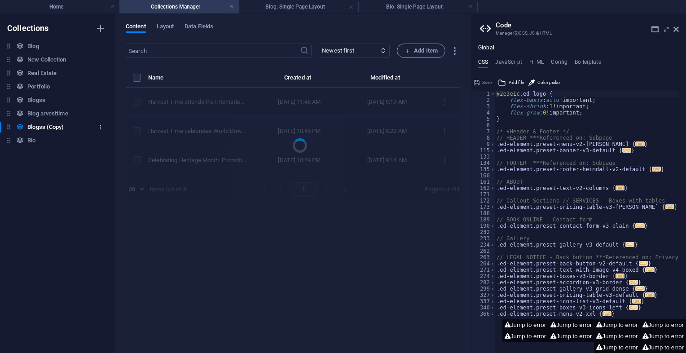
click at [101, 125] on icon "button" at bounding box center [100, 127] width 6 height 6
click at [101, 125] on div at bounding box center [343, 176] width 686 height 353
click at [140, 103] on div at bounding box center [293, 138] width 334 height 132
click at [165, 21] on div "Content Layout Data Fields ​ Newest first Oldest first Last modified Name (asce…" at bounding box center [292, 183] width 355 height 339
click at [166, 26] on span "Layout" at bounding box center [166, 27] width 18 height 13
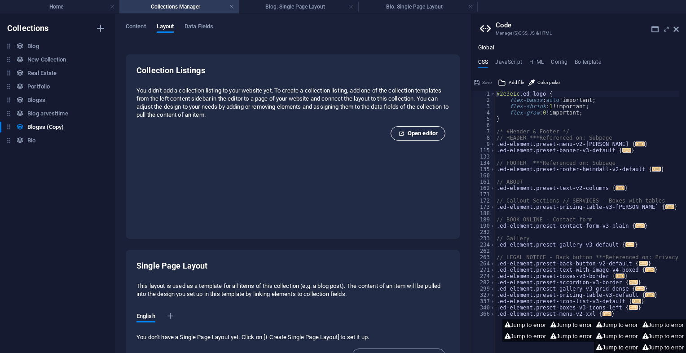
click at [396, 127] on button "Open editor" at bounding box center [417, 133] width 55 height 14
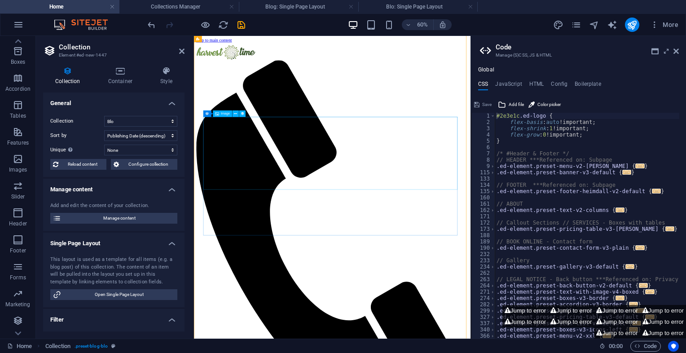
scroll to position [1968, 0]
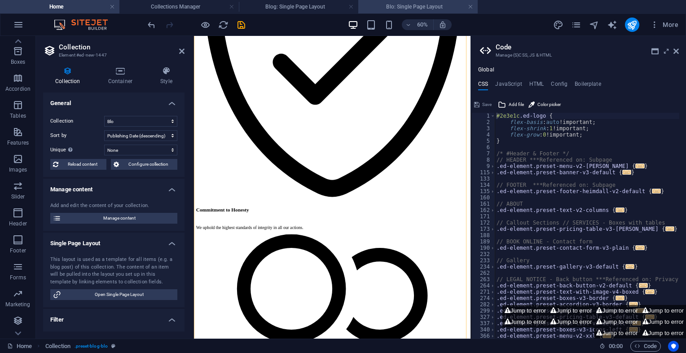
click at [400, 3] on h4 "Blo: Single Page Layout" at bounding box center [417, 7] width 119 height 10
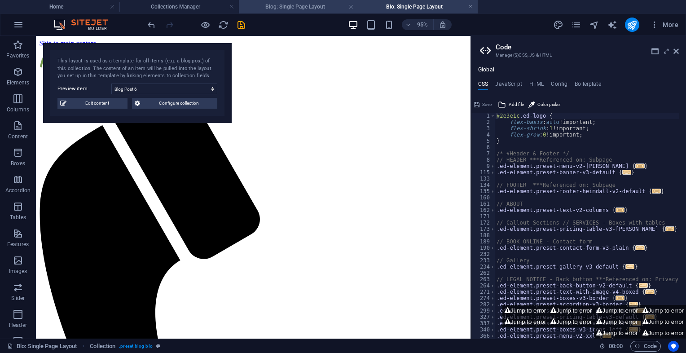
click at [278, 8] on h4 "Blog: Single Page Layout" at bounding box center [298, 7] width 119 height 10
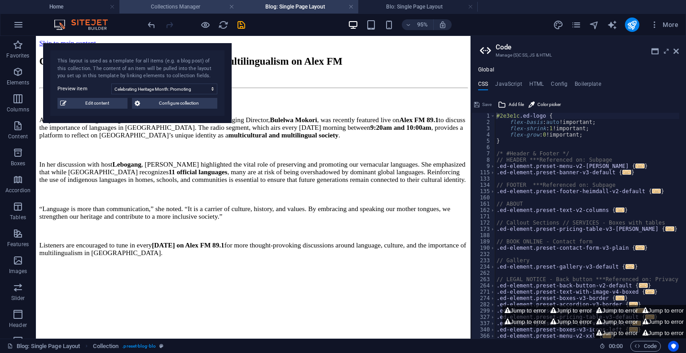
click at [217, 5] on h4 "Collections Manager" at bounding box center [178, 7] width 119 height 10
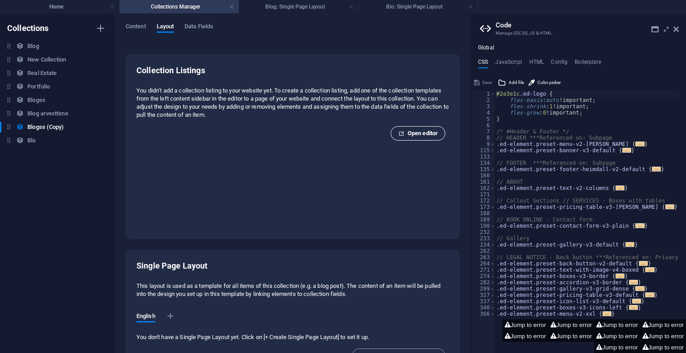
click at [401, 132] on span "Open editor" at bounding box center [417, 133] width 39 height 11
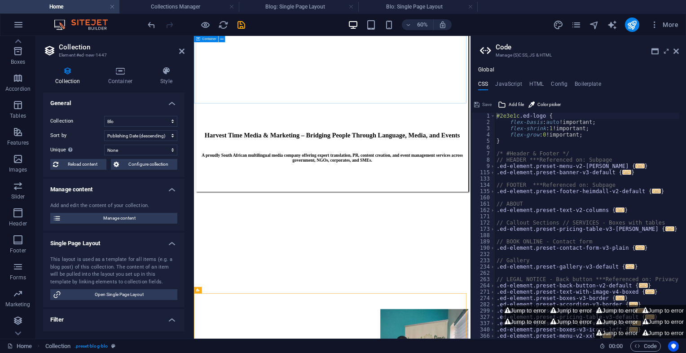
scroll to position [1070, 0]
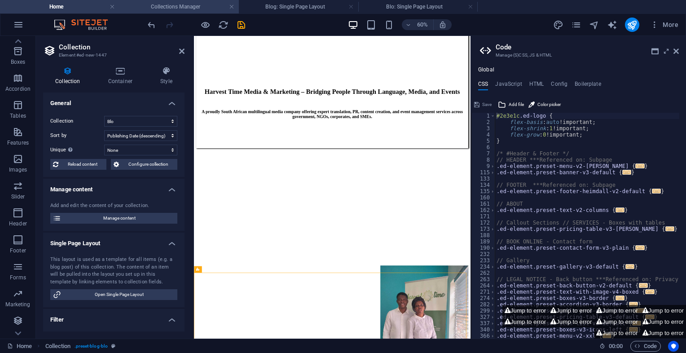
click at [168, 1] on li "Collections Manager" at bounding box center [178, 6] width 119 height 13
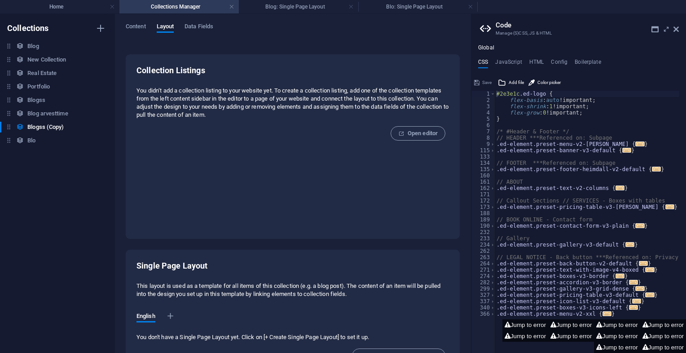
scroll to position [0, 0]
click at [39, 96] on h6 "Blogss" at bounding box center [36, 100] width 18 height 11
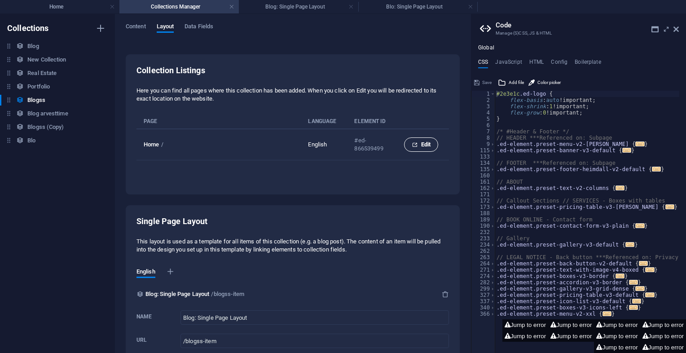
click at [417, 144] on span "Edit" at bounding box center [421, 144] width 19 height 11
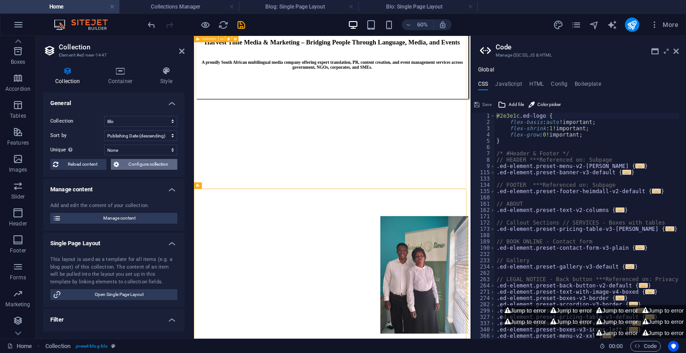
scroll to position [1140, 0]
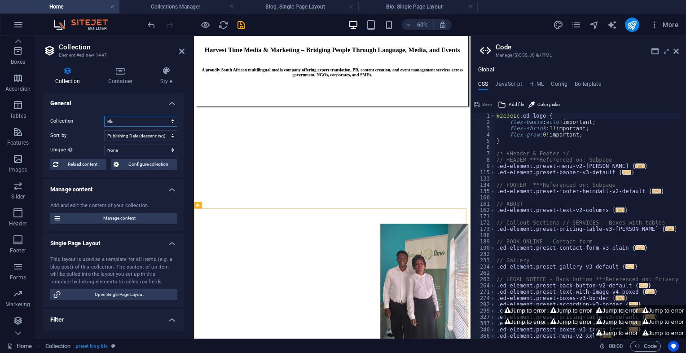
click at [132, 123] on select "Blo Blog Blog arvesttime Blogss Blogss (Copy) New Collection Portfolio Real Est…" at bounding box center [140, 121] width 73 height 11
click at [104, 116] on select "Blo Blog Blog arvesttime Blogss Blogss (Copy) New Collection Portfolio Real Est…" at bounding box center [140, 121] width 73 height 11
select select "68e36eb8798a1bb7e00bf663"
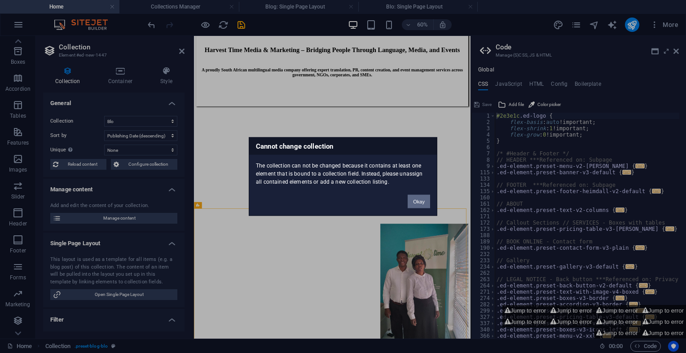
click at [417, 195] on button "Okay" at bounding box center [419, 201] width 22 height 13
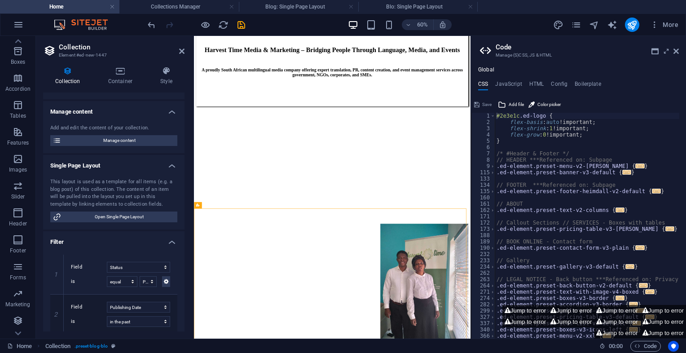
scroll to position [90, 0]
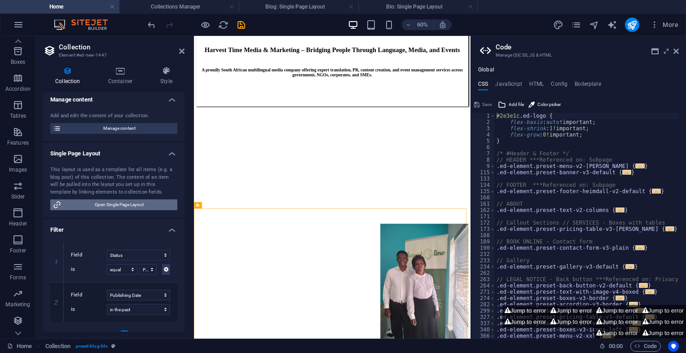
click at [140, 201] on span "Open Single Page Layout" at bounding box center [119, 204] width 111 height 11
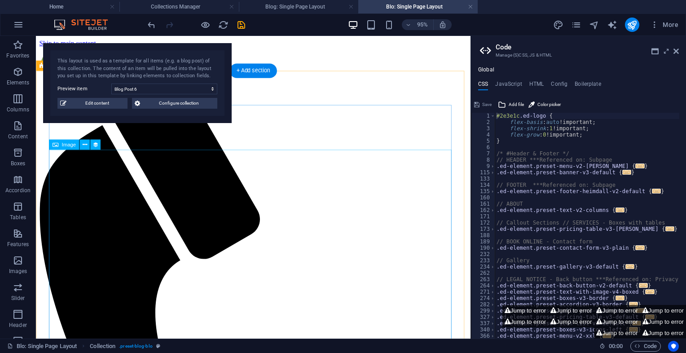
scroll to position [0, 0]
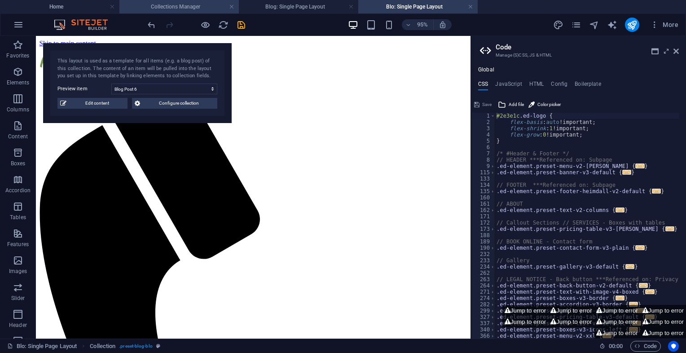
click at [156, 4] on h4 "Collections Manager" at bounding box center [178, 7] width 119 height 10
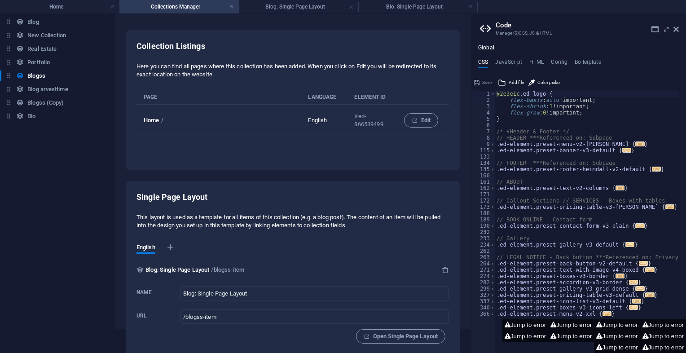
scroll to position [32, 0]
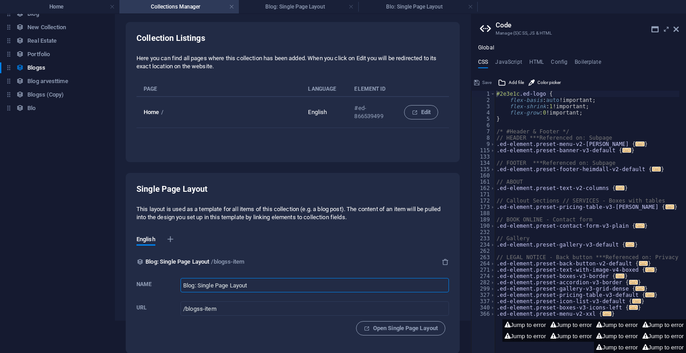
click at [274, 289] on input "Blog: Single Page Layout" at bounding box center [314, 285] width 268 height 14
click at [385, 324] on span "Open Single Page Layout" at bounding box center [401, 328] width 74 height 11
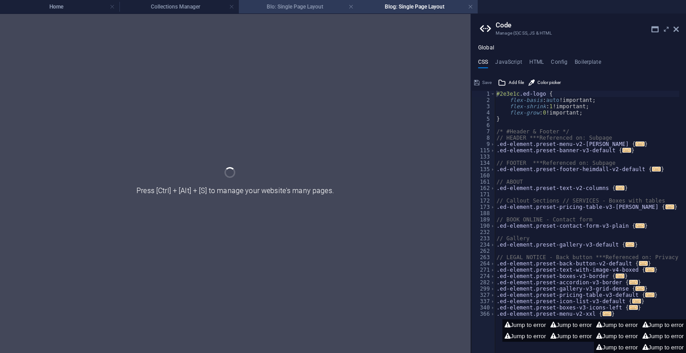
click at [343, 4] on h4 "Blo: Single Page Layout" at bounding box center [298, 7] width 119 height 10
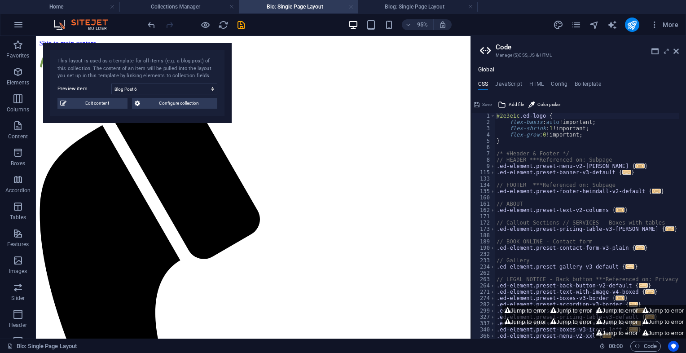
click at [353, 7] on link at bounding box center [350, 7] width 5 height 9
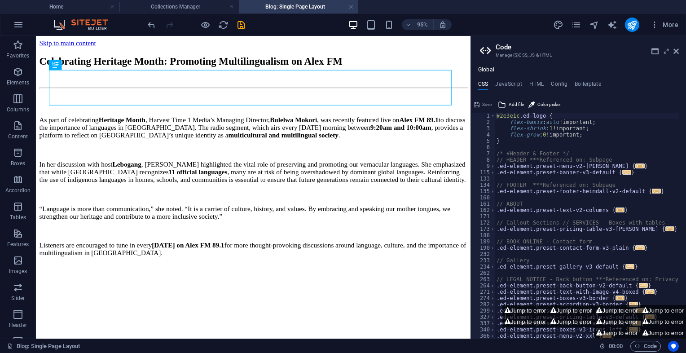
scroll to position [0, 0]
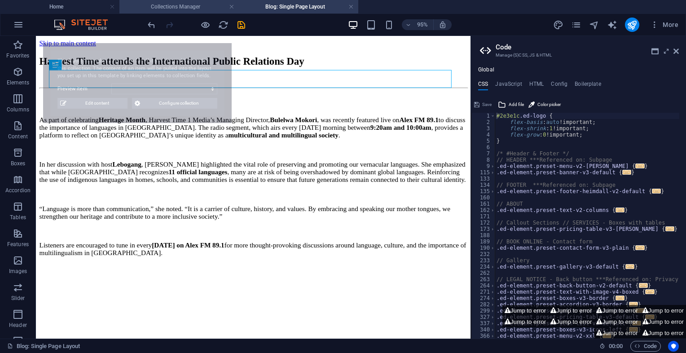
click at [193, 4] on h4 "Collections Manager" at bounding box center [178, 7] width 119 height 10
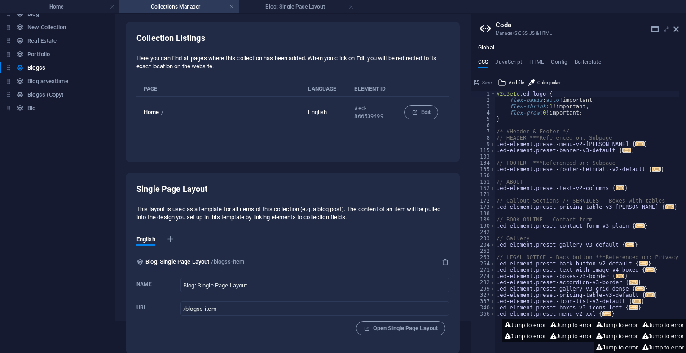
click at [170, 234] on div "English" at bounding box center [292, 242] width 312 height 28
click at [171, 236] on icon "button" at bounding box center [170, 239] width 9 height 9
select select "41"
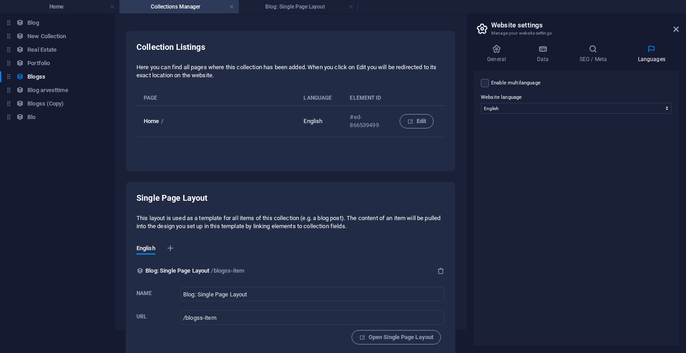
scroll to position [32, 0]
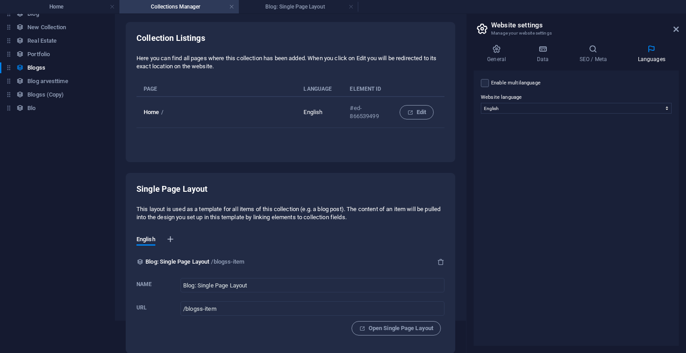
click at [170, 235] on icon "button" at bounding box center [170, 239] width 9 height 9
click at [485, 84] on label at bounding box center [485, 83] width 8 height 8
click at [0, 0] on input "Enable multilanguage To disable multilanguage delete all languages until only o…" at bounding box center [0, 0] width 0 height 0
select select
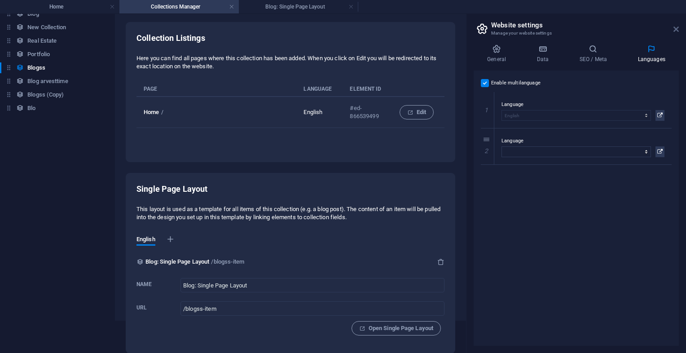
click at [677, 27] on icon at bounding box center [675, 29] width 5 height 7
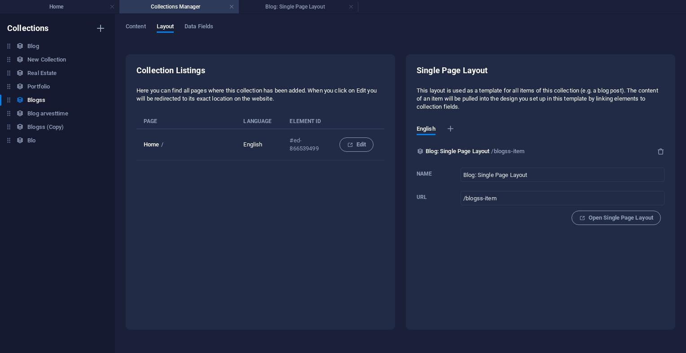
scroll to position [0, 0]
click at [657, 154] on icon "button" at bounding box center [660, 151] width 7 height 7
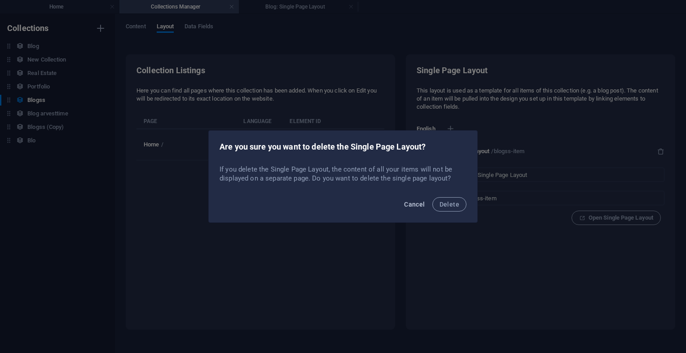
click at [410, 202] on span "Cancel" at bounding box center [414, 204] width 21 height 7
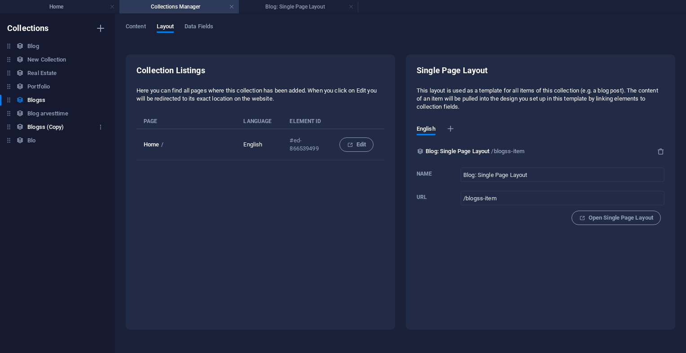
click at [85, 126] on div "Blogss (Copy) Blogss (Copy)" at bounding box center [53, 127] width 106 height 11
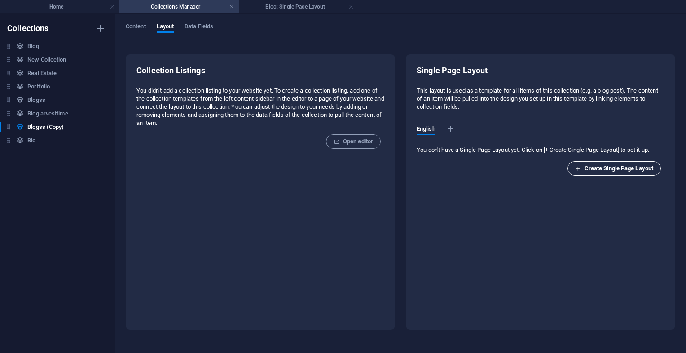
click at [610, 170] on span "Create Single Page Layout" at bounding box center [614, 168] width 78 height 11
click at [448, 177] on div "Single Page Layout This layout is used as a template for all items of this coll…" at bounding box center [541, 124] width 248 height 118
click at [35, 129] on h6 "Blogss (Copy)" at bounding box center [45, 127] width 36 height 11
click at [30, 103] on h6 "Blogss" at bounding box center [36, 100] width 18 height 11
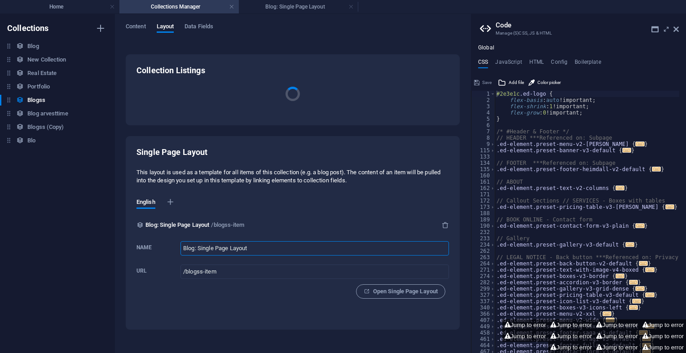
click at [354, 249] on input "Blog: Single Page Layout" at bounding box center [314, 248] width 268 height 14
click at [444, 222] on icon "button" at bounding box center [445, 224] width 7 height 7
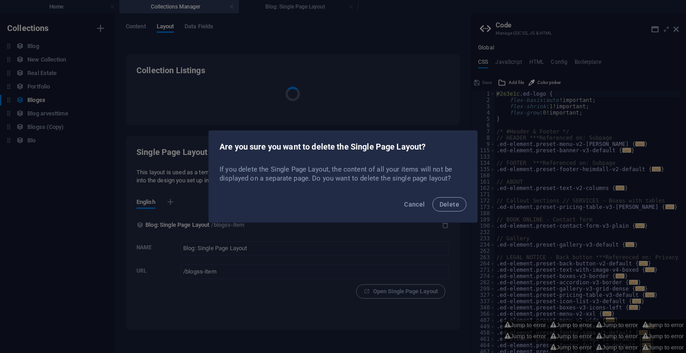
drag, startPoint x: 447, startPoint y: 206, endPoint x: 445, endPoint y: 216, distance: 10.5
click at [447, 206] on span "Delete" at bounding box center [449, 204] width 20 height 7
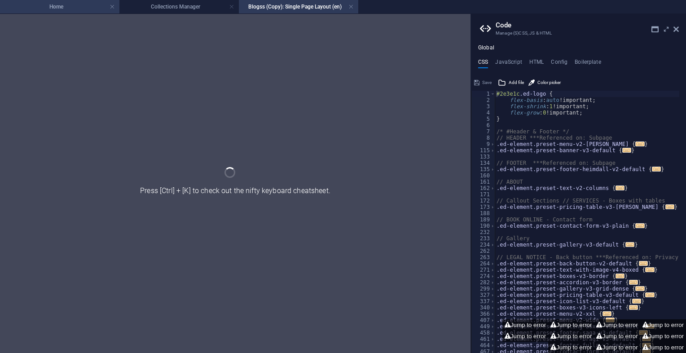
click at [79, 9] on h4 "Home" at bounding box center [59, 7] width 119 height 10
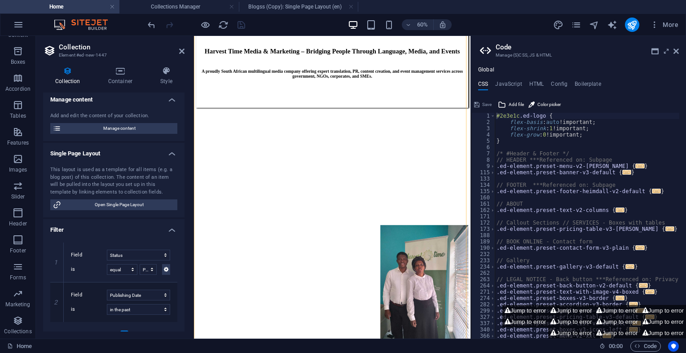
scroll to position [1137, 0]
click at [289, 4] on h4 "Blogss (Copy): Single Page Layout (en)" at bounding box center [298, 7] width 119 height 10
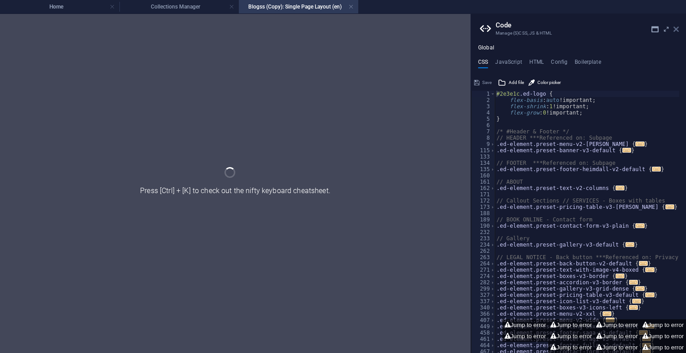
click at [678, 28] on icon at bounding box center [675, 29] width 5 height 7
click at [66, 8] on h4 "Home" at bounding box center [59, 7] width 119 height 10
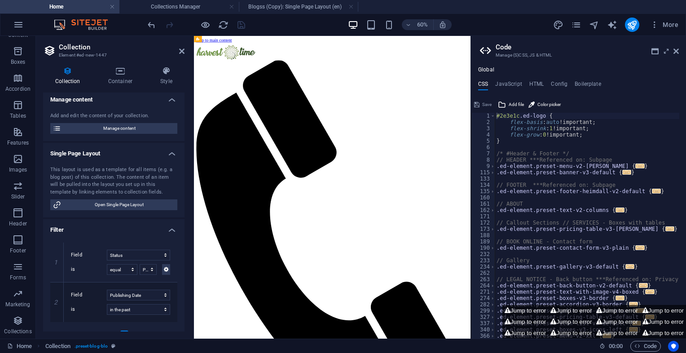
scroll to position [1137, 0]
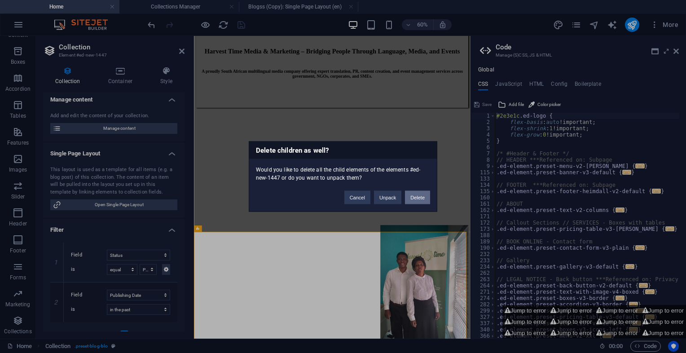
click at [419, 197] on button "Delete" at bounding box center [417, 197] width 25 height 13
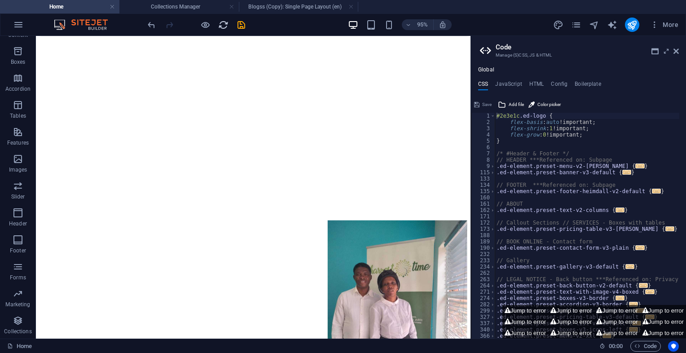
click at [223, 29] on icon "reload" at bounding box center [223, 25] width 10 height 10
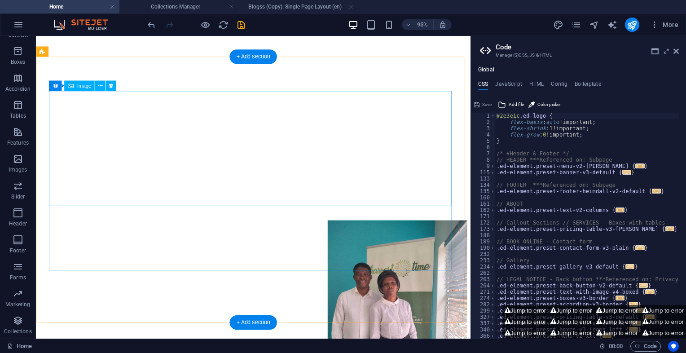
select select "image"
select select "px"
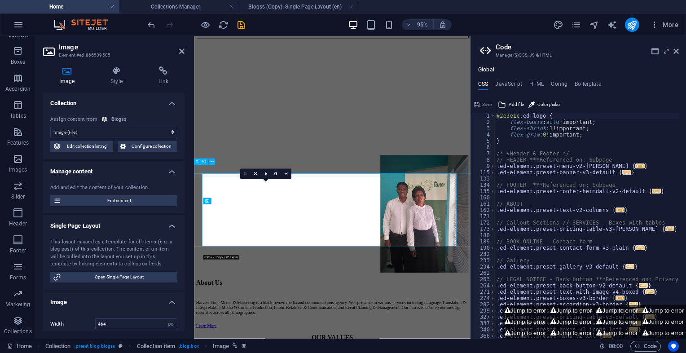
scroll to position [940, 0]
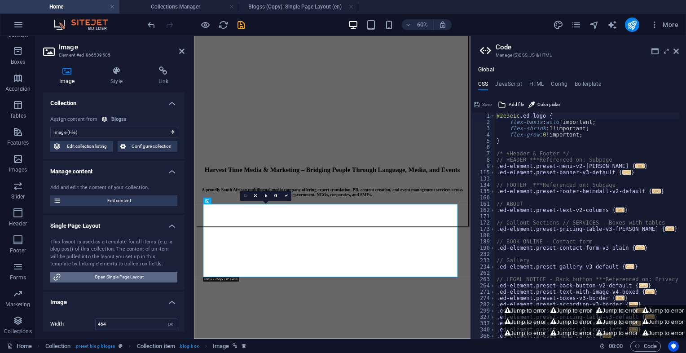
click at [95, 279] on span "Open Single Page Layout" at bounding box center [119, 277] width 111 height 11
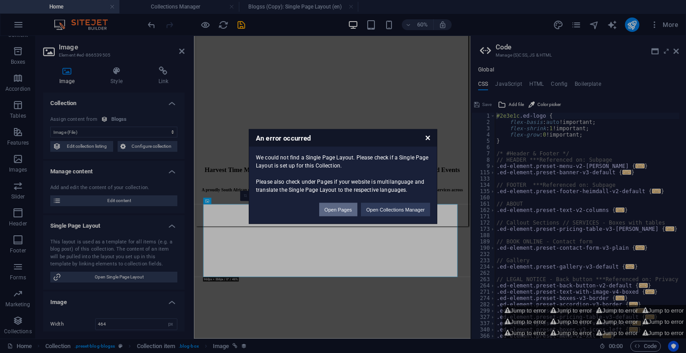
click at [354, 215] on button "Open Pages" at bounding box center [338, 209] width 38 height 13
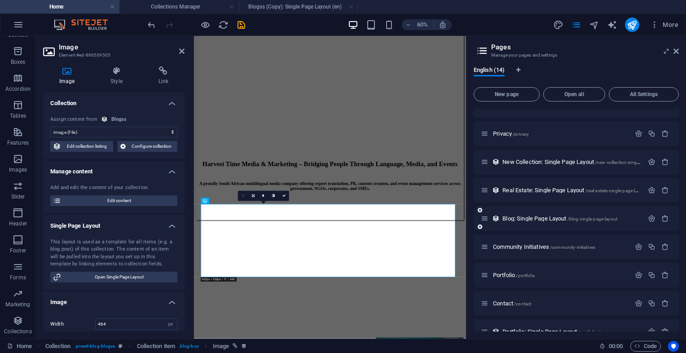
scroll to position [45, 0]
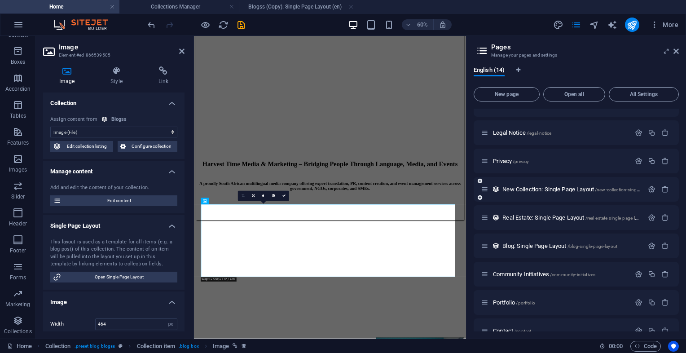
click at [562, 193] on div "New Collection: Single Page Layout /new-collection-single-page-layout" at bounding box center [562, 189] width 162 height 10
click at [561, 189] on span "New Collection: Single Page Layout /new-collection-single-page-layout" at bounding box center [583, 189] width 162 height 7
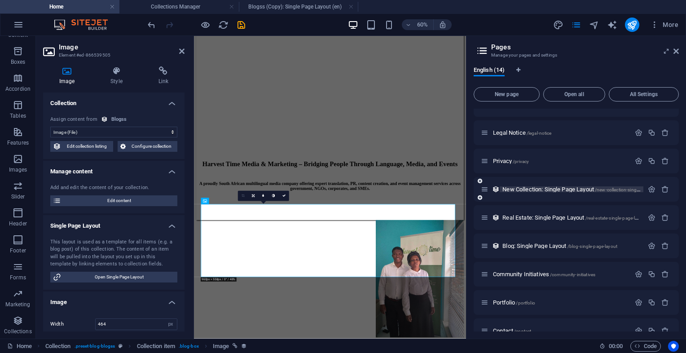
scroll to position [0, 0]
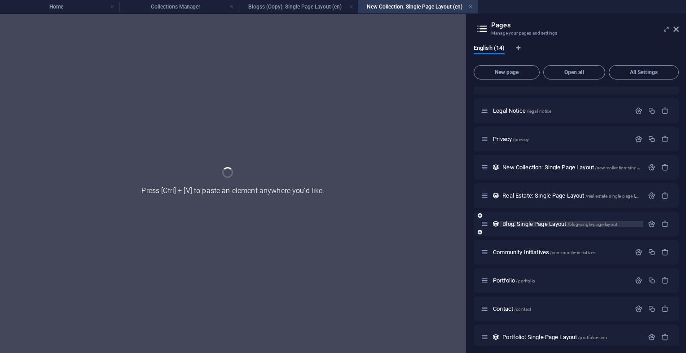
click at [548, 225] on span "Blog: Single Page Layout /blog-single-page-layout" at bounding box center [559, 223] width 115 height 7
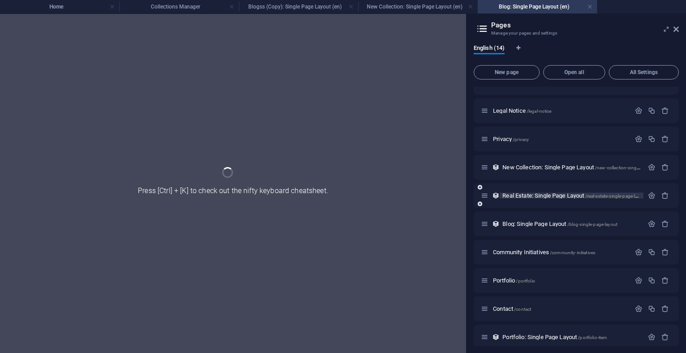
click at [543, 193] on div "Home / Subpage /subpage Legal Notice /legal-notice Privacy /privacy New Collect…" at bounding box center [576, 238] width 205 height 392
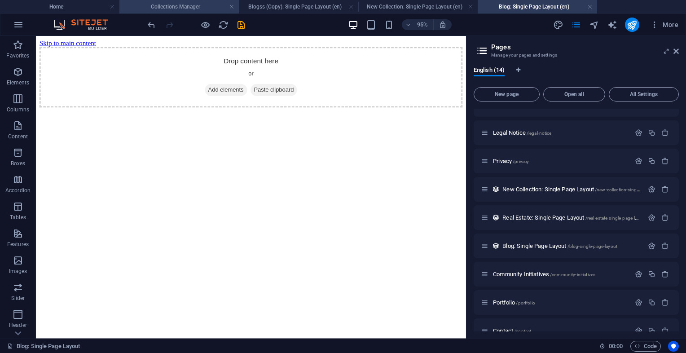
click at [175, 13] on li "Collections Manager" at bounding box center [178, 6] width 119 height 13
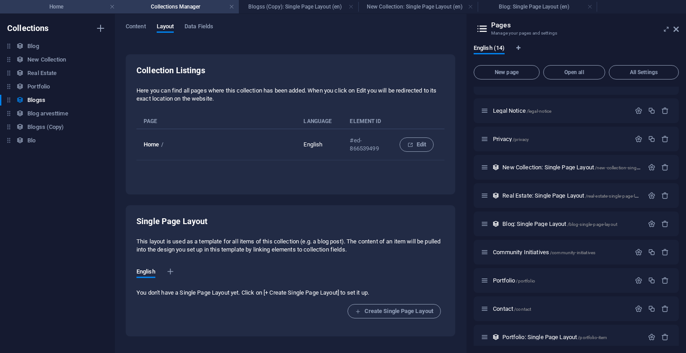
click at [101, 11] on h4 "Home" at bounding box center [59, 7] width 119 height 10
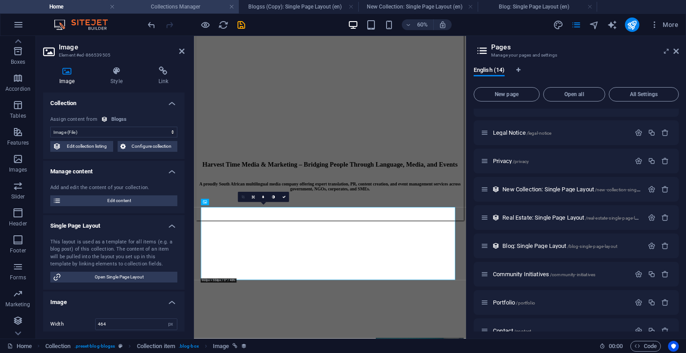
scroll to position [938, 0]
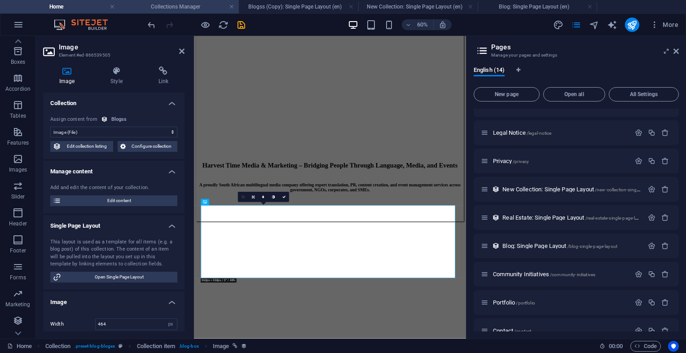
click at [171, 11] on h4 "Collections Manager" at bounding box center [178, 7] width 119 height 10
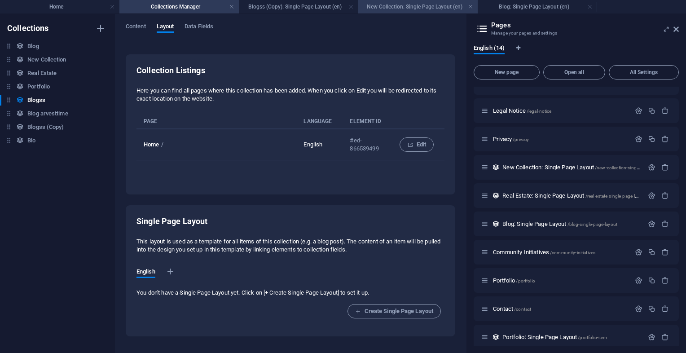
click at [382, 9] on h4 "New Collection: Single Page Layout (en)" at bounding box center [417, 7] width 119 height 10
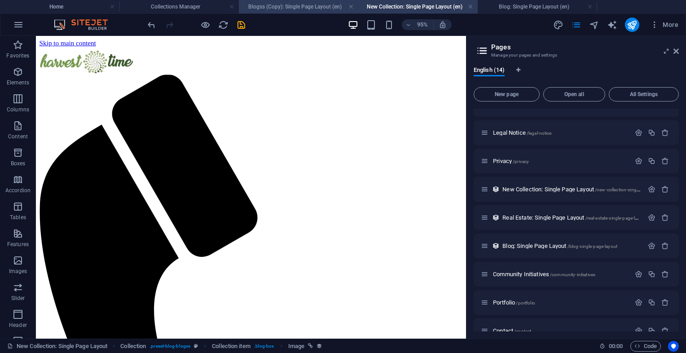
click at [314, 10] on h4 "Blogss (Copy): Single Page Layout (en)" at bounding box center [298, 7] width 119 height 10
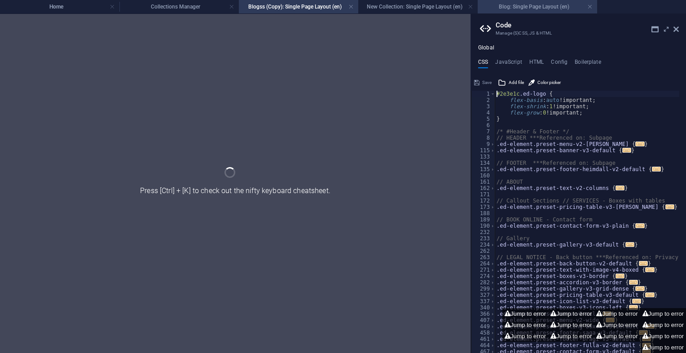
click at [526, 10] on h4 "Blog: Single Page Layout (en)" at bounding box center [537, 7] width 119 height 10
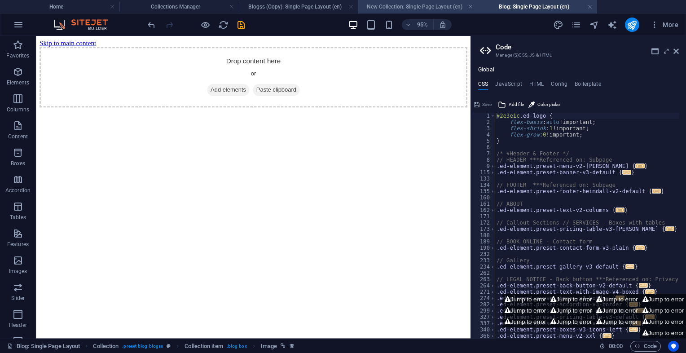
click at [427, 8] on h4 "New Collection: Single Page Layout (en)" at bounding box center [417, 7] width 119 height 10
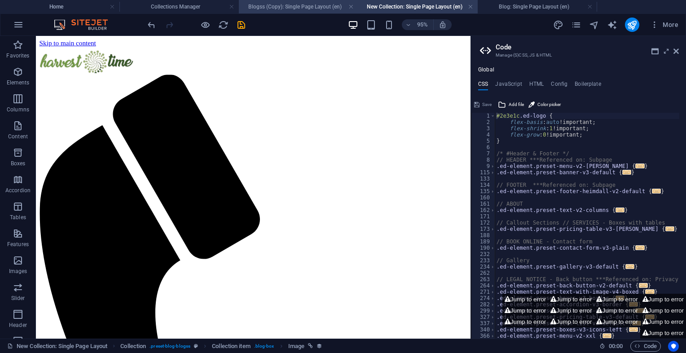
click at [309, 8] on h4 "Blogss (Copy): Single Page Layout (en)" at bounding box center [298, 7] width 119 height 10
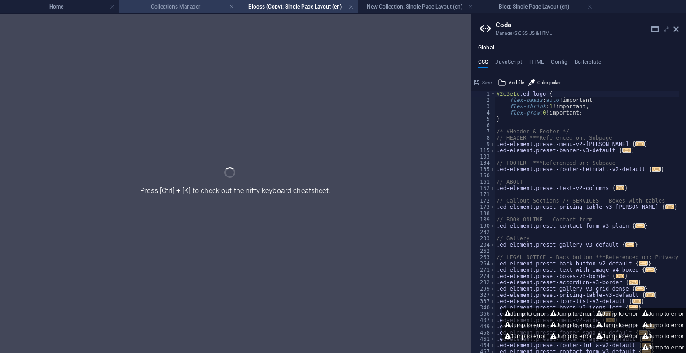
click at [173, 12] on li "Collections Manager" at bounding box center [178, 6] width 119 height 13
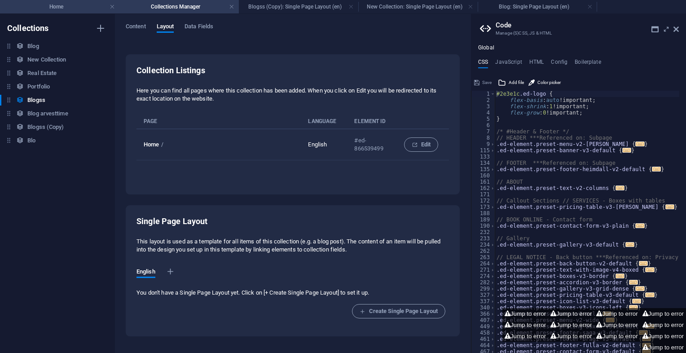
click at [70, 12] on li "Home" at bounding box center [59, 6] width 119 height 13
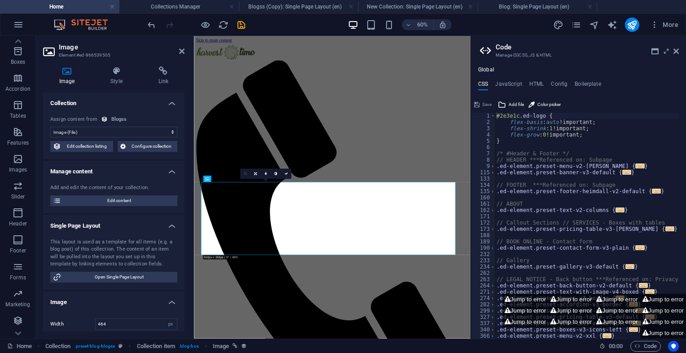
scroll to position [938, 0]
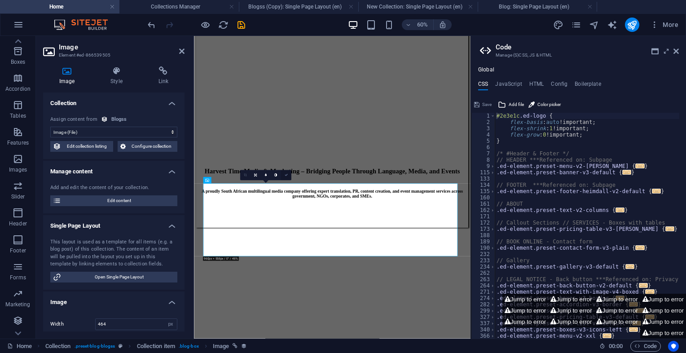
click at [288, 174] on link at bounding box center [286, 175] width 10 height 10
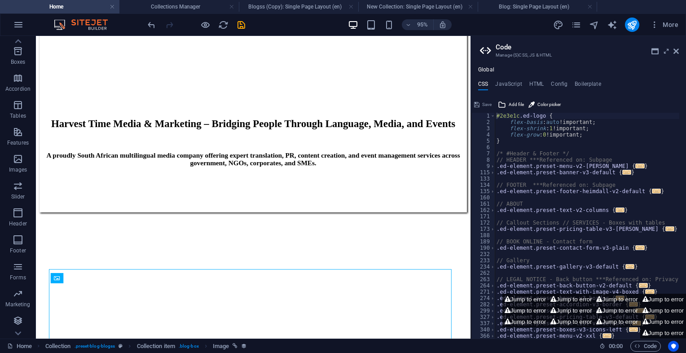
scroll to position [1111, 0]
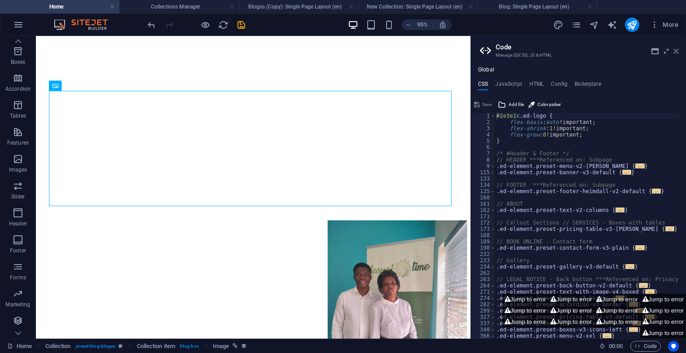
click at [676, 50] on icon at bounding box center [675, 51] width 5 height 7
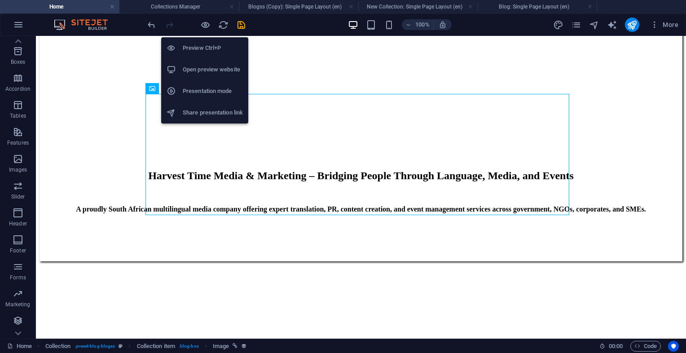
click at [208, 69] on h6 "Open preview website" at bounding box center [213, 69] width 60 height 11
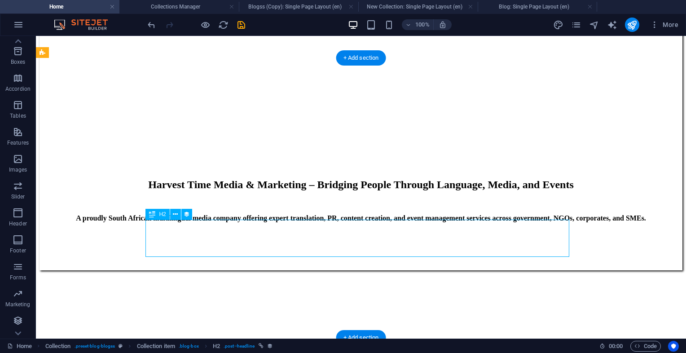
select select "name"
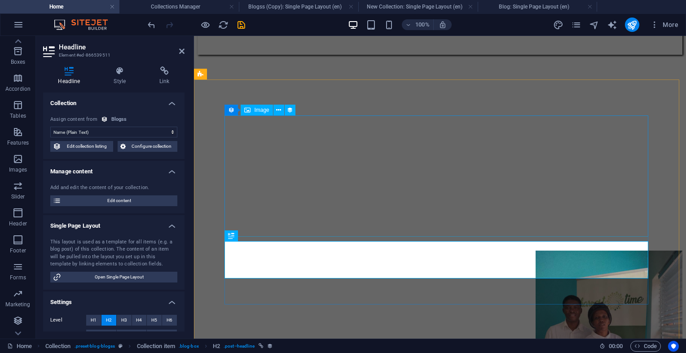
scroll to position [1127, 0]
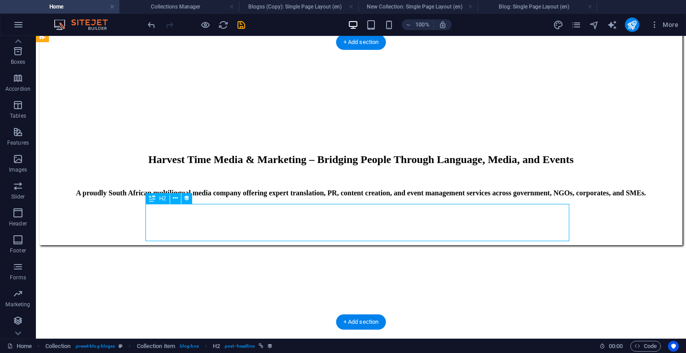
select select "name"
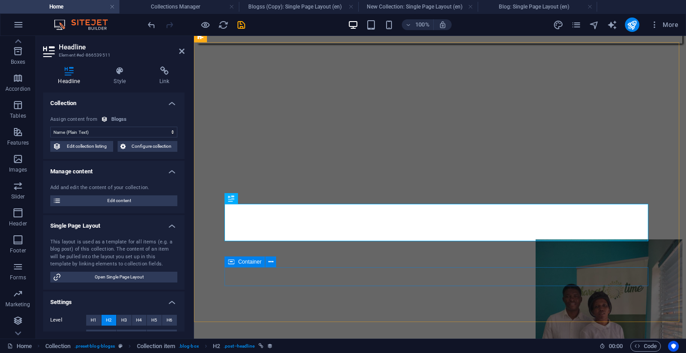
drag, startPoint x: 485, startPoint y: 277, endPoint x: 641, endPoint y: 281, distance: 156.7
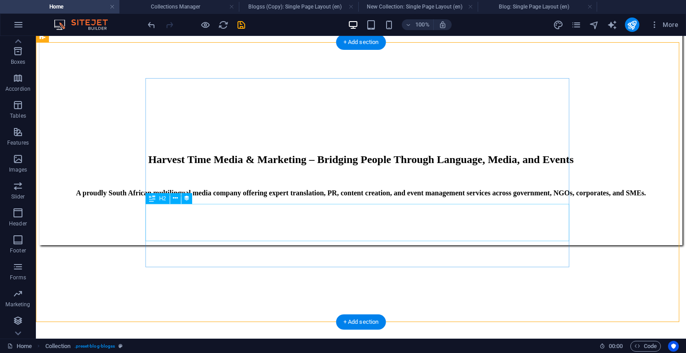
scroll to position [1083, 0]
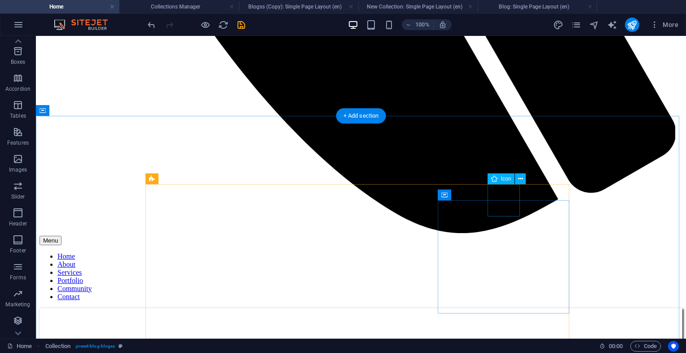
scroll to position [634, 0]
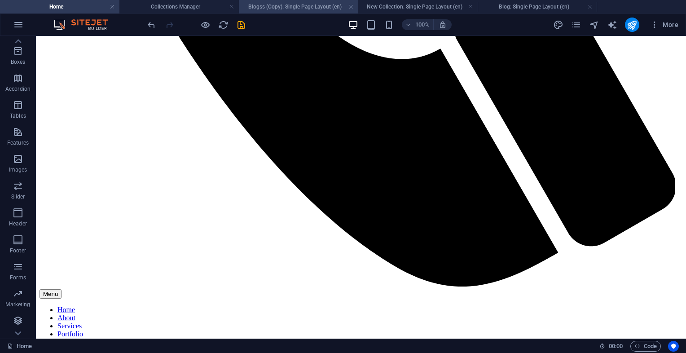
click at [281, 2] on h4 "Blogss (Copy): Single Page Layout (en)" at bounding box center [298, 7] width 119 height 10
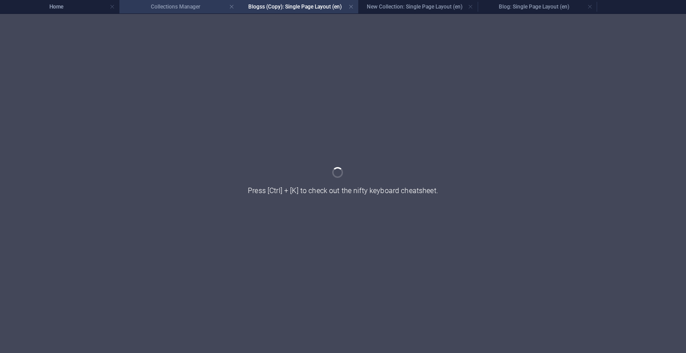
click at [199, 9] on h4 "Collections Manager" at bounding box center [178, 7] width 119 height 10
